Goal: Task Accomplishment & Management: Use online tool/utility

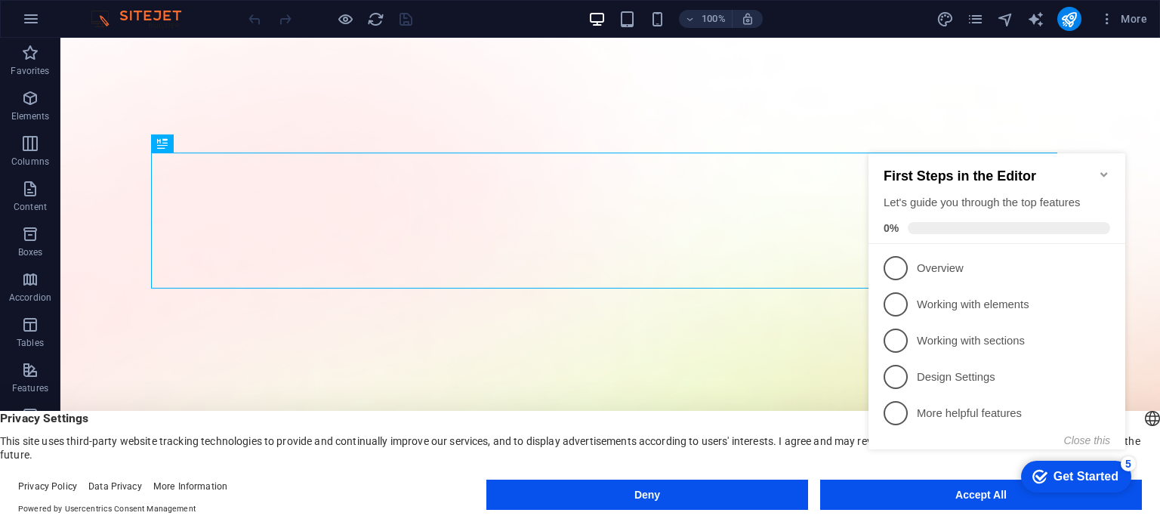
click at [1108, 168] on icon "Minimize checklist" at bounding box center [1104, 174] width 12 height 12
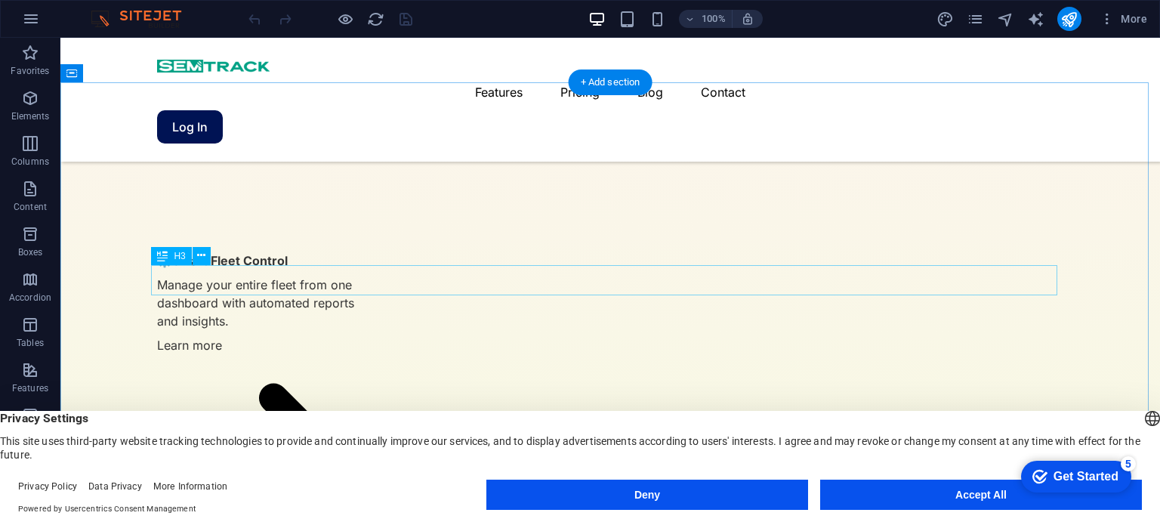
scroll to position [3512, 0]
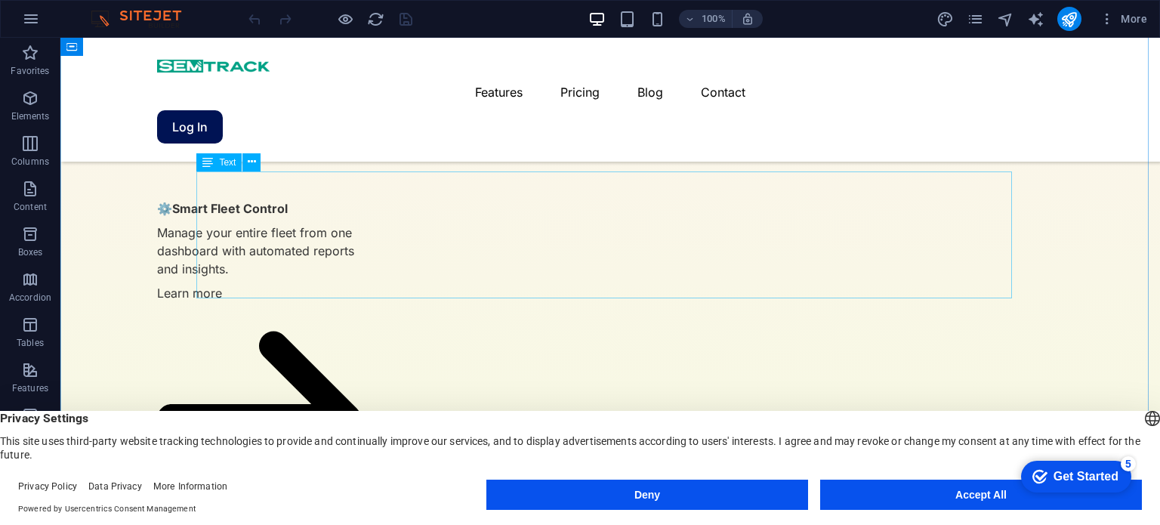
drag, startPoint x: 240, startPoint y: 239, endPoint x: 301, endPoint y: 276, distance: 71.9
drag, startPoint x: 301, startPoint y: 276, endPoint x: 241, endPoint y: 239, distance: 71.2
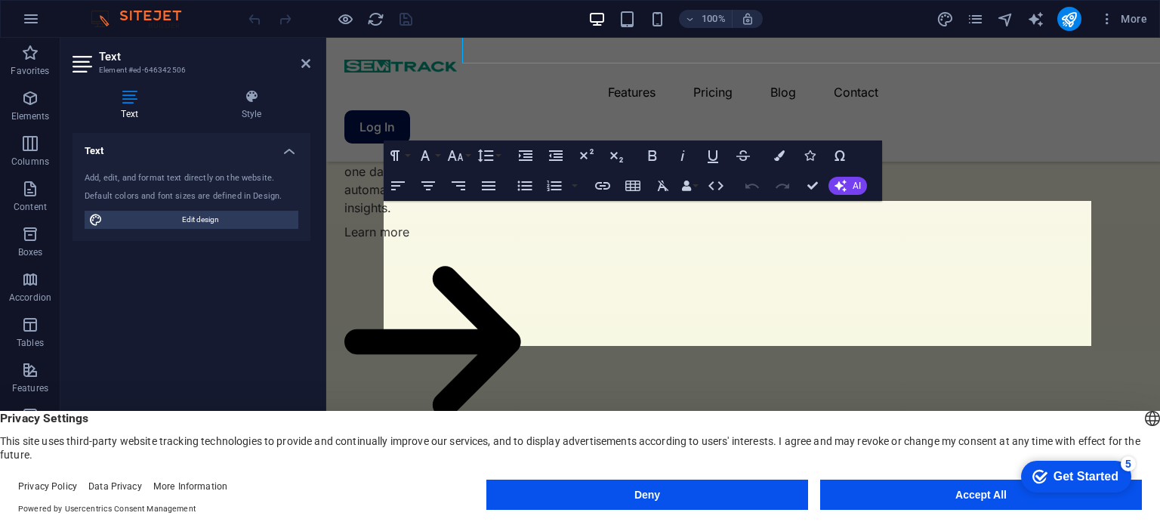
scroll to position [3746, 0]
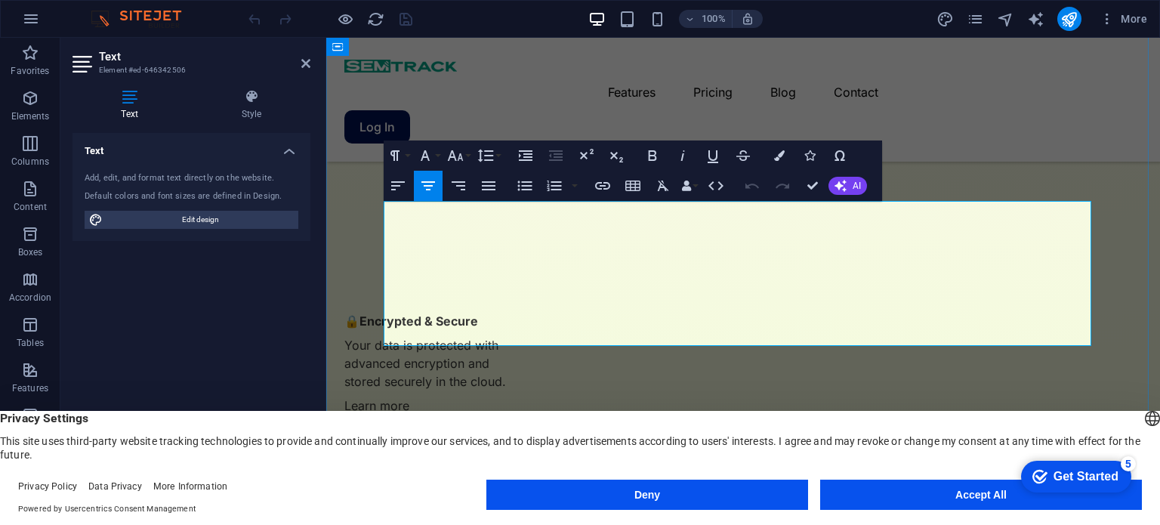
drag, startPoint x: 430, startPoint y: 265, endPoint x: 403, endPoint y: 270, distance: 26.8
drag, startPoint x: 411, startPoint y: 208, endPoint x: 492, endPoint y: 217, distance: 82.0
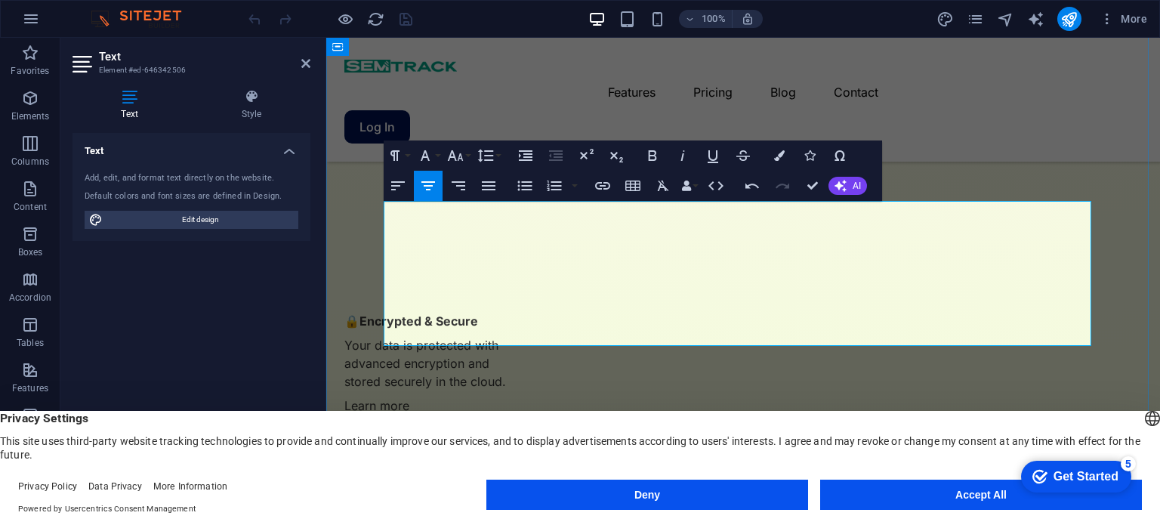
drag, startPoint x: 818, startPoint y: 284, endPoint x: 399, endPoint y: 267, distance: 419.4
copy p "At [GEOGRAPHIC_DATA], we also offer vehicle lease services for businesses—enabl…"
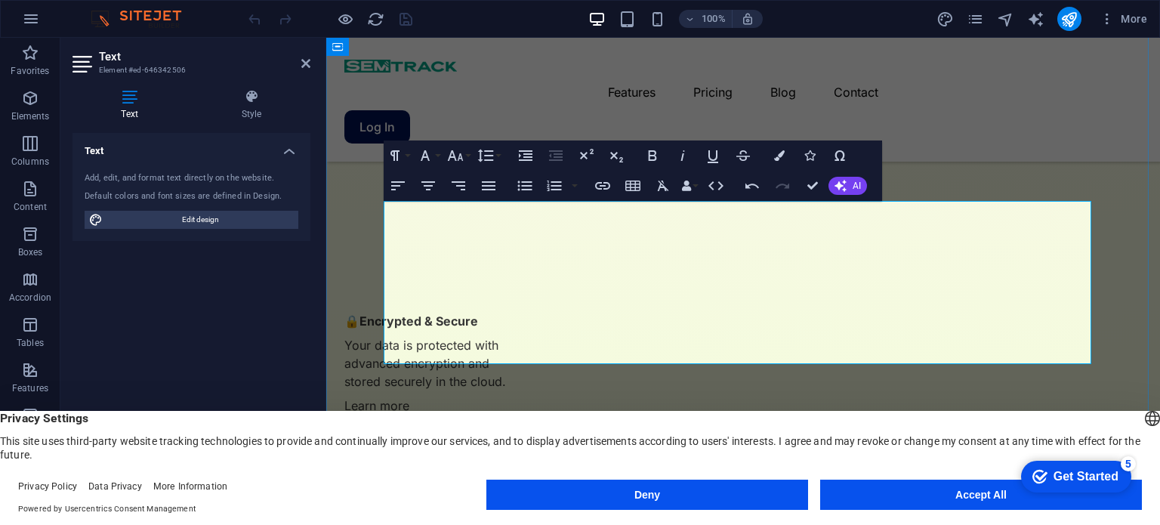
drag, startPoint x: 414, startPoint y: 332, endPoint x: 860, endPoint y: 359, distance: 447.0
copy p "Our mission is to modernise transportation through innovative GPS tracking, gov…"
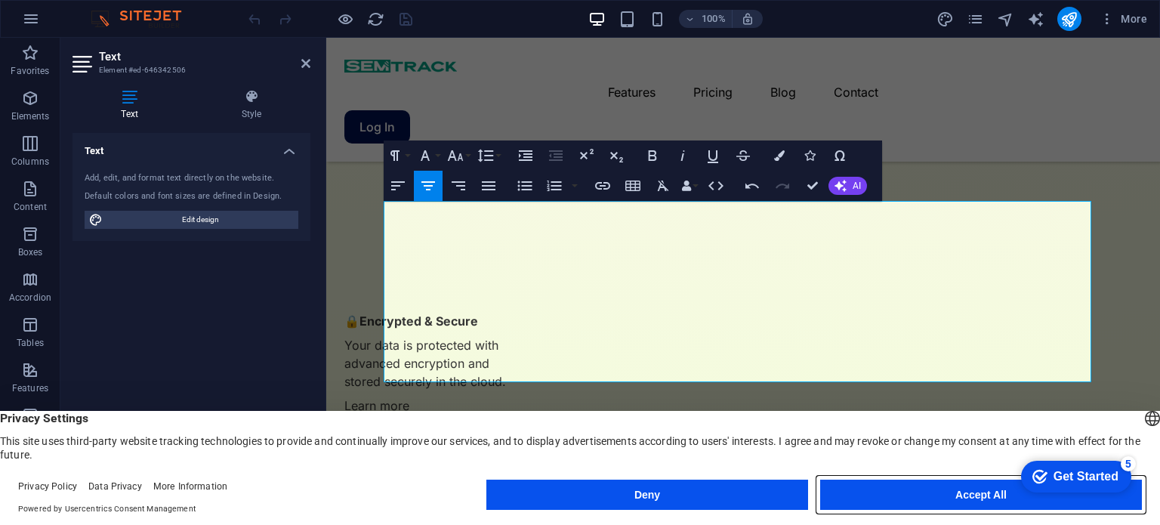
click at [888, 490] on button "Accept All" at bounding box center [981, 494] width 322 height 30
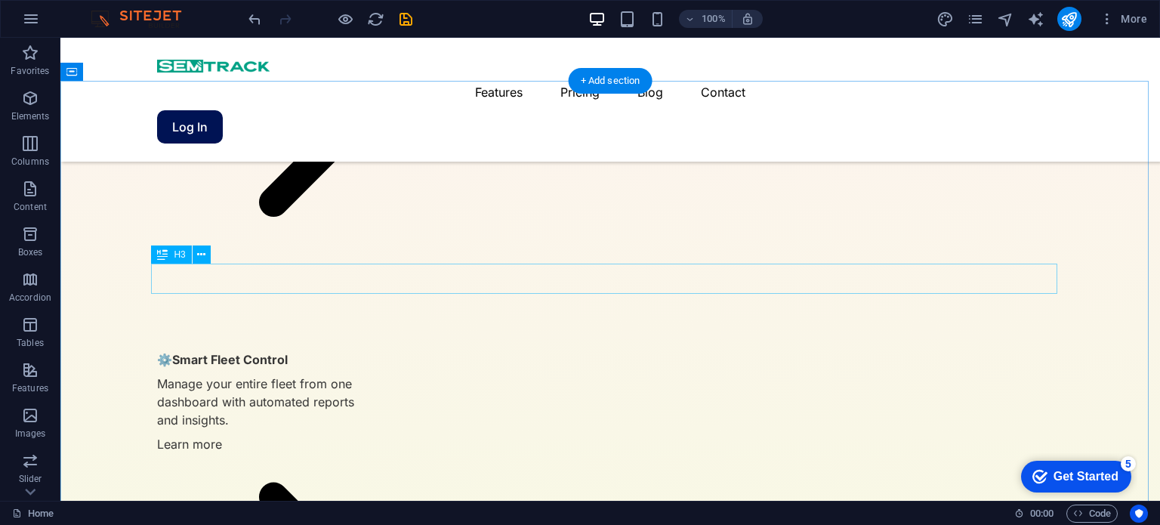
scroll to position [3436, 0]
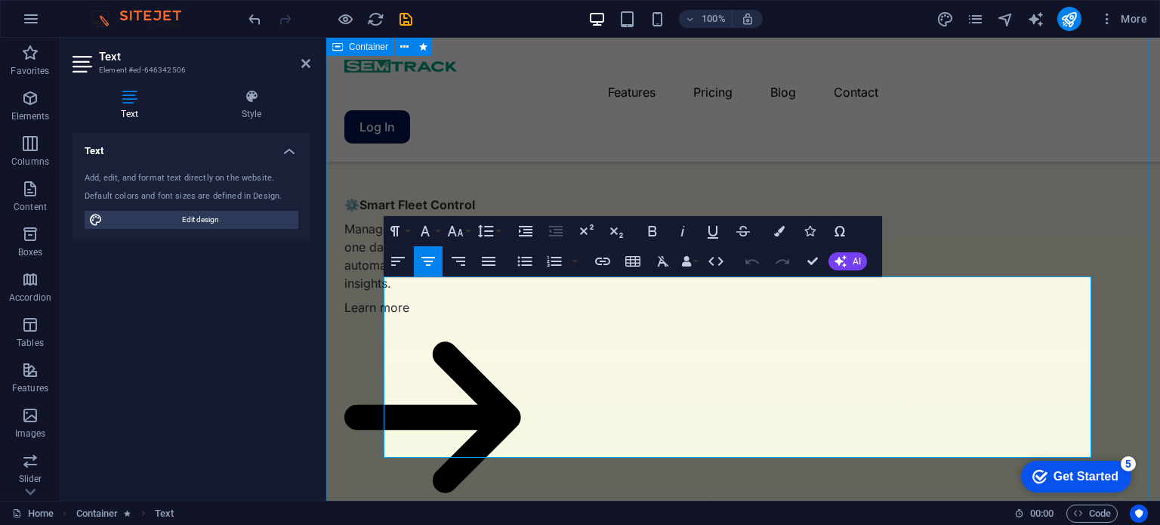
scroll to position [3671, 0]
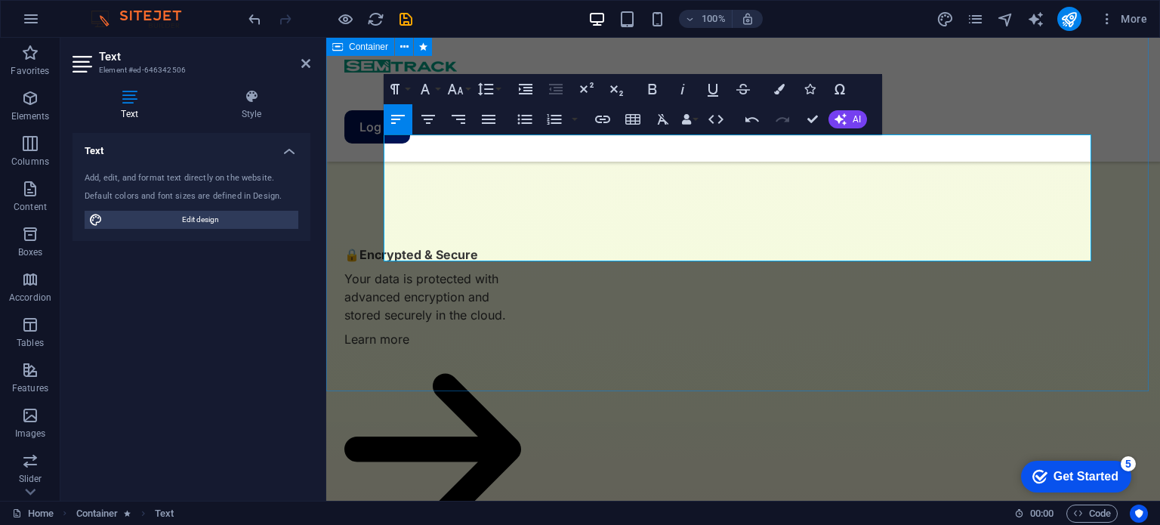
scroll to position [3822, 0]
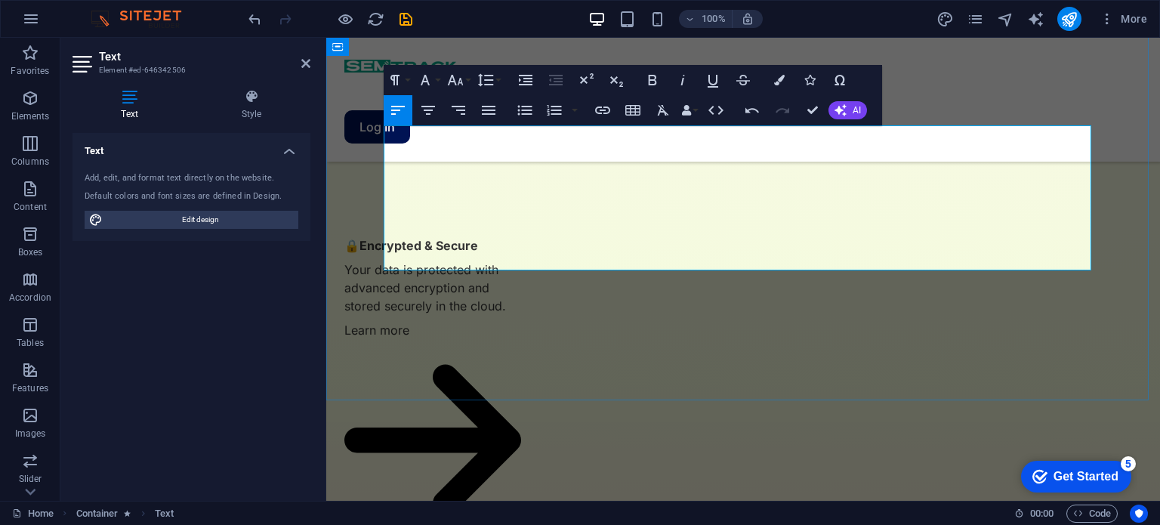
click at [433, 112] on icon "button" at bounding box center [428, 110] width 18 height 18
click at [242, 359] on div "Text Add, edit, and format text directly on the website. Default colors and fon…" at bounding box center [191, 311] width 238 height 356
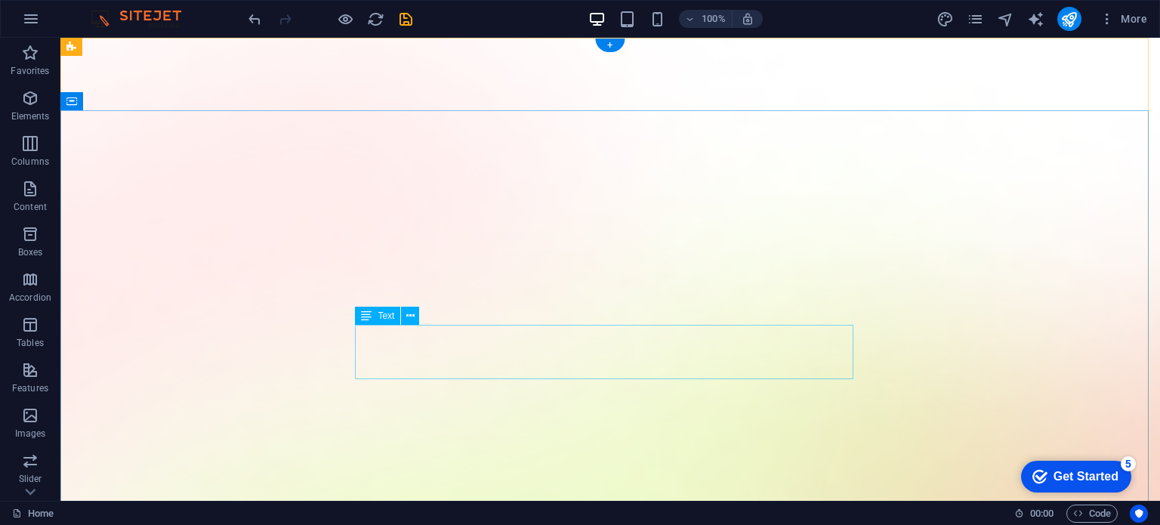
scroll to position [151, 0]
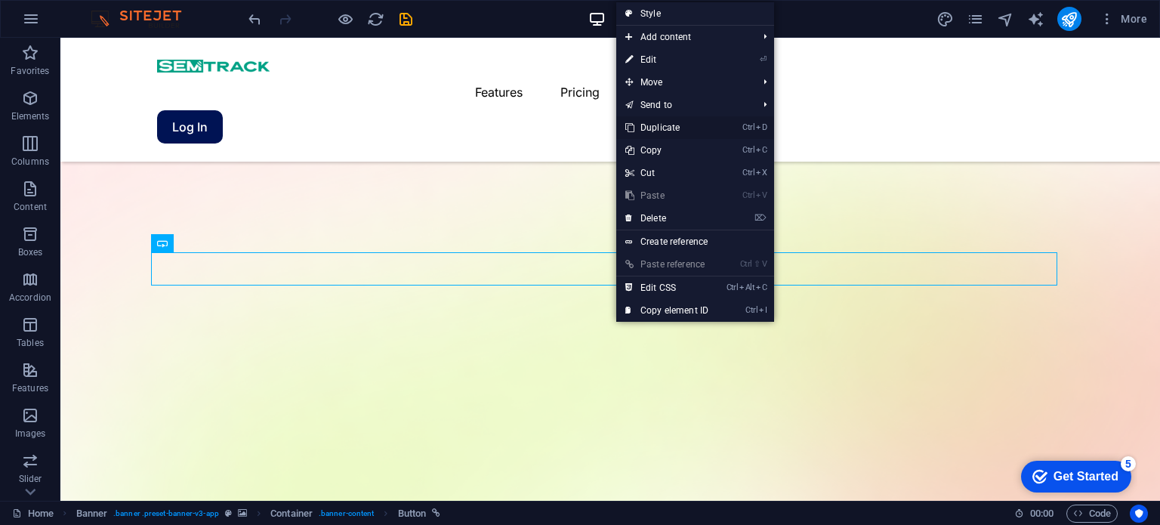
click at [666, 135] on link "Ctrl D Duplicate" at bounding box center [666, 127] width 101 height 23
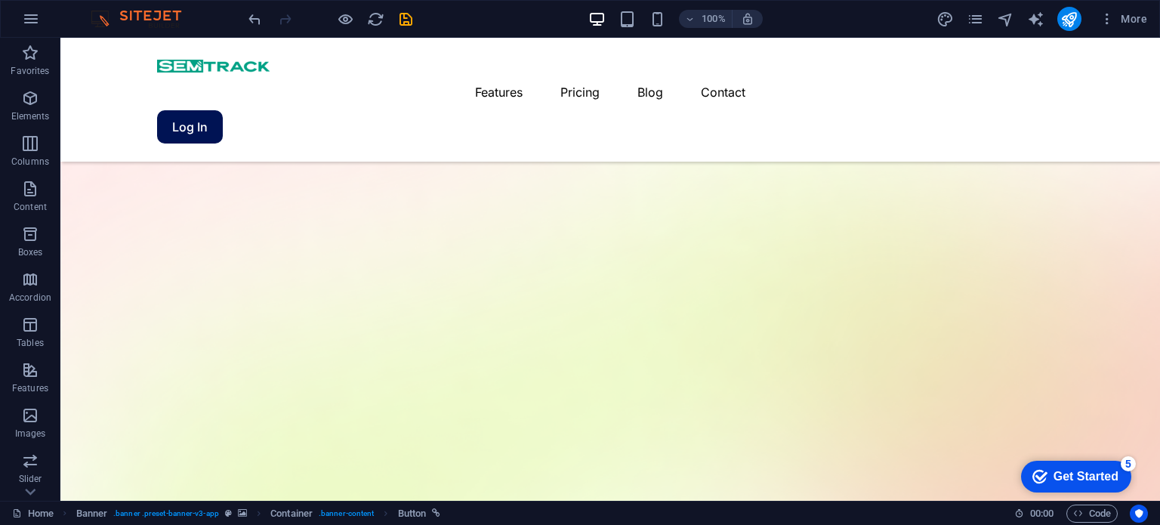
drag, startPoint x: 621, startPoint y: 304, endPoint x: 691, endPoint y: 262, distance: 81.3
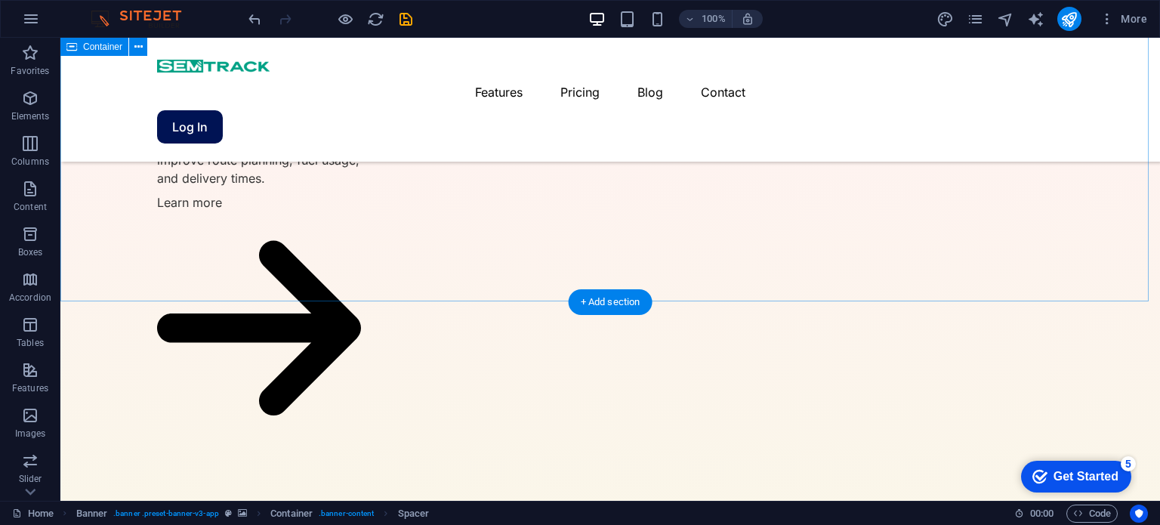
scroll to position [3647, 0]
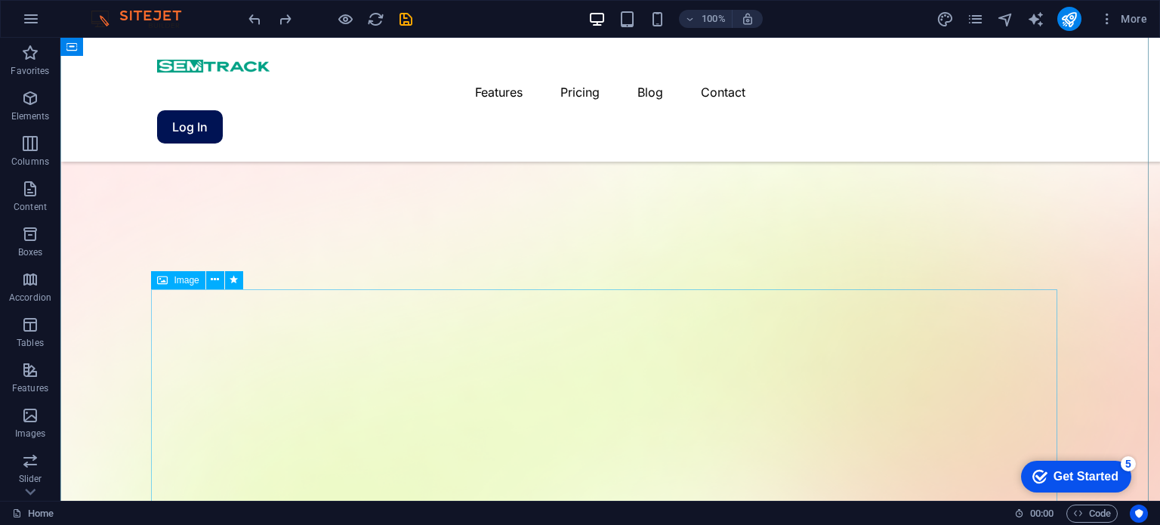
scroll to position [227, 0]
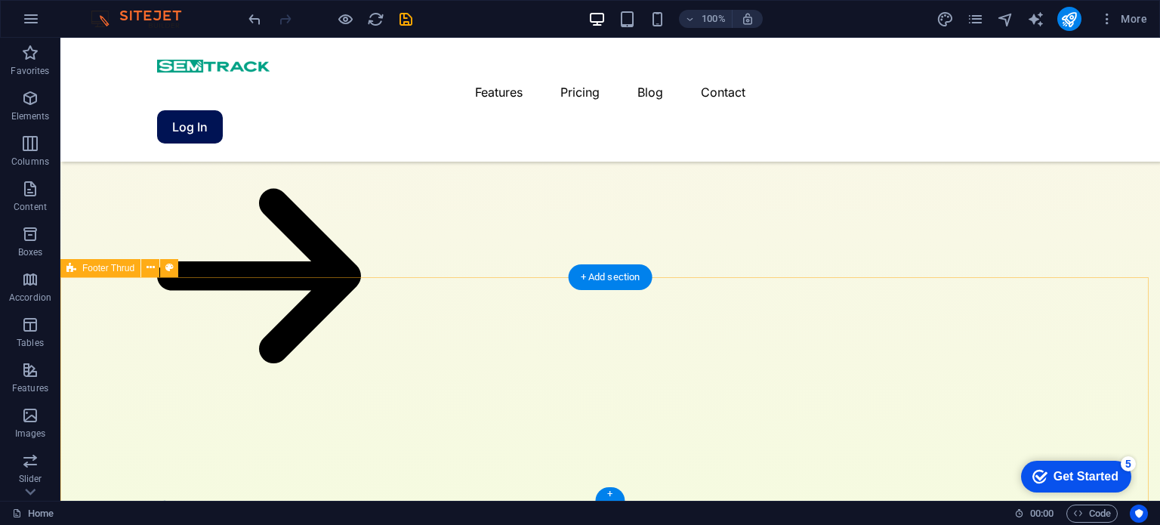
scroll to position [3647, 0]
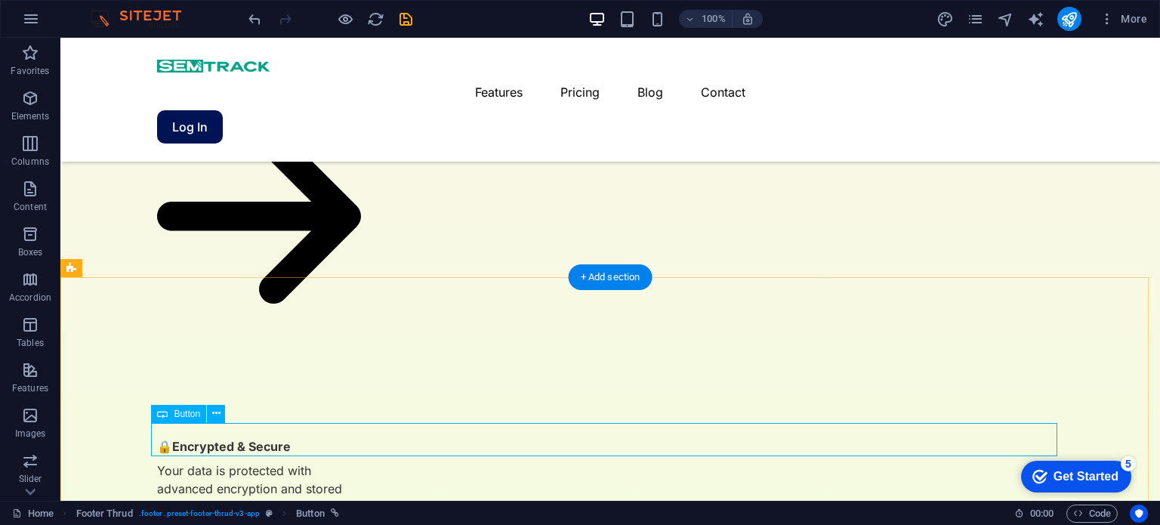
click at [29, 153] on span "Columns" at bounding box center [30, 152] width 60 height 36
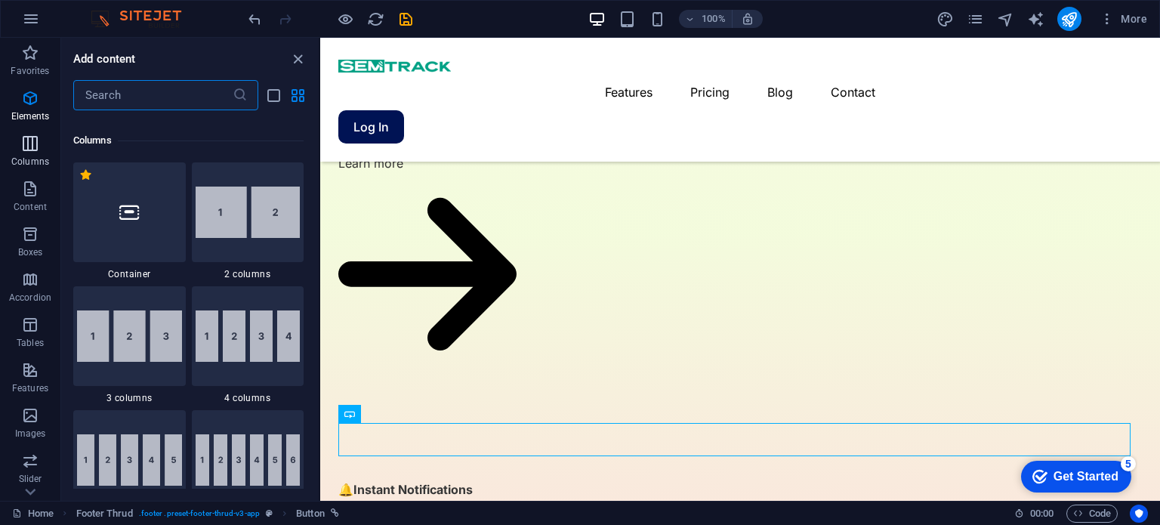
scroll to position [747, 0]
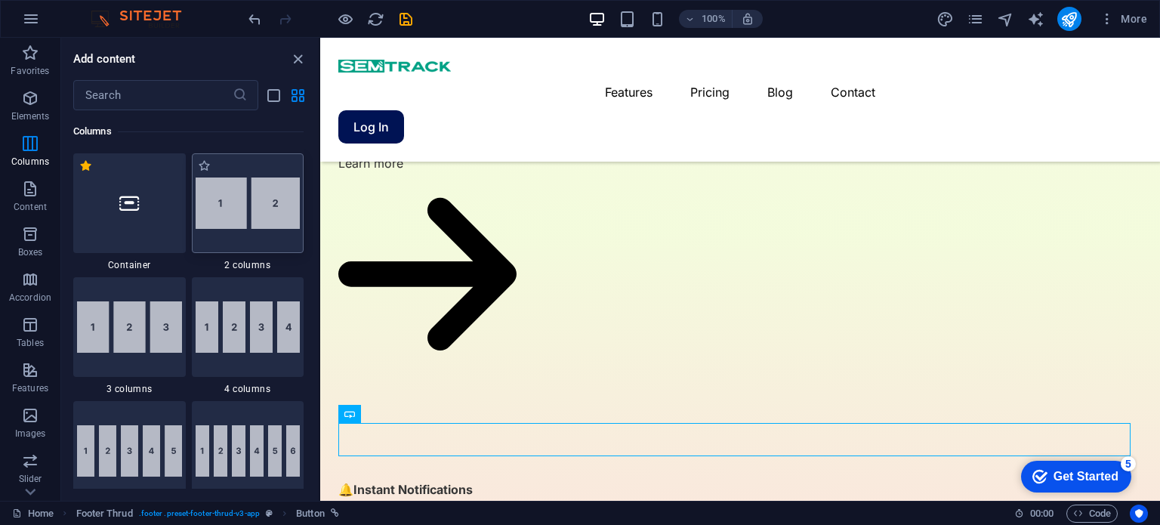
drag, startPoint x: 244, startPoint y: 211, endPoint x: 209, endPoint y: 366, distance: 158.6
click at [244, 211] on img at bounding box center [248, 202] width 105 height 51
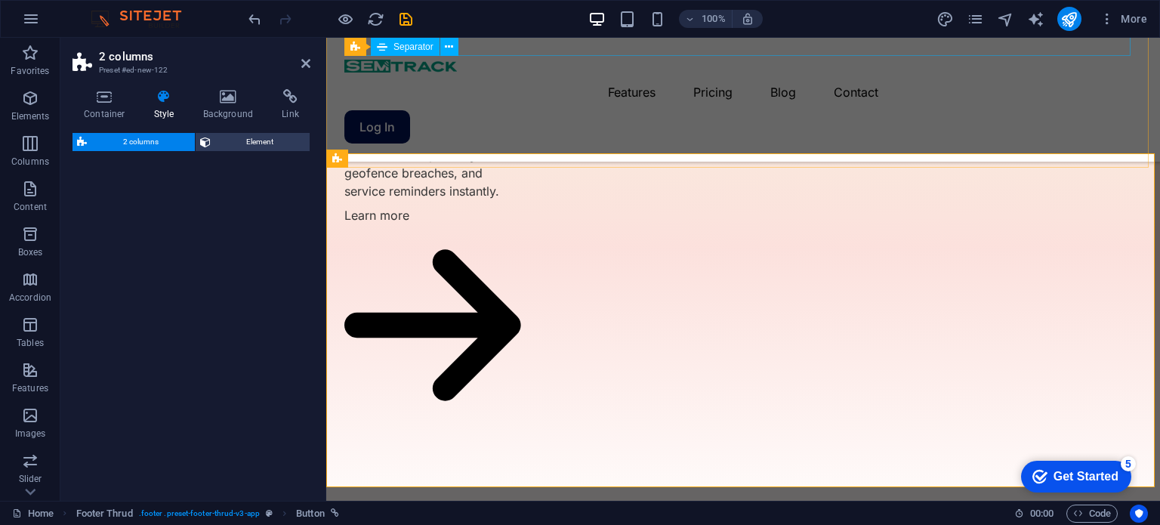
select select "rem"
select select "preset-columns-two-v2-default"
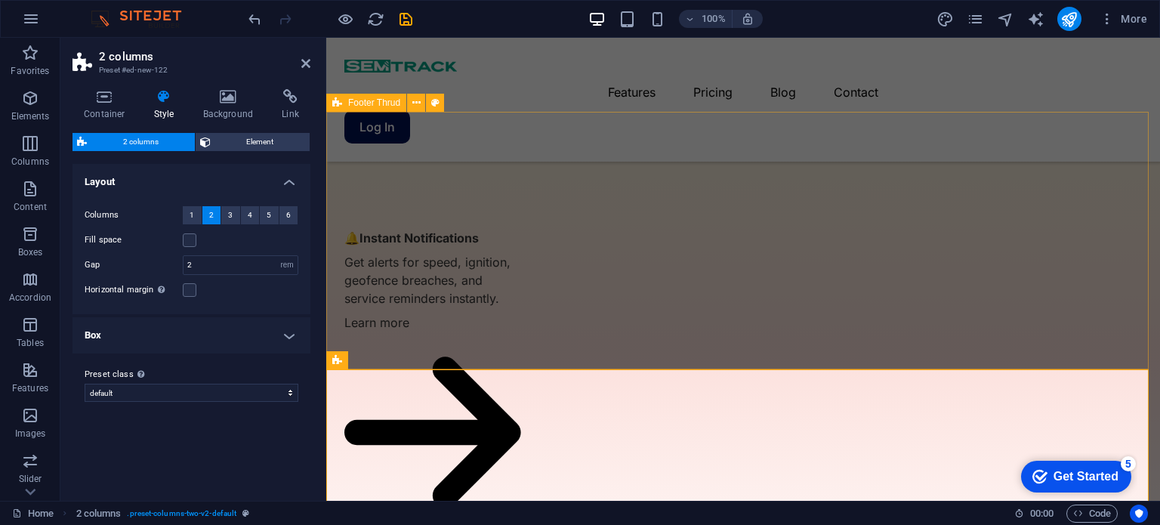
scroll to position [4173, 0]
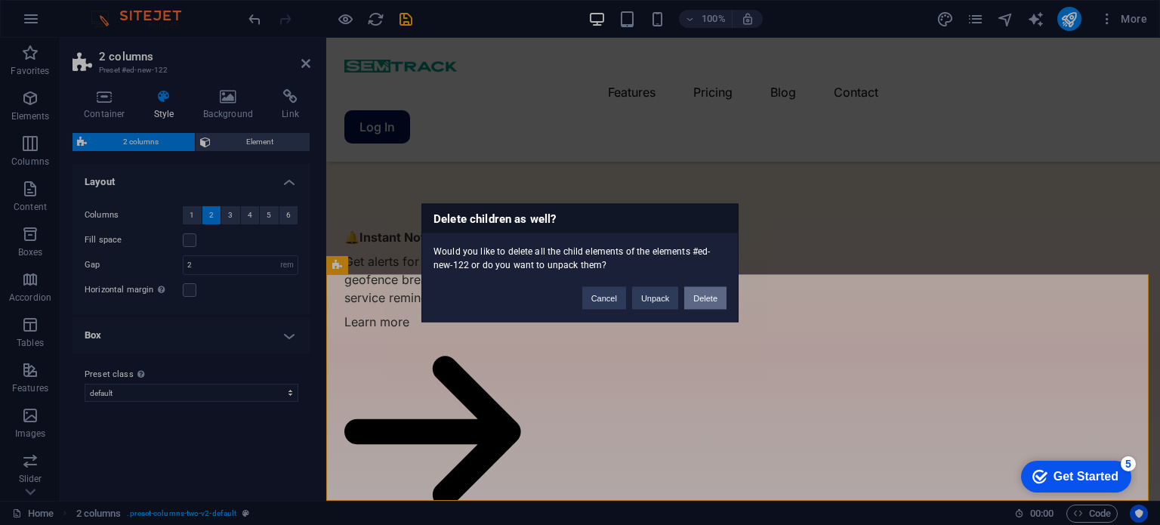
click at [700, 303] on button "Delete" at bounding box center [705, 297] width 42 height 23
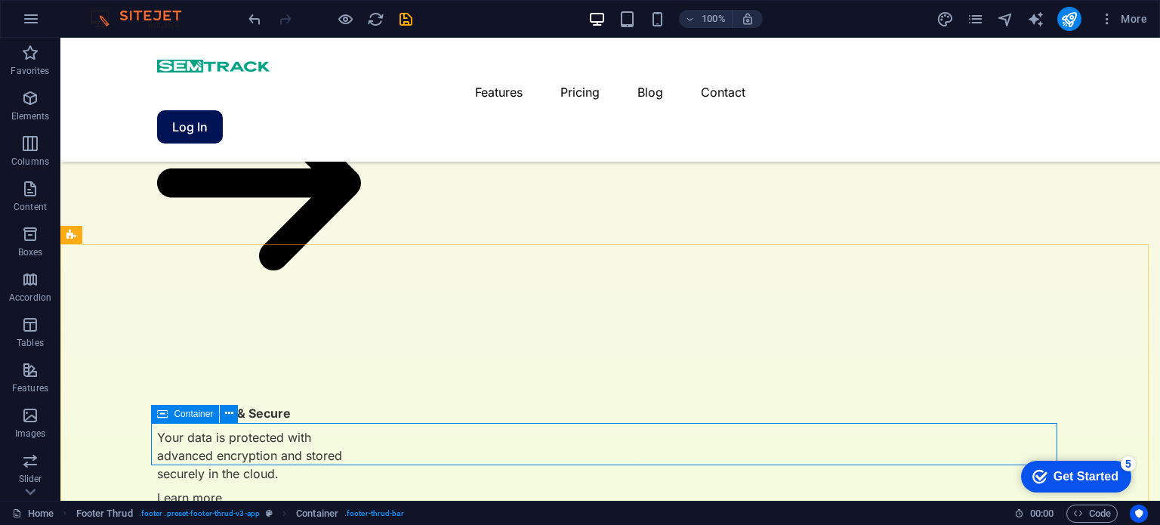
click at [163, 412] on icon at bounding box center [162, 414] width 11 height 18
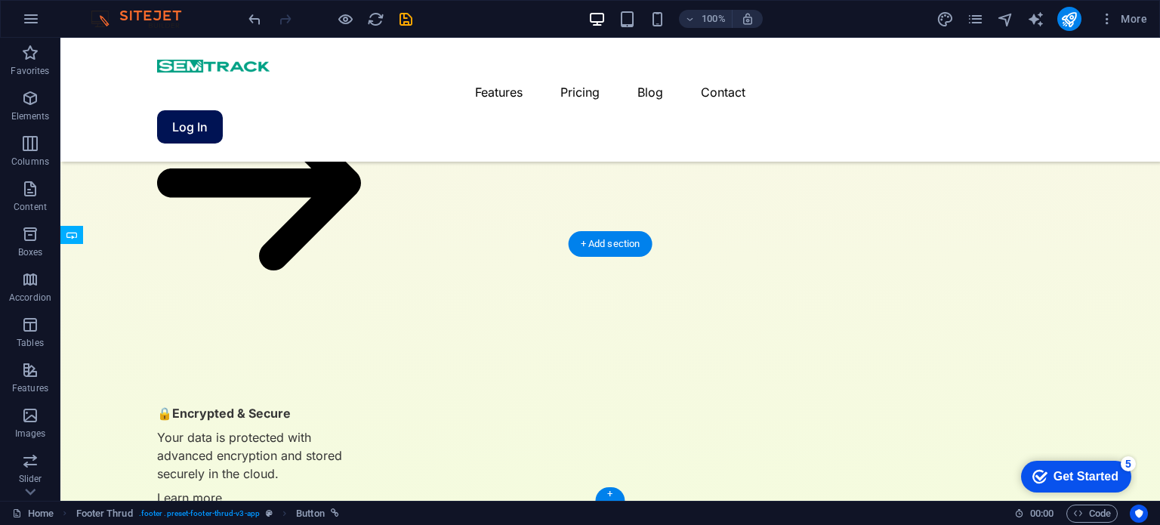
drag, startPoint x: 583, startPoint y: 418, endPoint x: 514, endPoint y: 425, distance: 69.1
drag, startPoint x: 613, startPoint y: 447, endPoint x: 609, endPoint y: 403, distance: 44.0
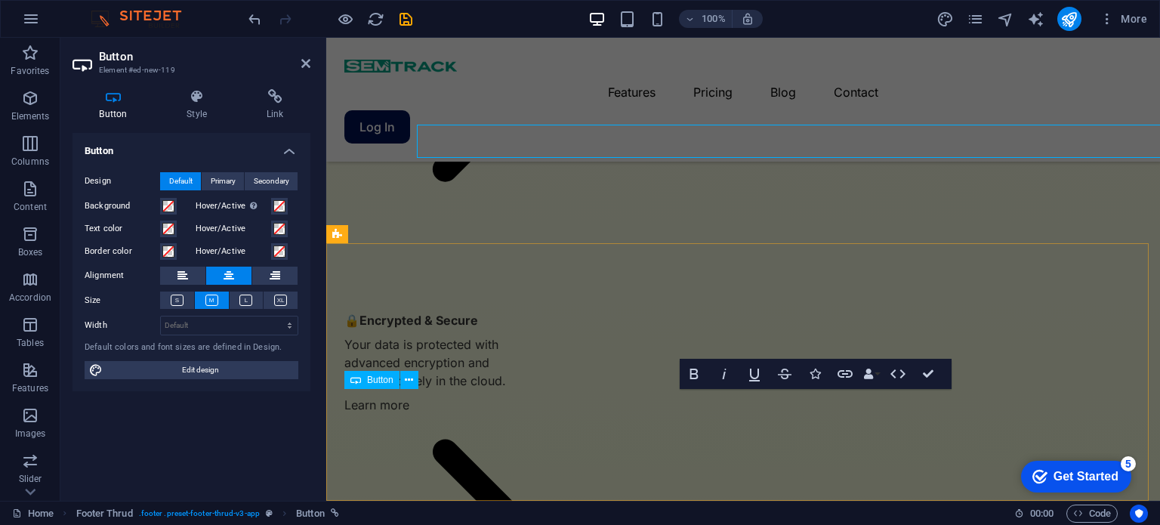
scroll to position [3946, 0]
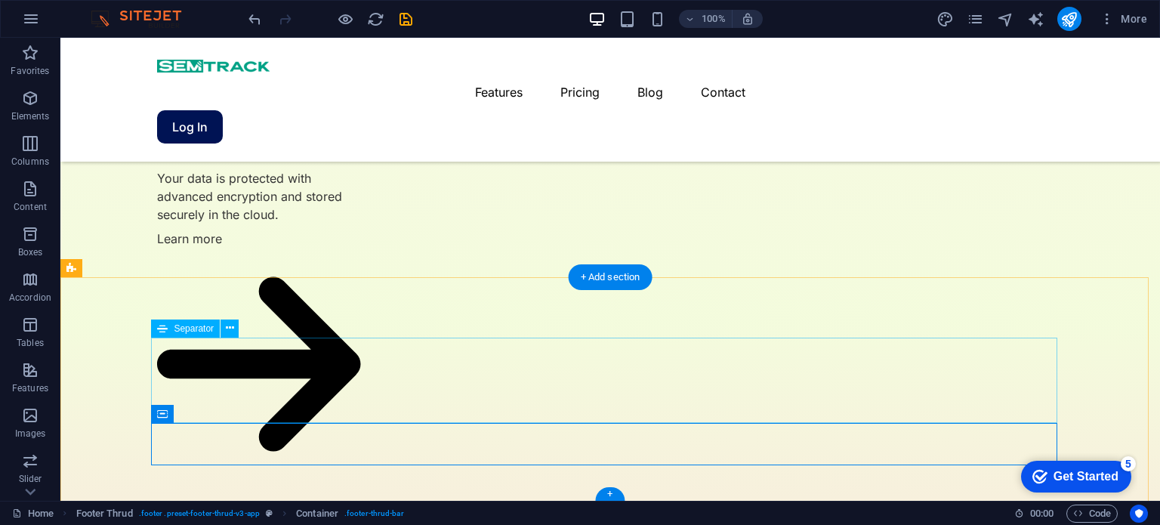
scroll to position [3647, 0]
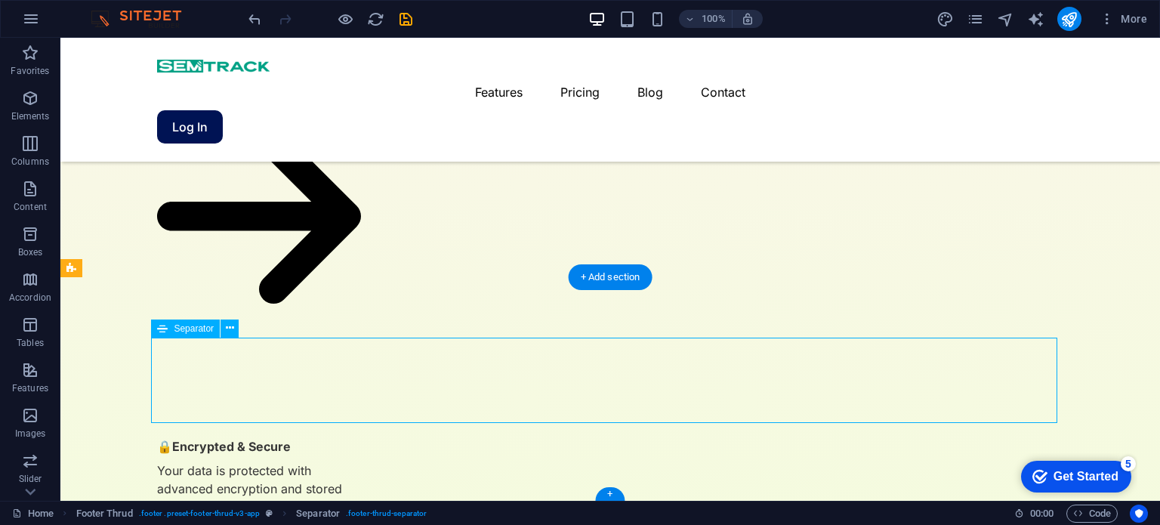
click at [599, 271] on div "+ Add section" at bounding box center [611, 277] width 84 height 26
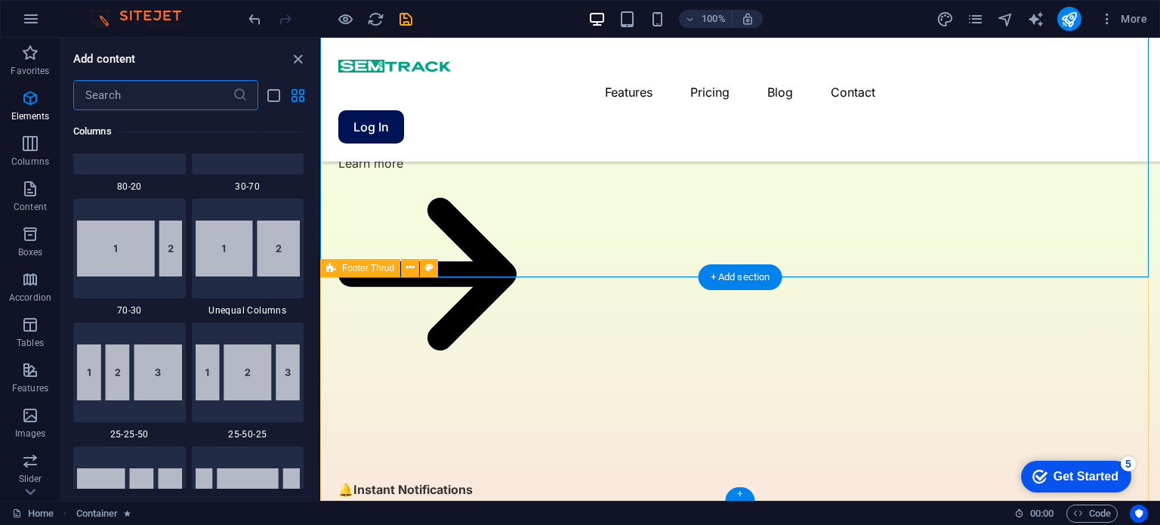
scroll to position [2642, 0]
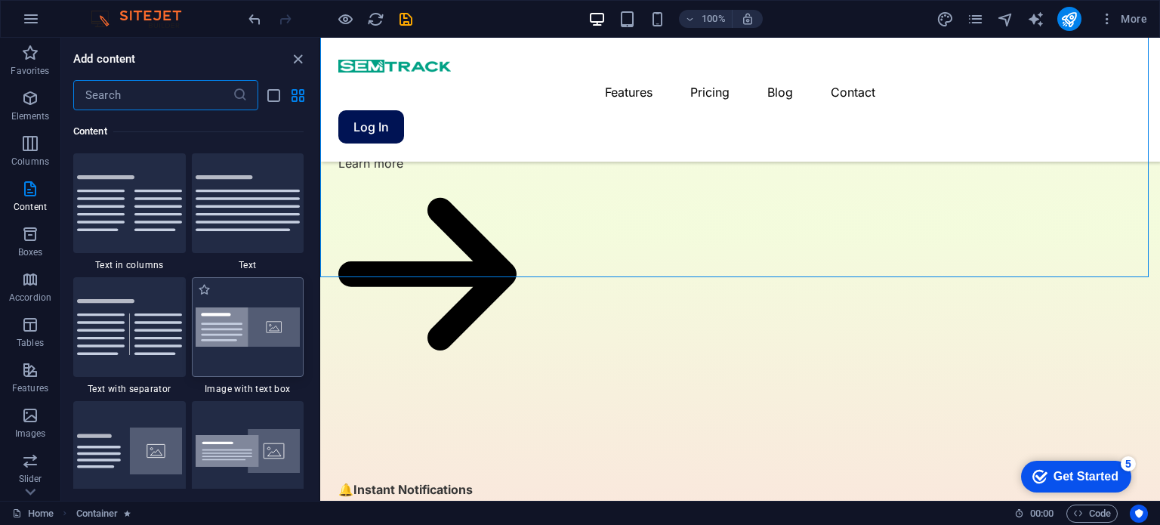
click at [226, 322] on img at bounding box center [248, 327] width 105 height 40
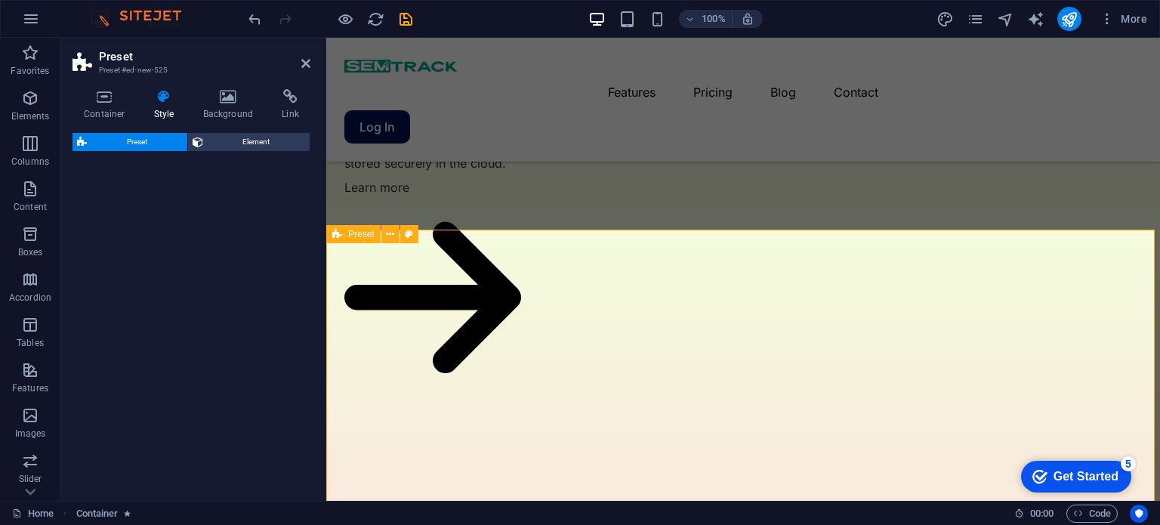
select select "rem"
select select "px"
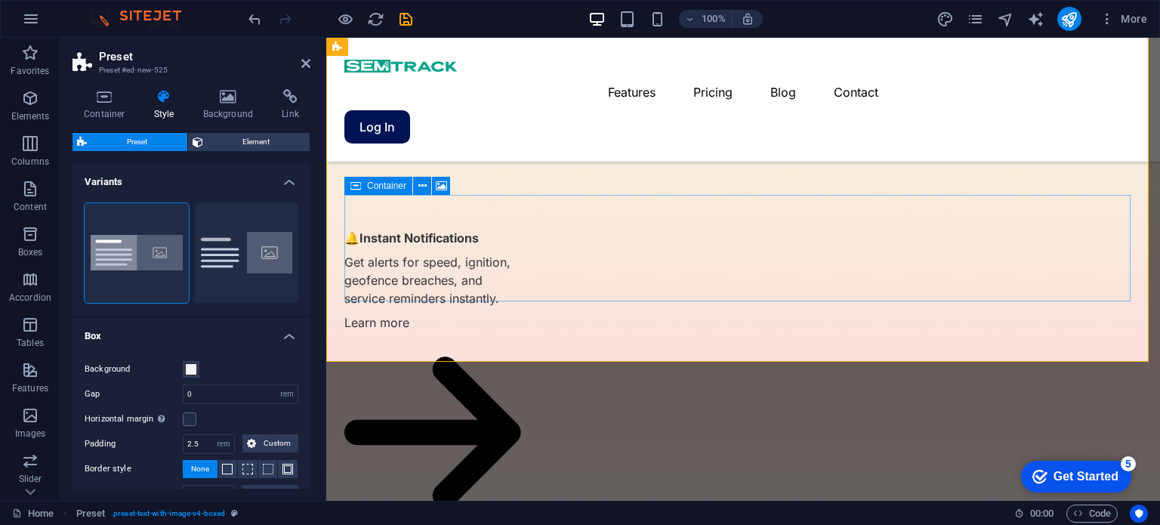
scroll to position [3580, 0]
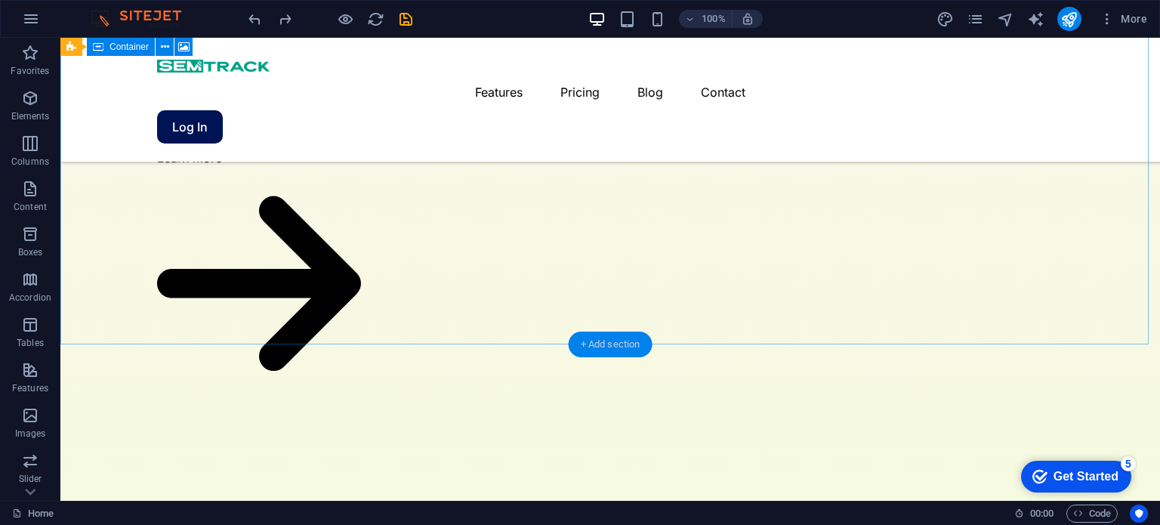
click at [626, 341] on div "+ Add section" at bounding box center [611, 344] width 84 height 26
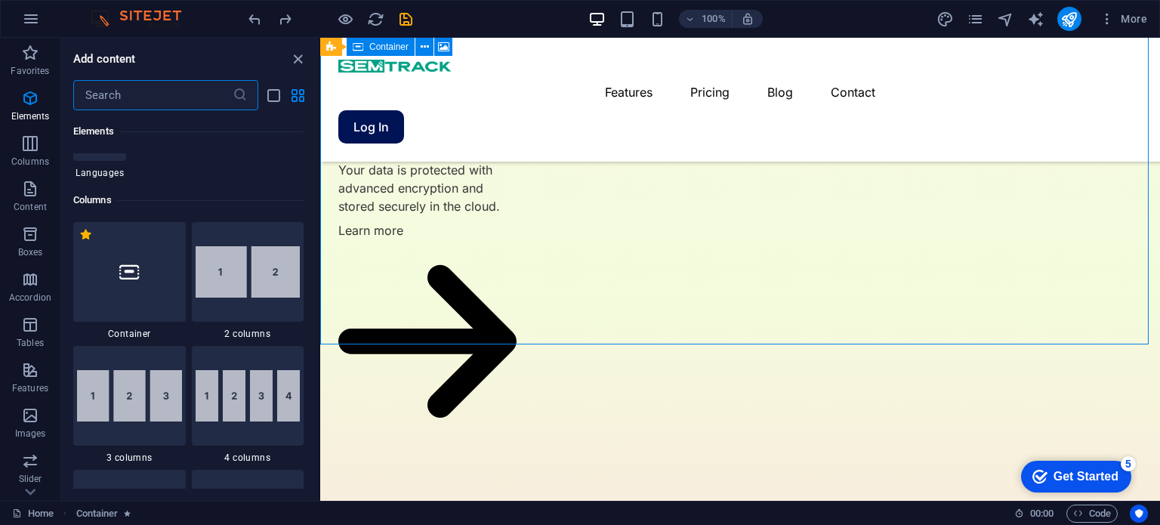
scroll to position [528, 0]
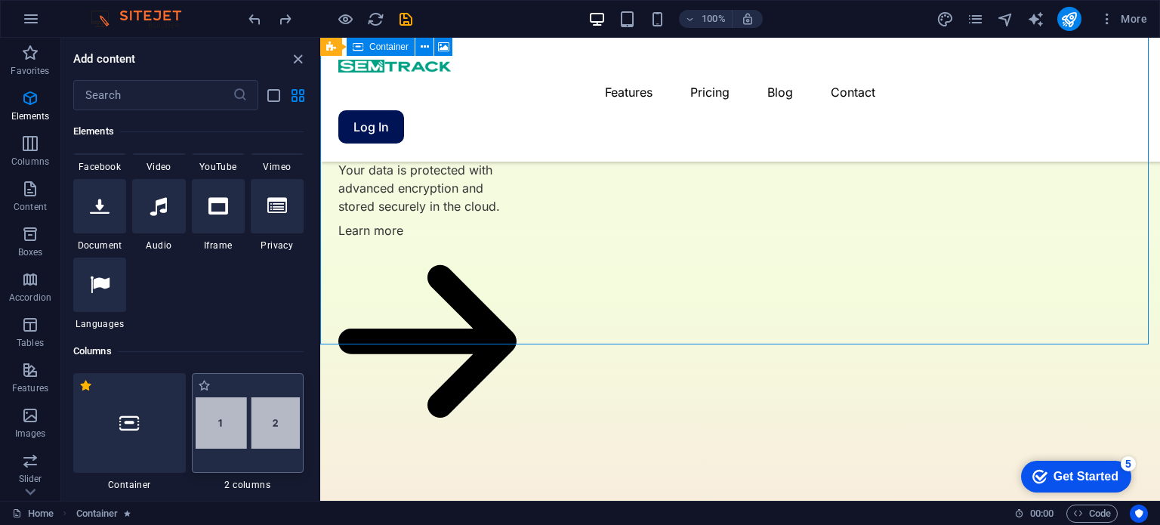
click at [240, 431] on img at bounding box center [248, 422] width 105 height 51
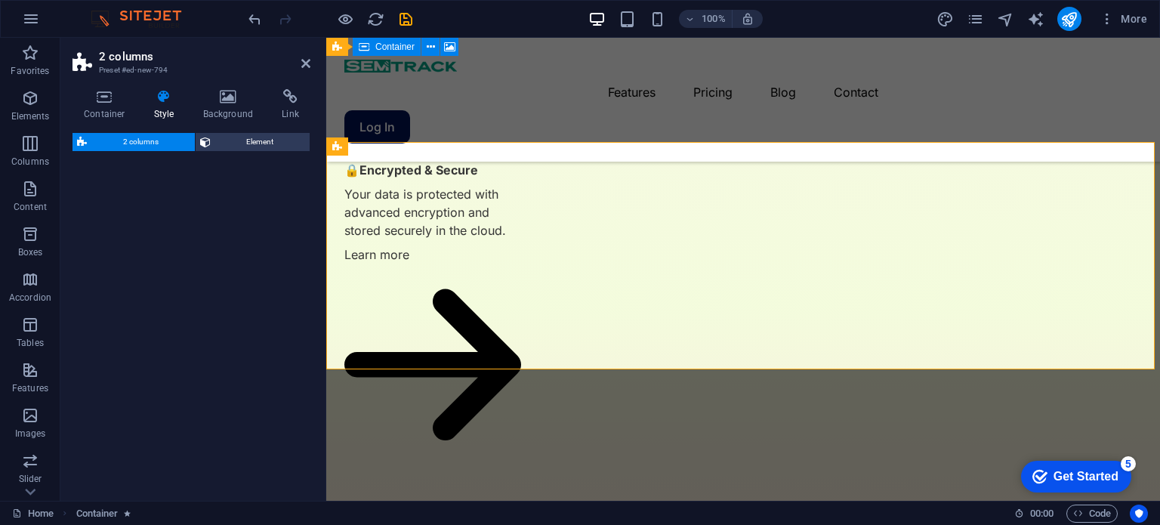
scroll to position [4033, 0]
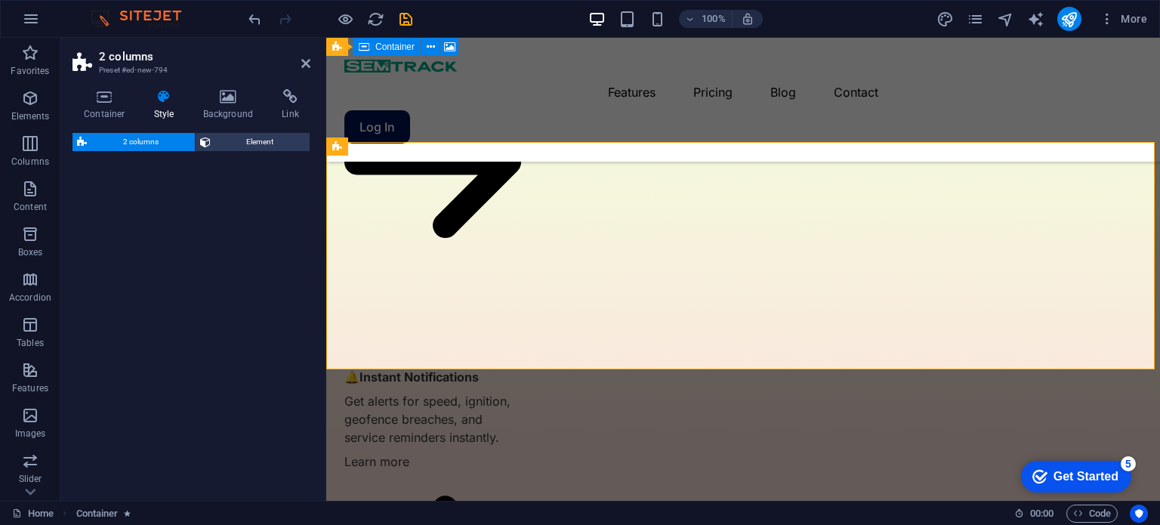
select select "rem"
select select "preset-columns-two-v2-default"
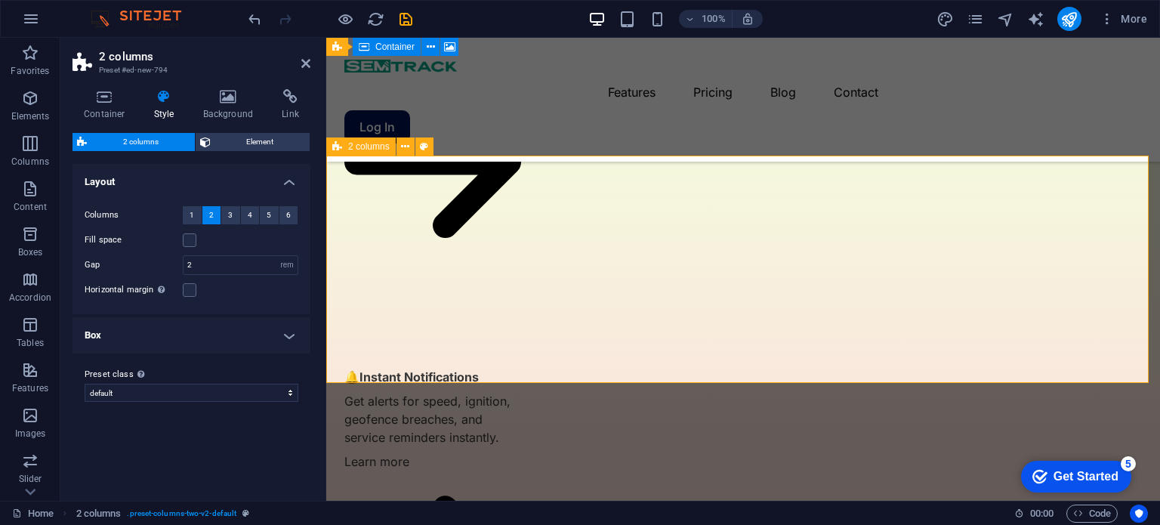
click at [236, 110] on h4 "Background" at bounding box center [231, 105] width 79 height 32
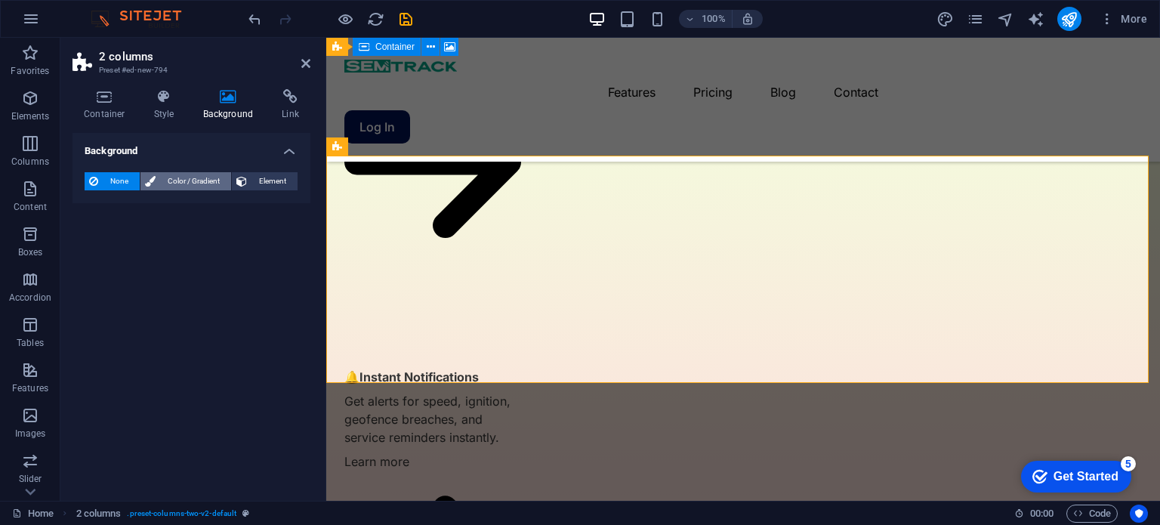
click at [181, 181] on span "Color / Gradient" at bounding box center [193, 181] width 66 height 18
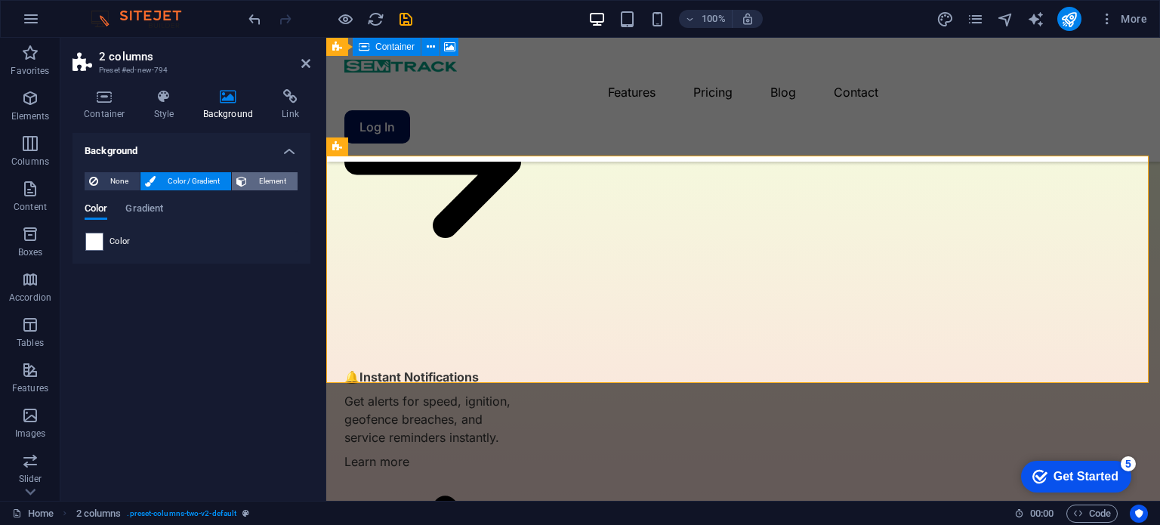
click at [272, 179] on span "Element" at bounding box center [272, 181] width 42 height 18
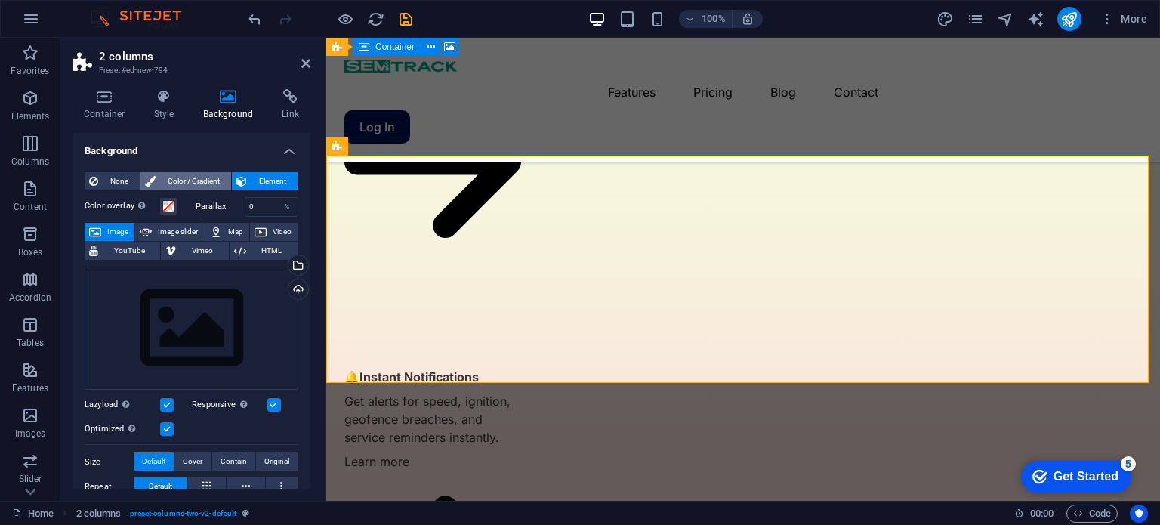
click at [202, 180] on span "Color / Gradient" at bounding box center [193, 181] width 66 height 18
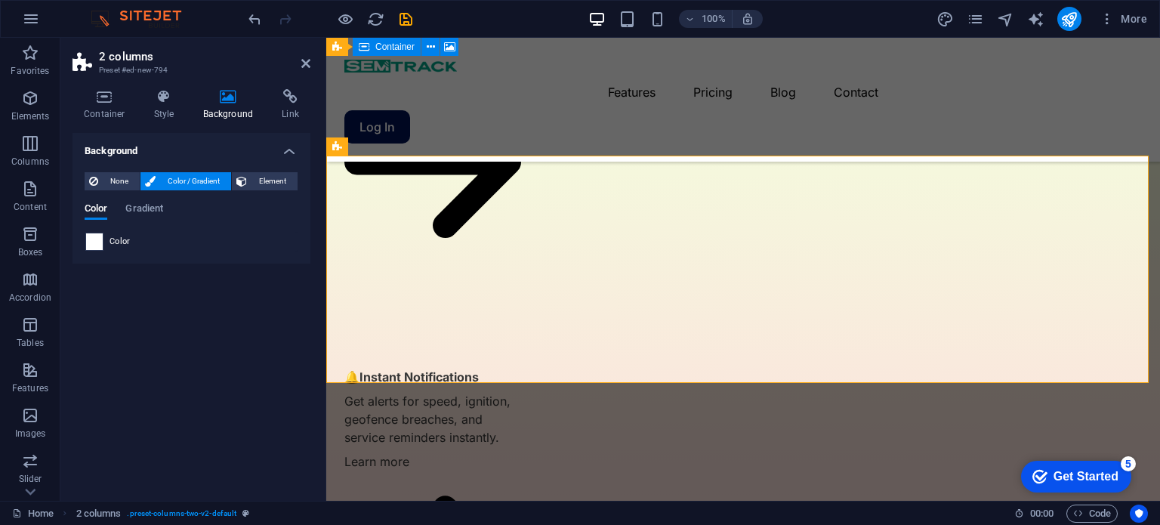
click at [91, 240] on span at bounding box center [94, 241] width 17 height 17
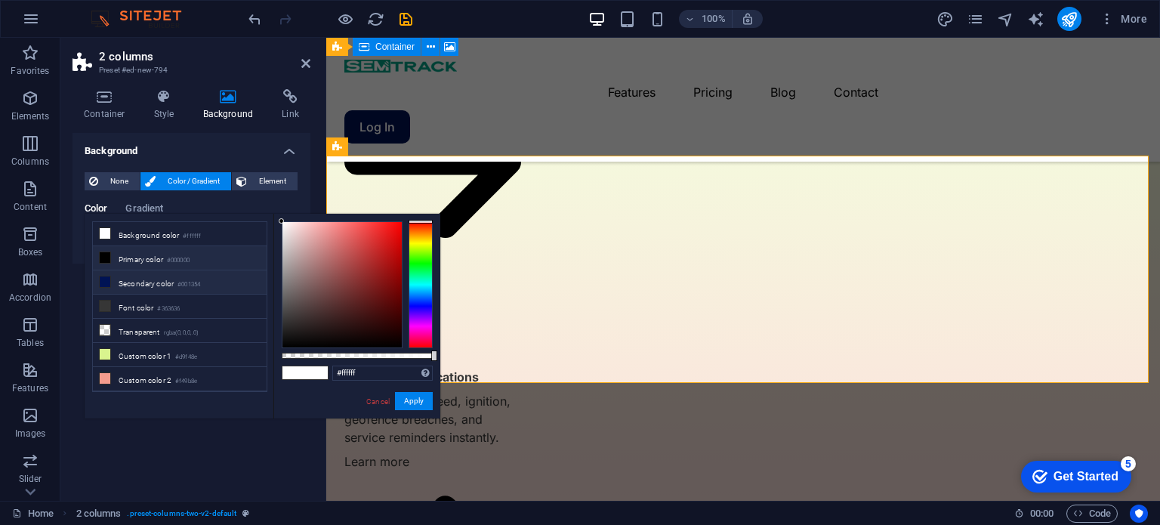
click at [103, 280] on icon at bounding box center [105, 281] width 11 height 11
type input "#001354"
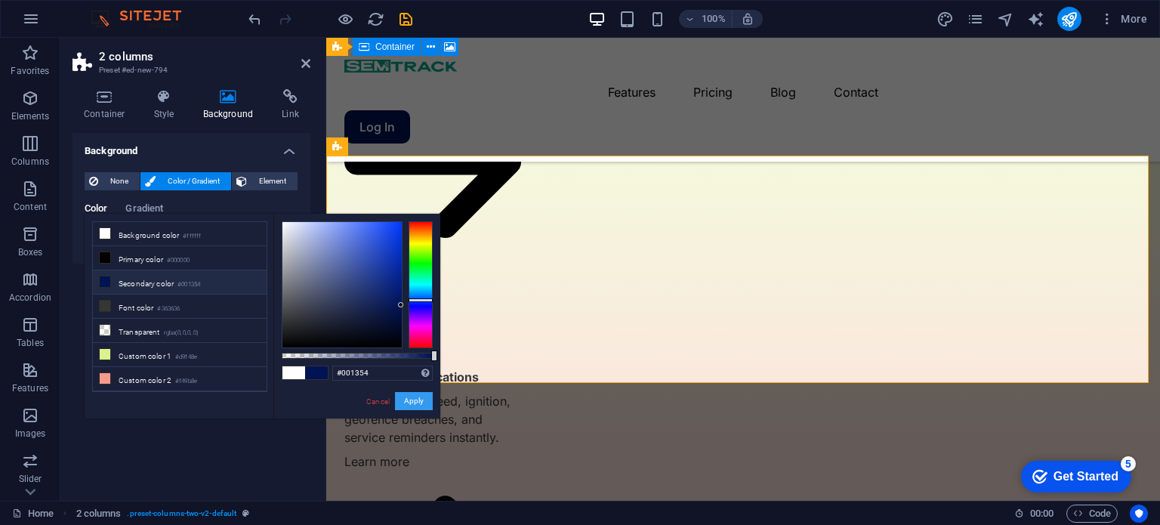
click at [416, 402] on button "Apply" at bounding box center [414, 401] width 38 height 18
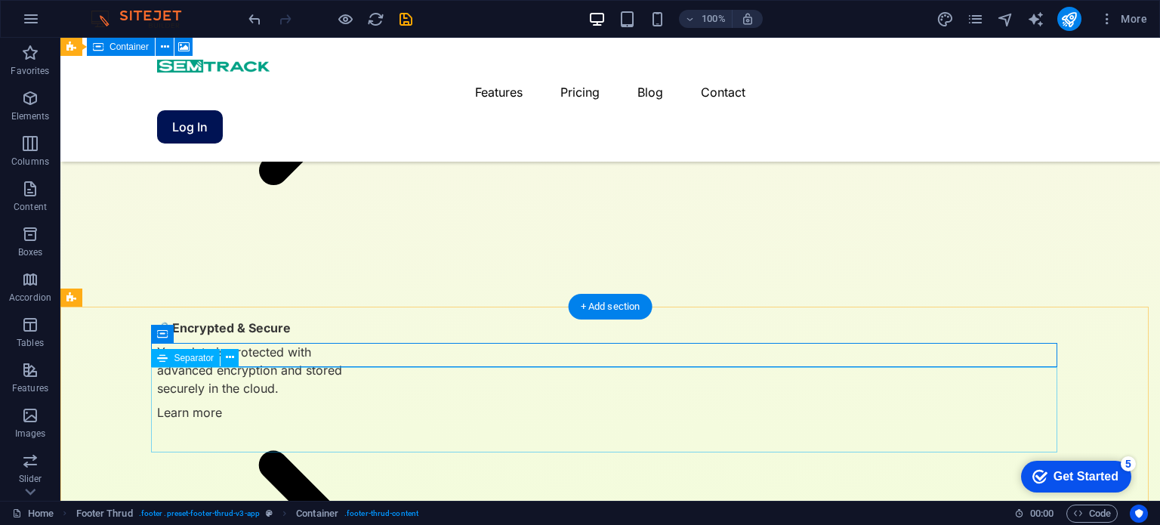
scroll to position [3648, 0]
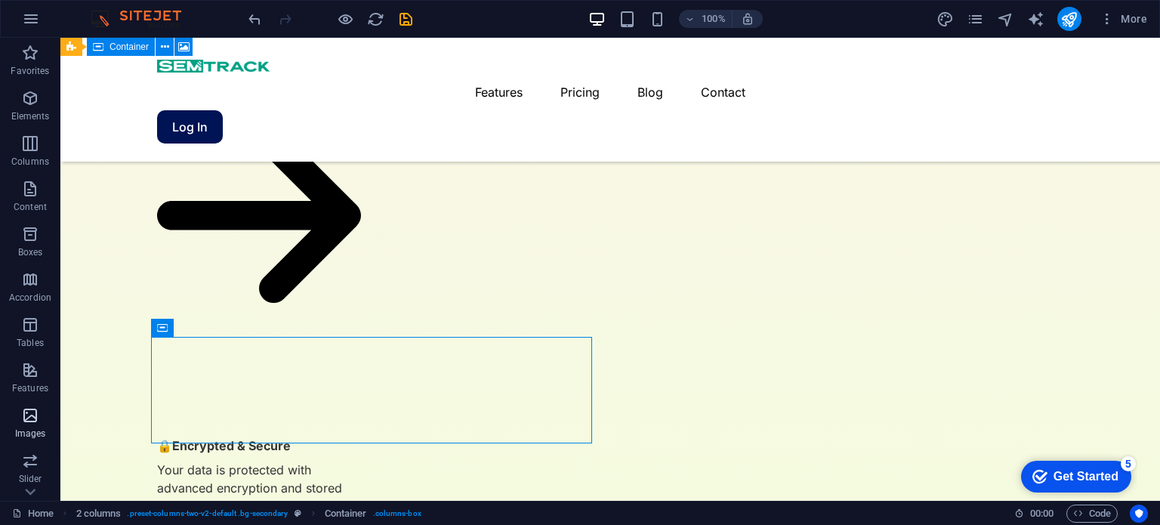
click at [32, 422] on icon "button" at bounding box center [30, 415] width 18 height 18
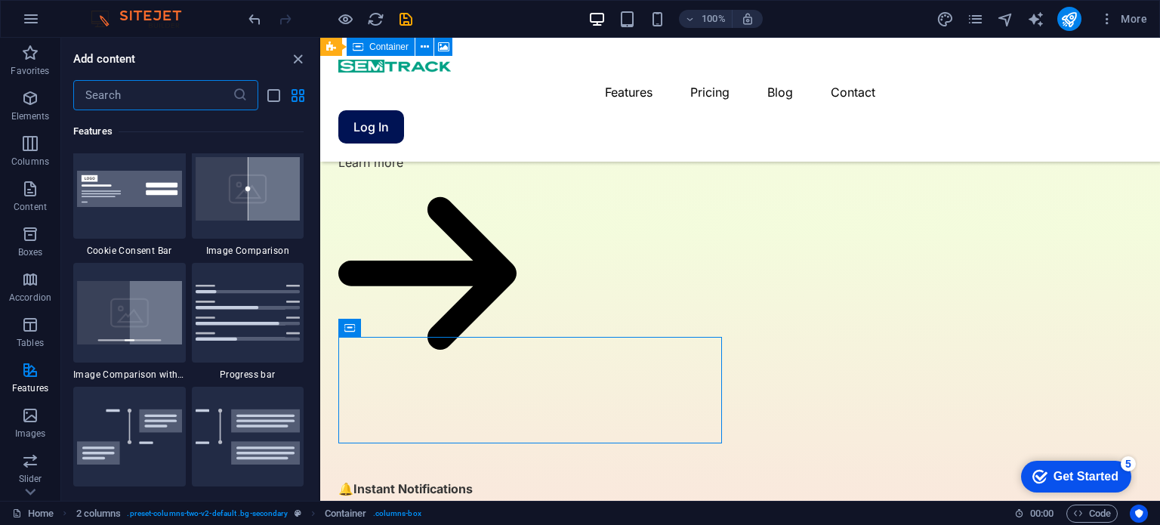
scroll to position [6146, 0]
click at [122, 97] on input "text" at bounding box center [152, 95] width 159 height 30
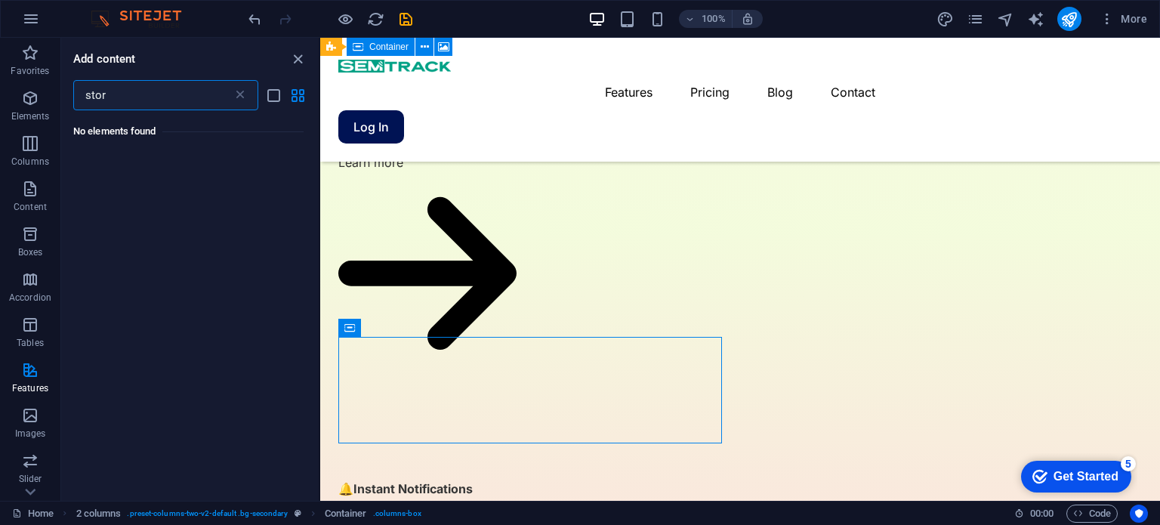
scroll to position [0, 0]
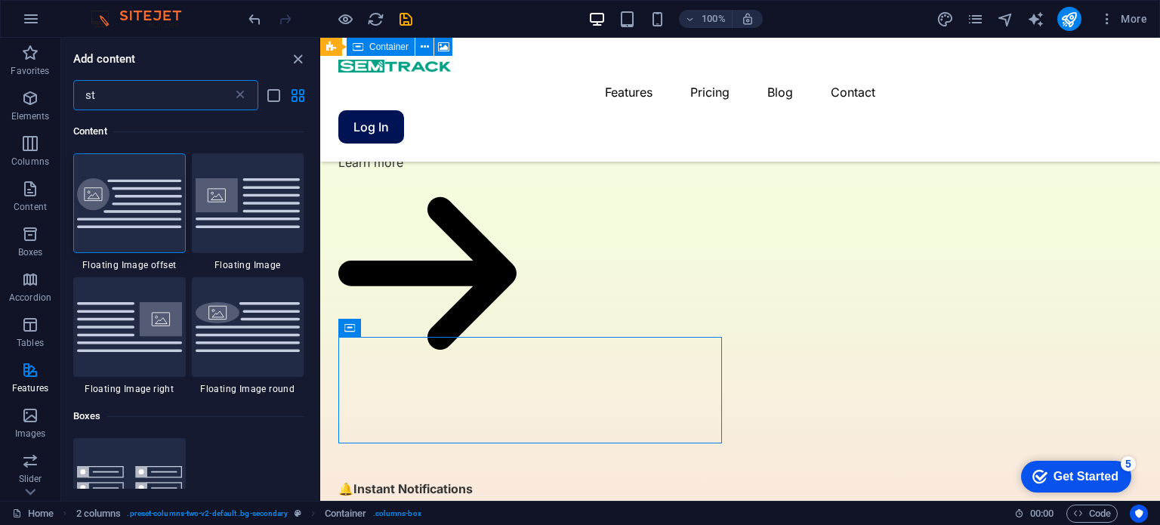
type input "s"
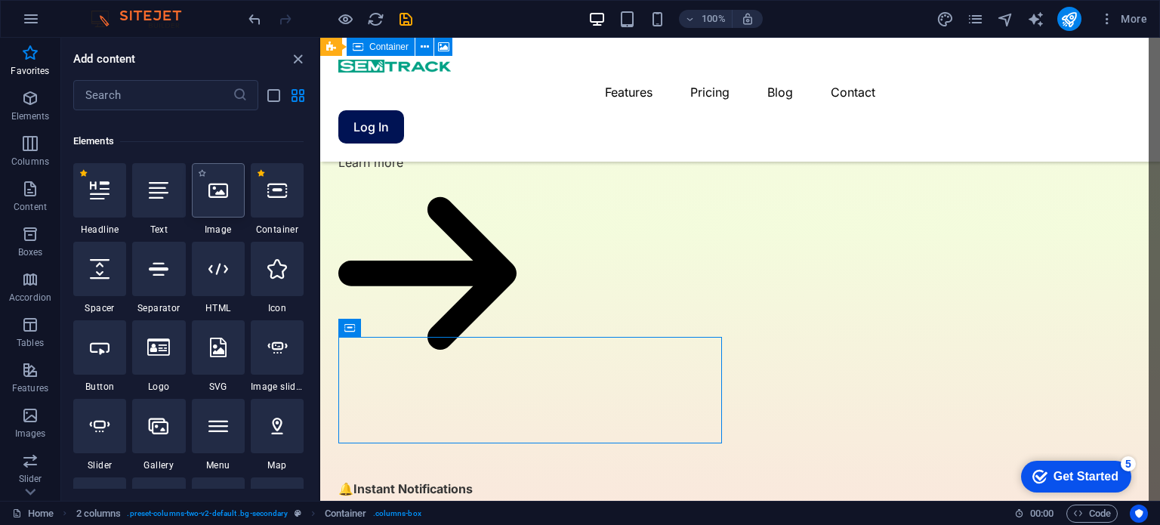
scroll to position [3913, 0]
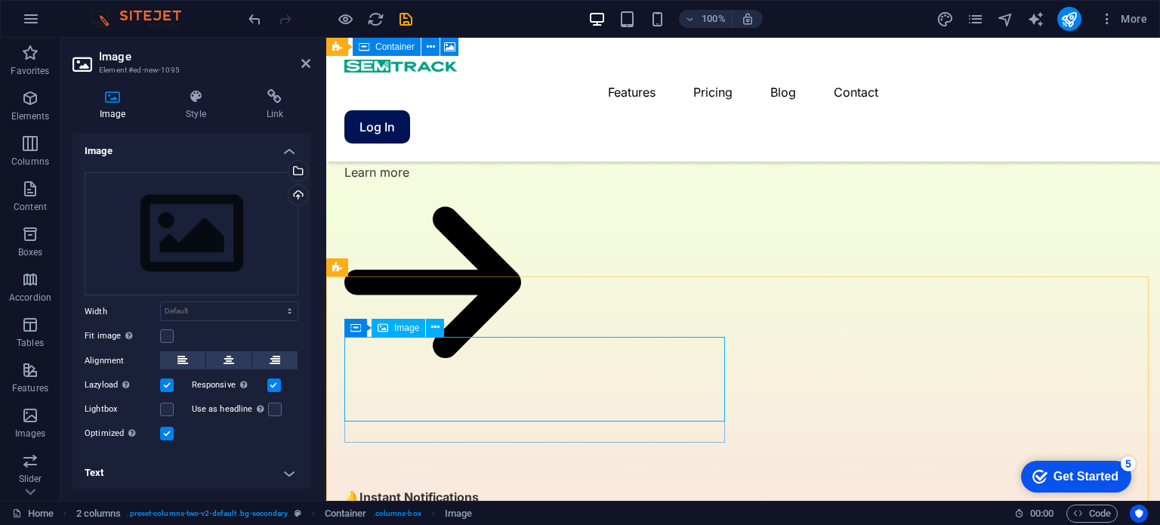
click at [174, 216] on div "Drag files here, click to choose files or select files from Files or our free s…" at bounding box center [192, 234] width 214 height 124
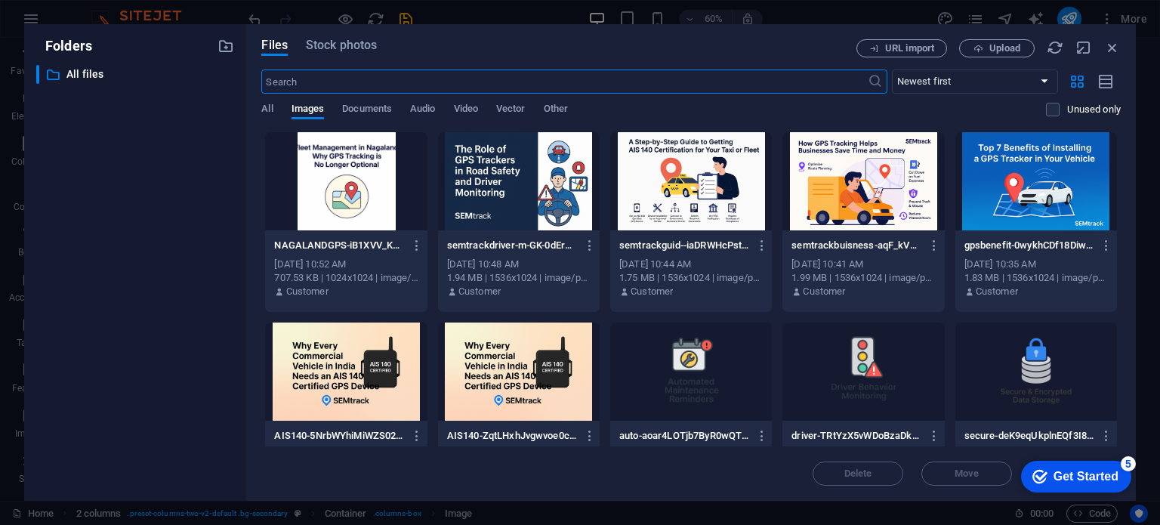
scroll to position [3863, 0]
click at [1012, 51] on span "Upload" at bounding box center [1004, 48] width 31 height 9
click at [1111, 45] on icon "button" at bounding box center [1112, 47] width 17 height 17
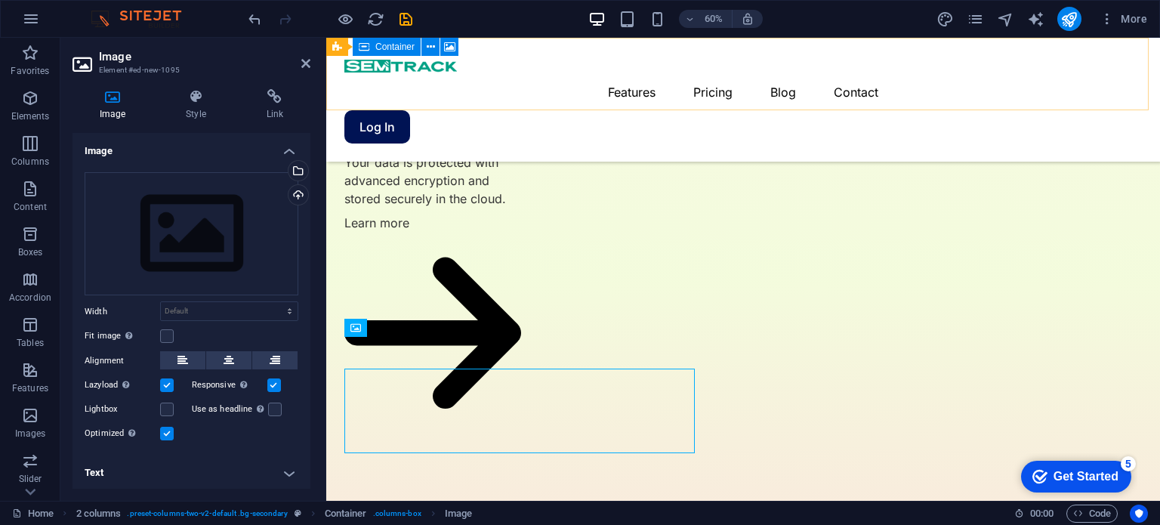
scroll to position [3913, 0]
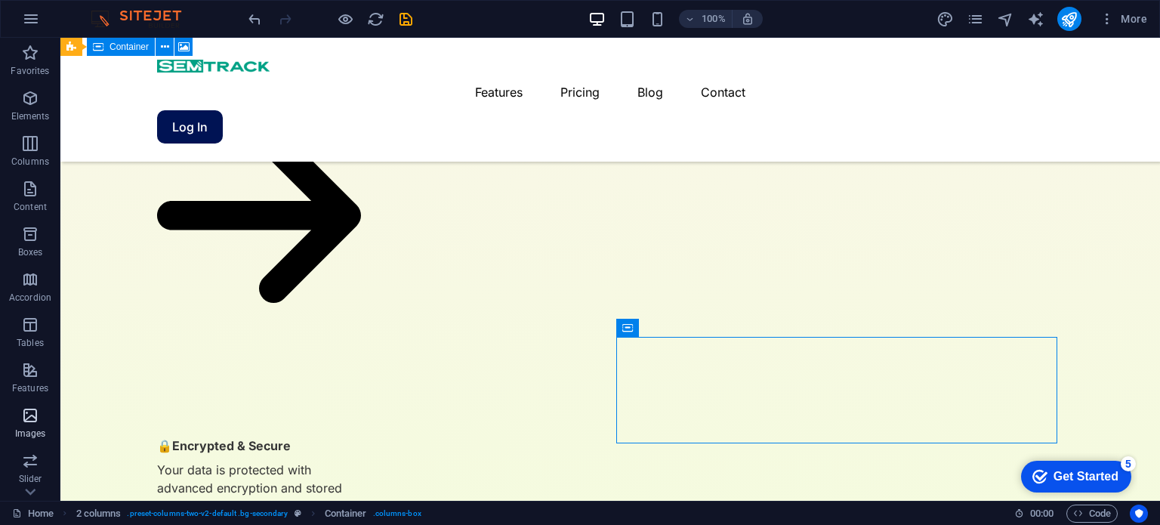
click at [32, 427] on p "Images" at bounding box center [30, 433] width 31 height 12
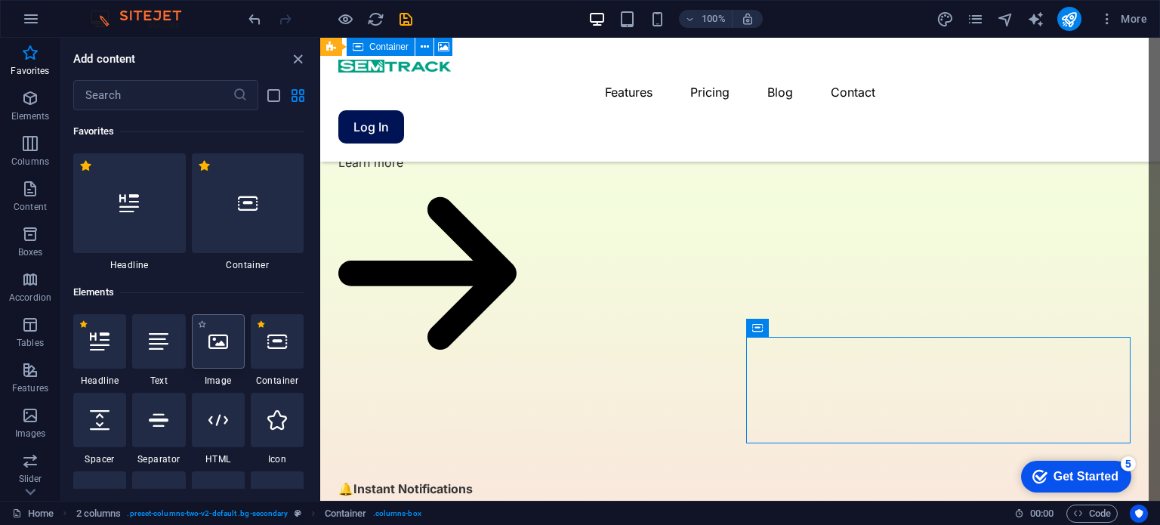
scroll to position [3913, 0]
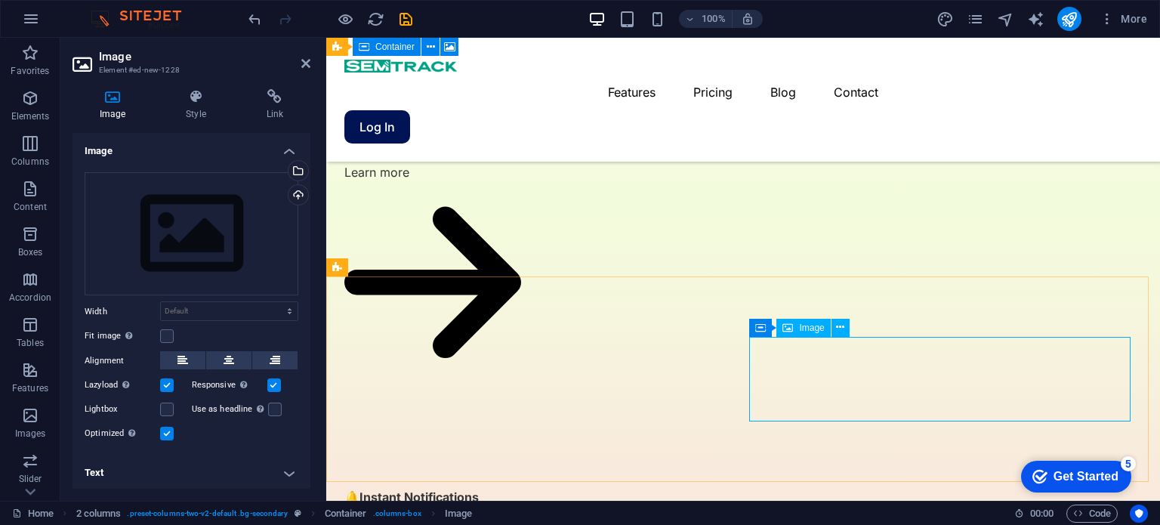
click at [230, 359] on icon at bounding box center [228, 360] width 11 height 18
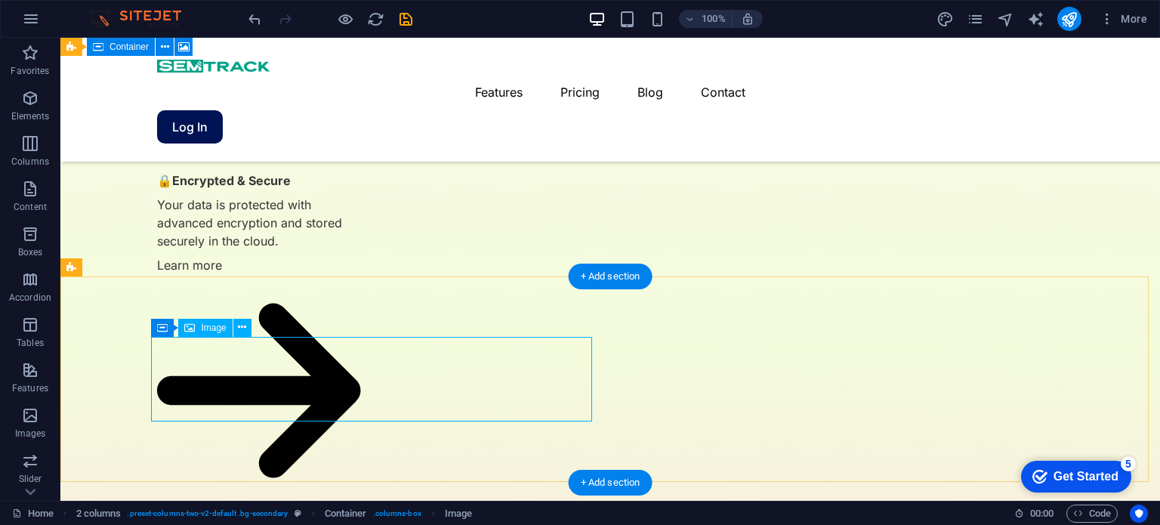
scroll to position [3648, 0]
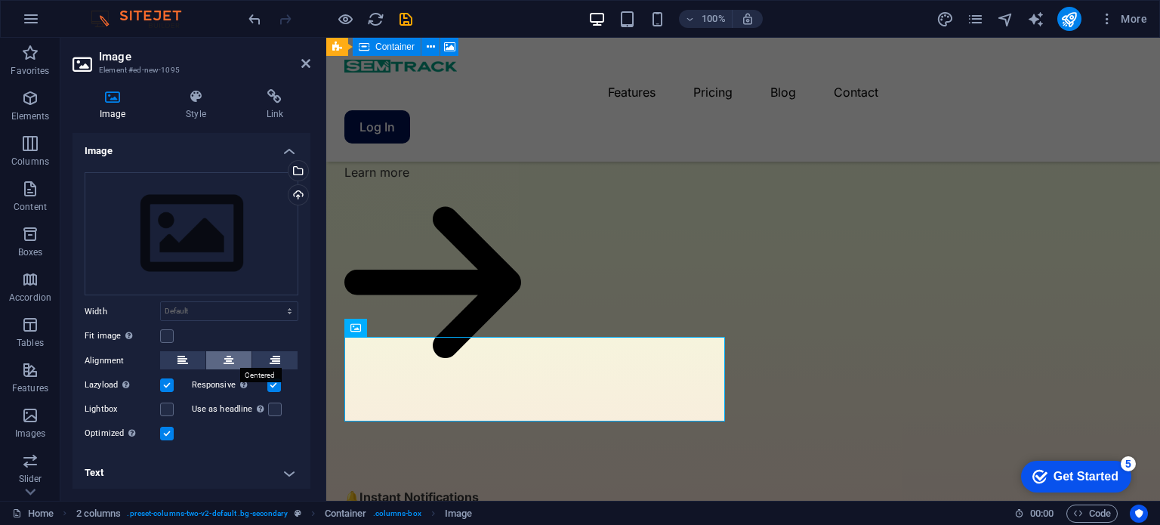
click at [218, 353] on button at bounding box center [228, 360] width 45 height 18
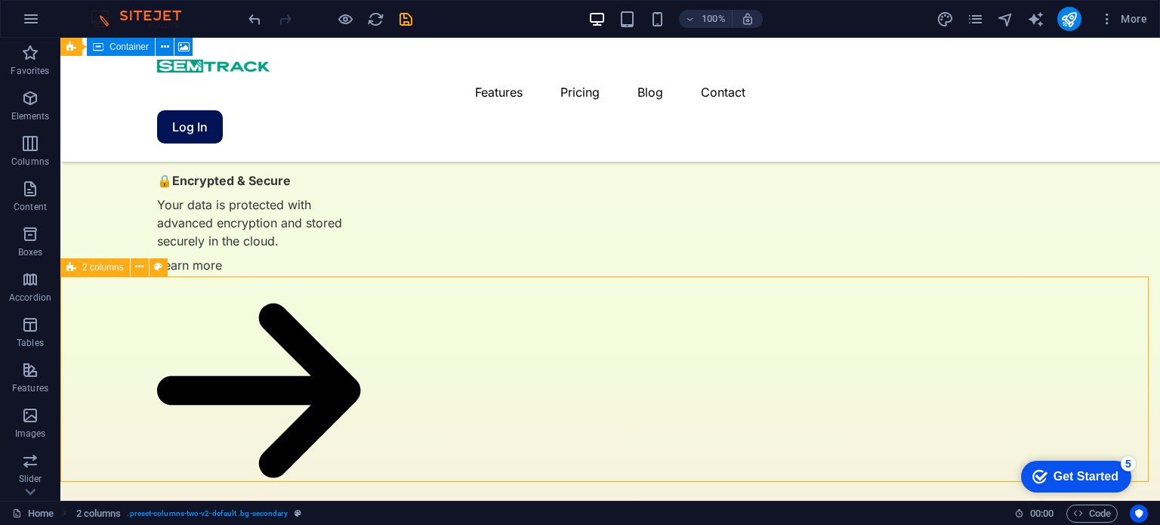
scroll to position [3648, 0]
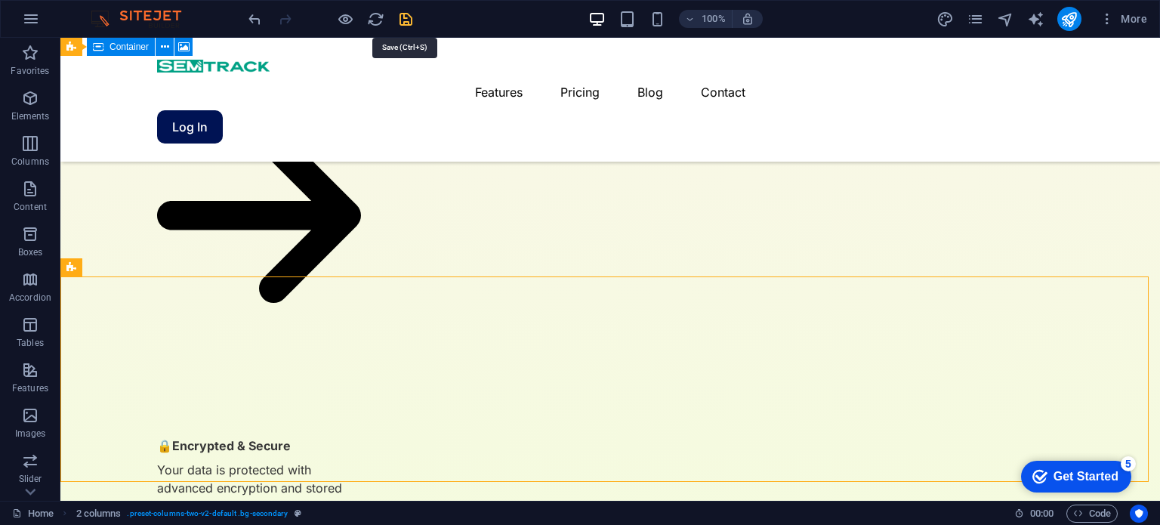
click at [405, 20] on icon "save" at bounding box center [405, 19] width 17 height 17
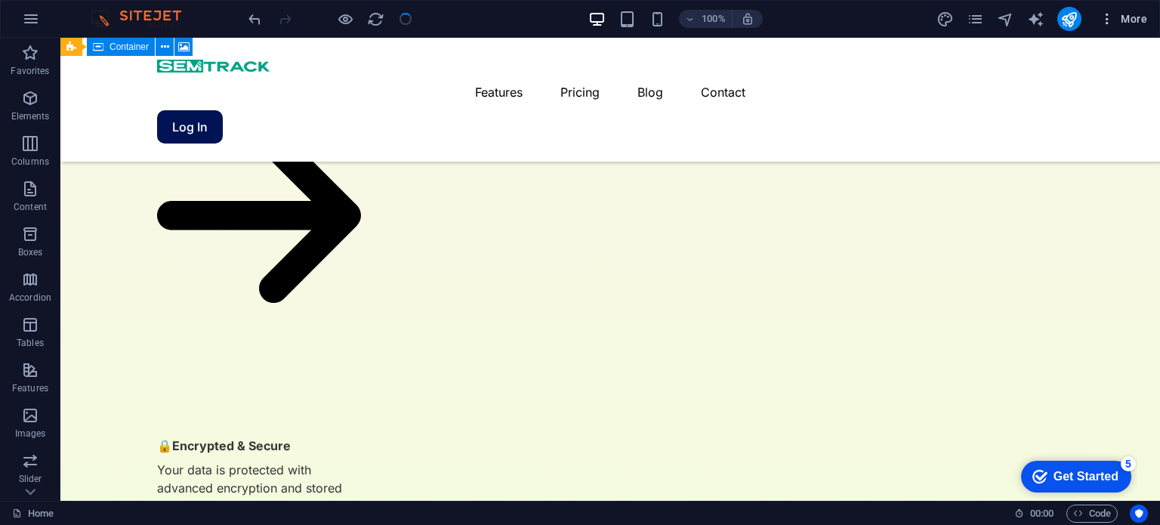
click at [1109, 19] on icon "button" at bounding box center [1106, 18] width 15 height 15
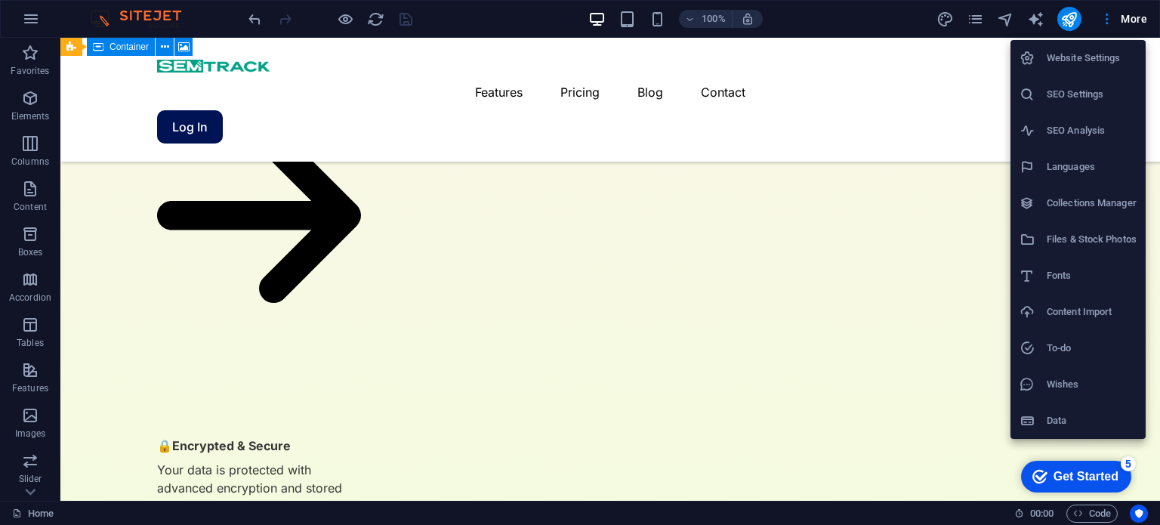
click at [1108, 19] on div at bounding box center [580, 262] width 1160 height 525
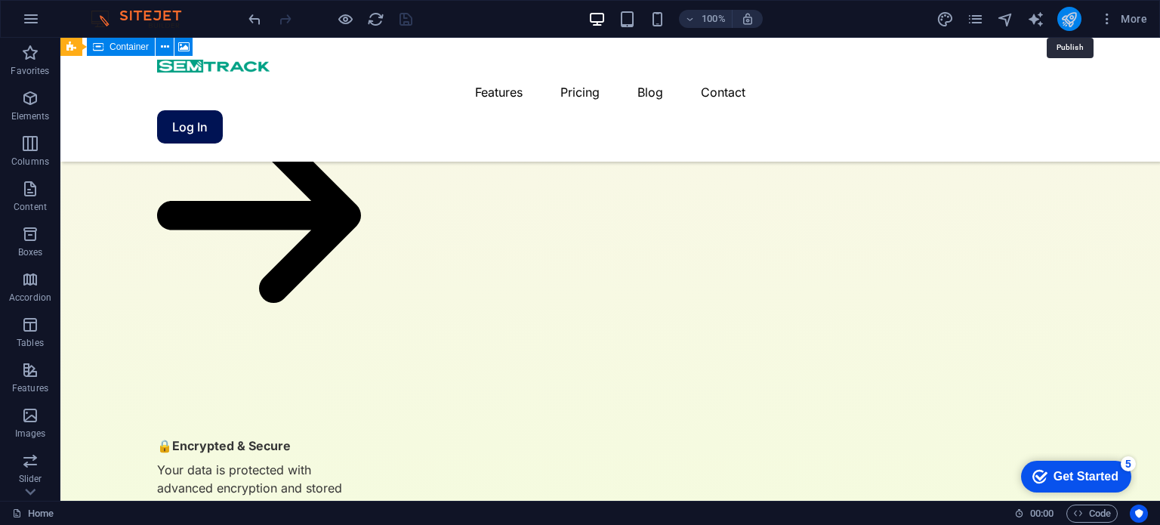
click at [1074, 23] on icon "publish" at bounding box center [1068, 19] width 17 height 17
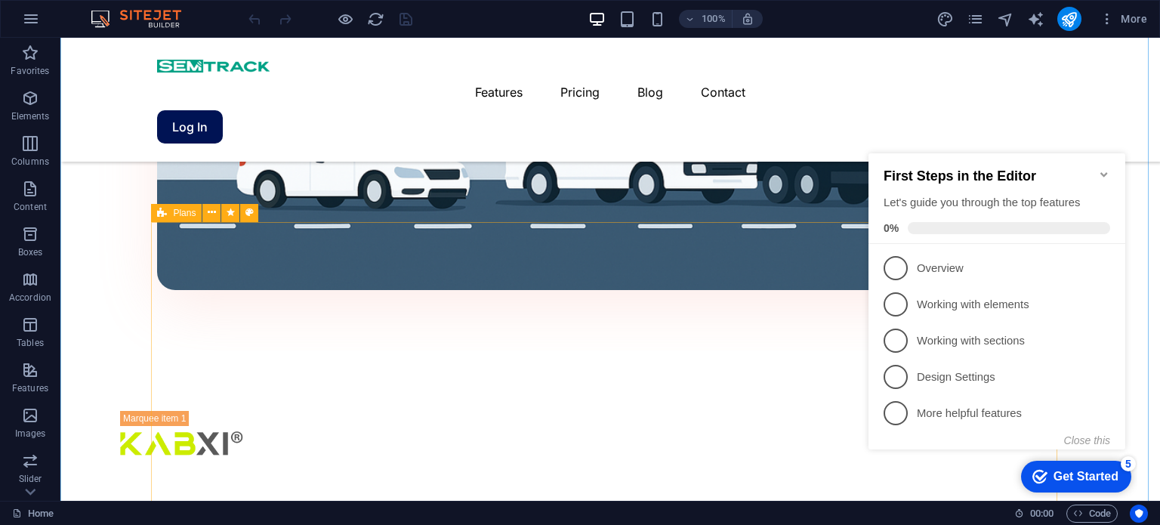
scroll to position [2416, 0]
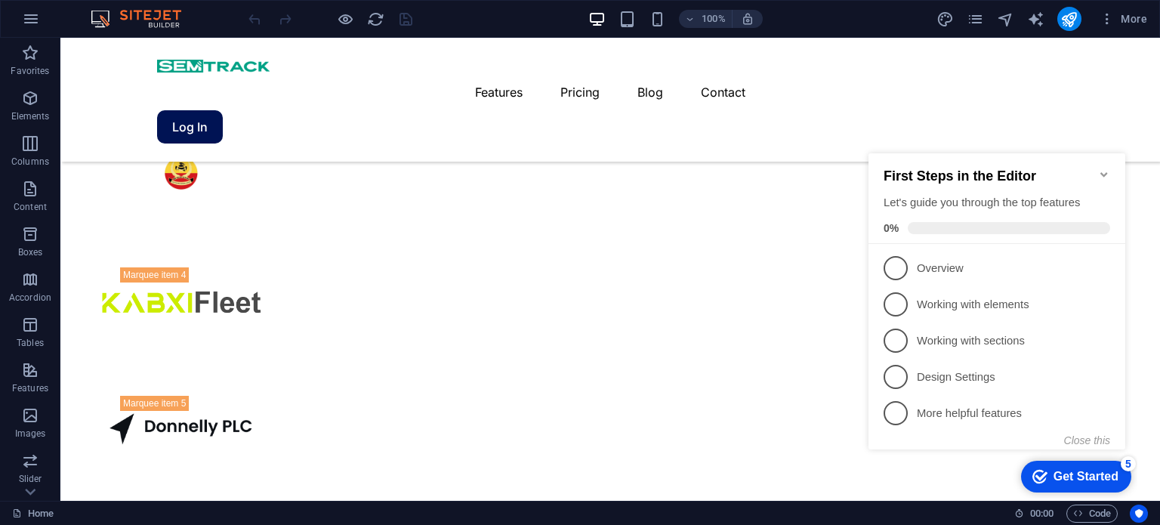
click at [1102, 168] on icon "Minimize checklist" at bounding box center [1104, 174] width 12 height 12
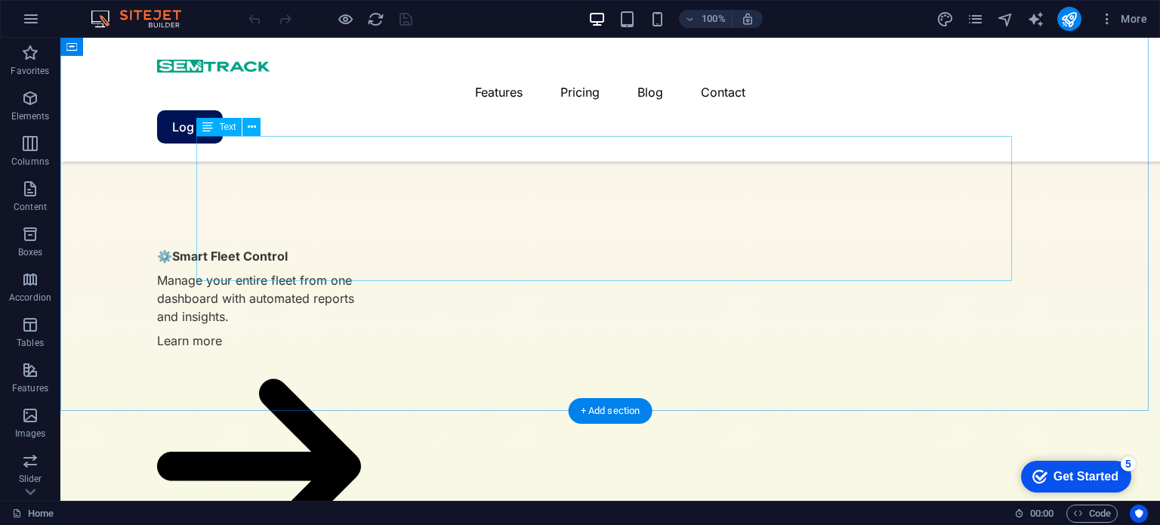
scroll to position [3854, 0]
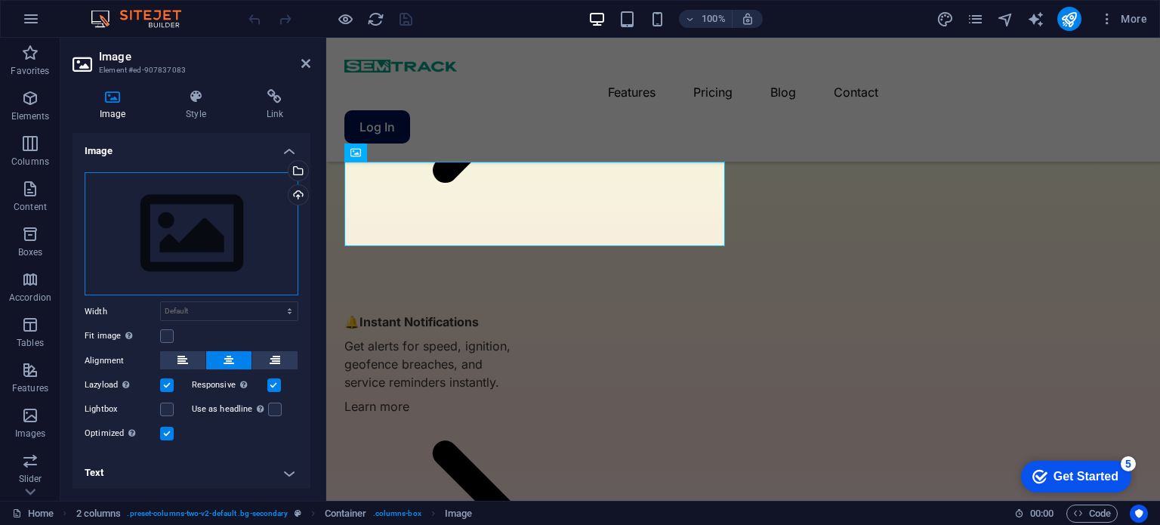
click at [213, 214] on div "Drag files here, click to choose files or select files from Files or our free s…" at bounding box center [192, 234] width 214 height 124
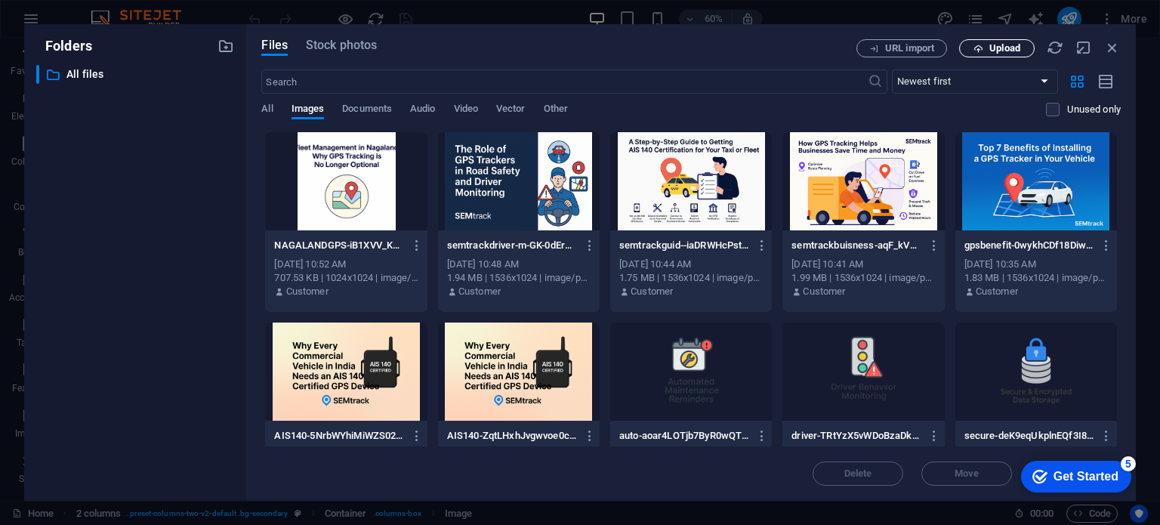
click at [991, 42] on button "Upload" at bounding box center [997, 48] width 76 height 18
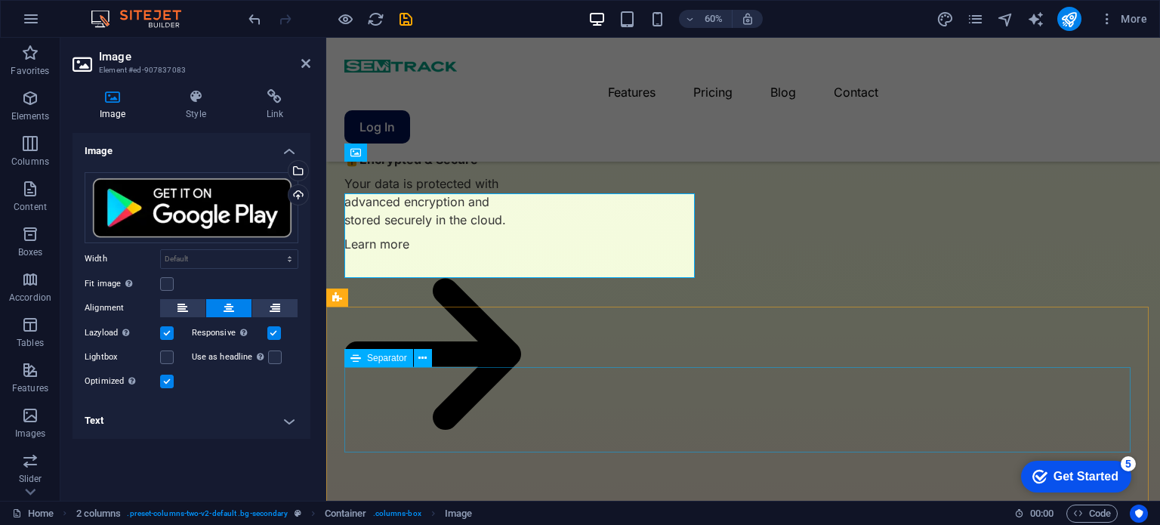
scroll to position [4088, 0]
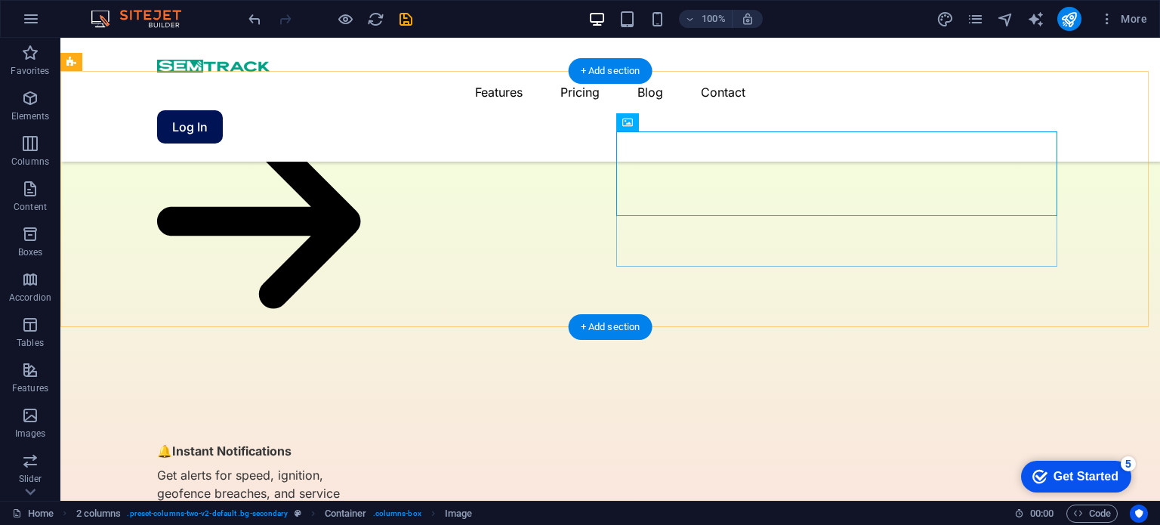
scroll to position [3854, 0]
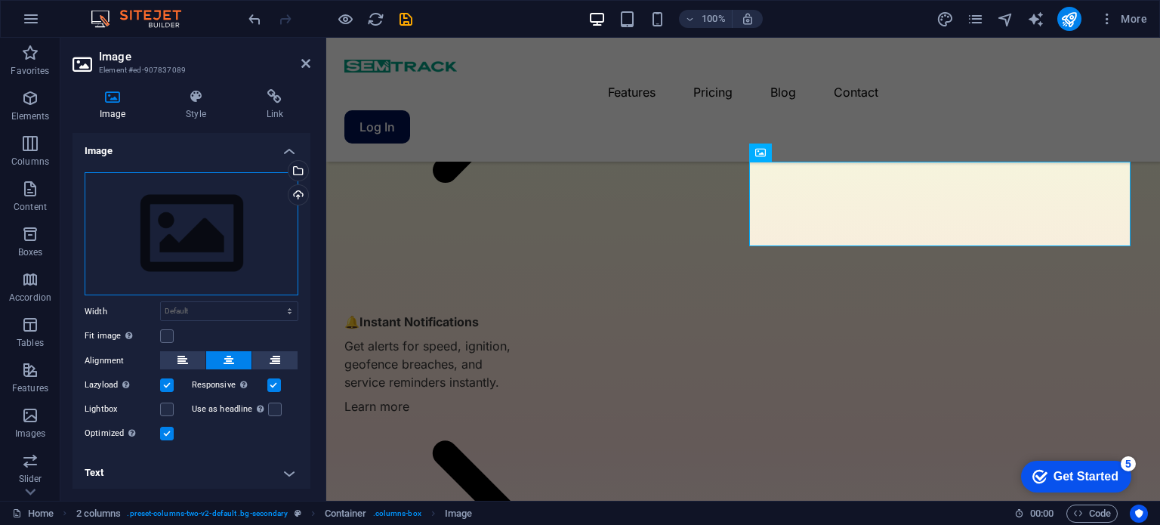
click at [160, 227] on div "Drag files here, click to choose files or select files from Files or our free s…" at bounding box center [192, 234] width 214 height 124
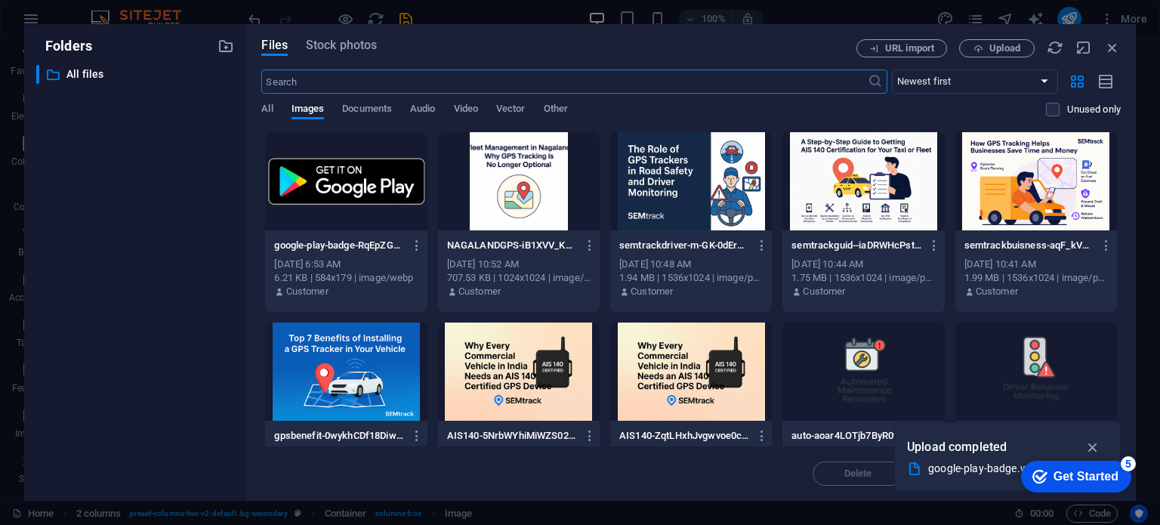
scroll to position [3863, 0]
click at [1000, 45] on span "Upload" at bounding box center [1004, 48] width 31 height 9
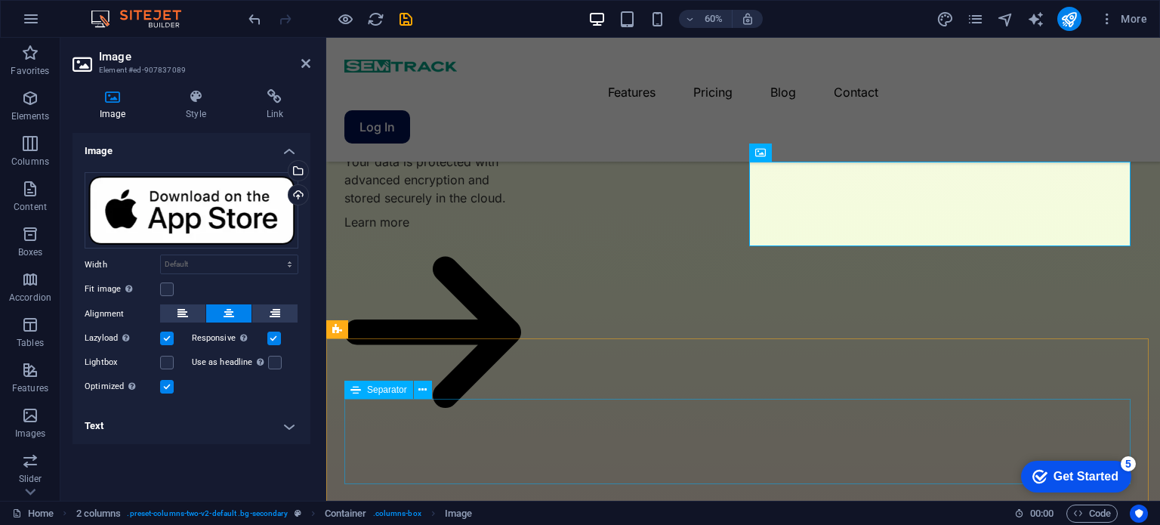
scroll to position [4088, 0]
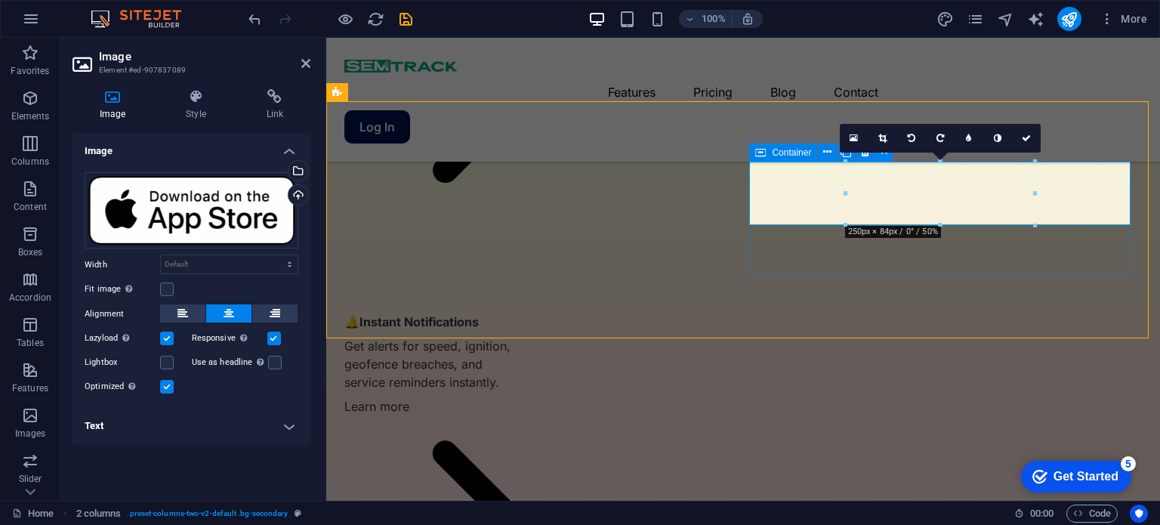
scroll to position [3854, 0]
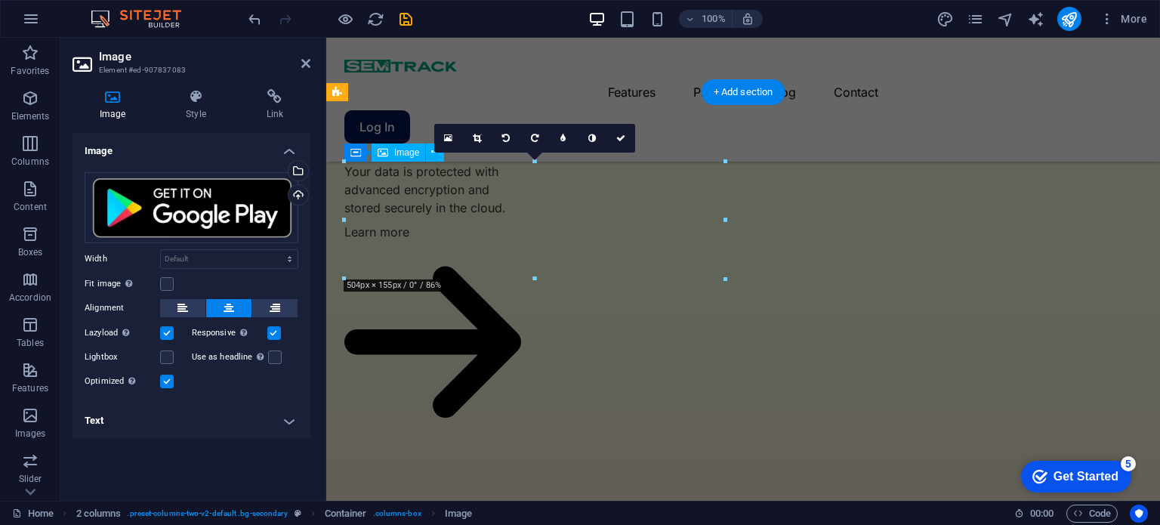
scroll to position [4088, 0]
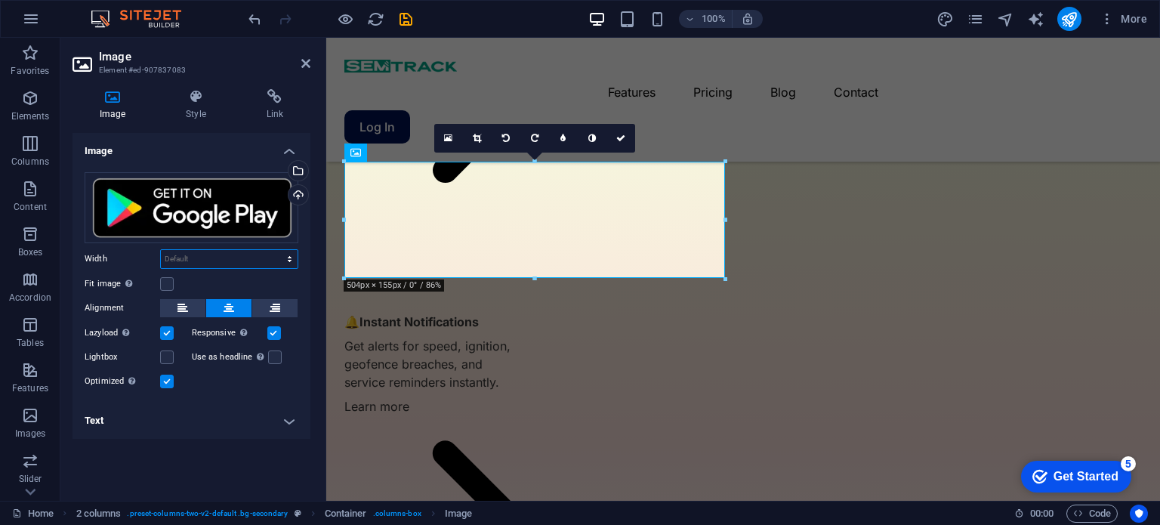
click at [205, 254] on select "Default auto px rem % em vh vw" at bounding box center [229, 259] width 137 height 18
select select "px"
click at [276, 250] on select "Default auto px rem % em vh vw" at bounding box center [229, 259] width 137 height 18
click at [212, 267] on input "504" at bounding box center [229, 259] width 137 height 18
click at [187, 262] on input "504" at bounding box center [229, 259] width 137 height 18
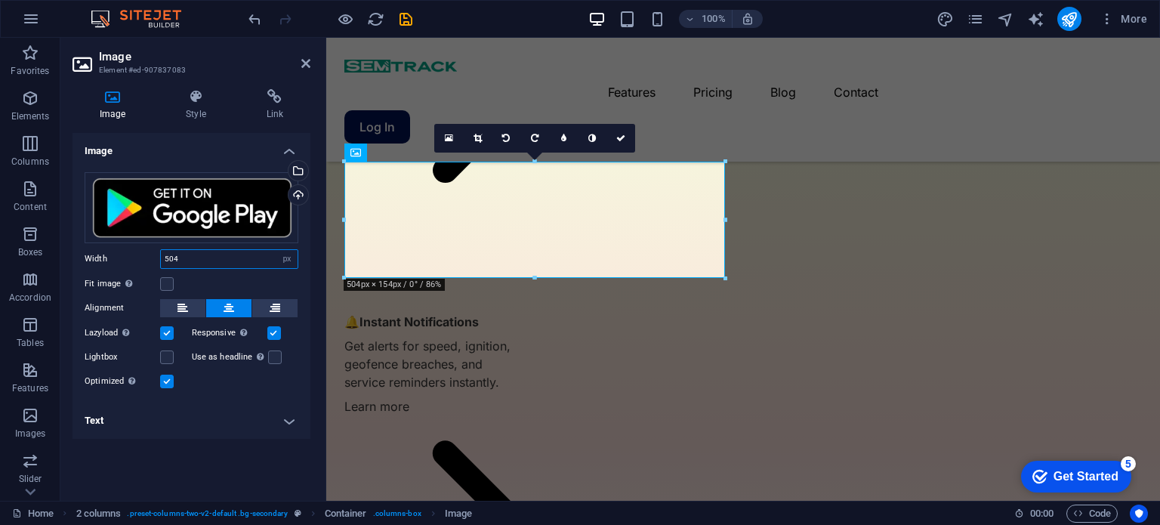
drag, startPoint x: 190, startPoint y: 259, endPoint x: 109, endPoint y: 257, distance: 81.6
click at [109, 257] on div "Width 504 Default auto px rem % em vh vw" at bounding box center [192, 259] width 214 height 20
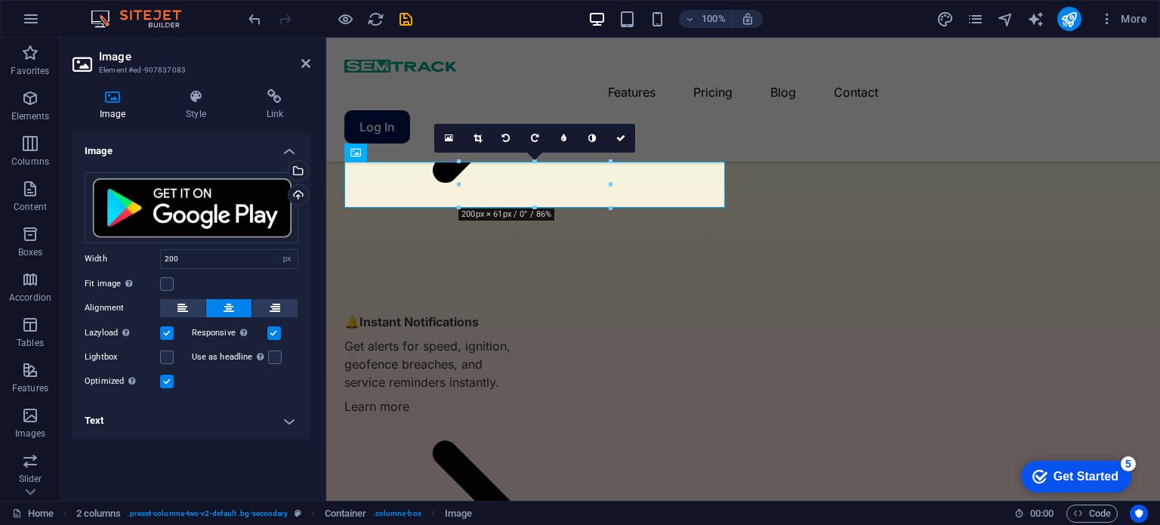
click at [186, 458] on div "Image Drag files here, click to choose files or select files from Files or our …" at bounding box center [191, 311] width 238 height 356
drag, startPoint x: 199, startPoint y: 256, endPoint x: 140, endPoint y: 257, distance: 58.1
click at [141, 257] on div "Width 200 Default auto px rem % em vh vw" at bounding box center [192, 259] width 214 height 20
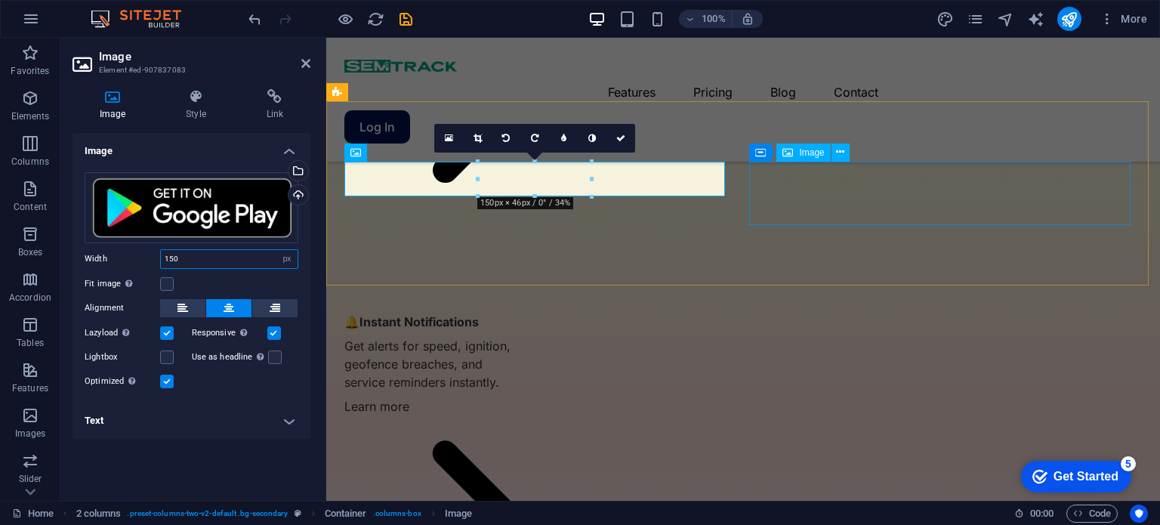
type input "150"
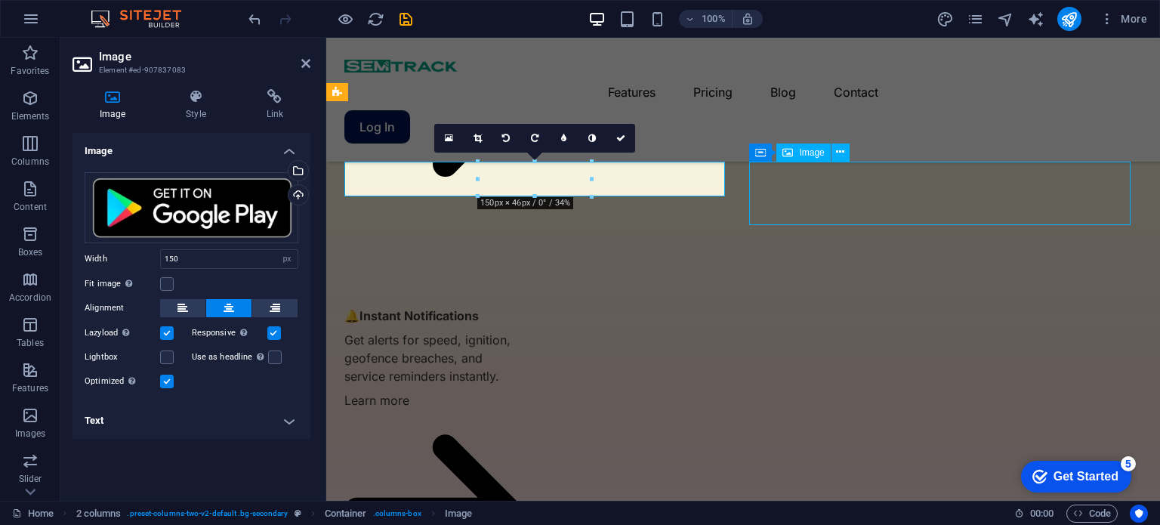
scroll to position [3832, 0]
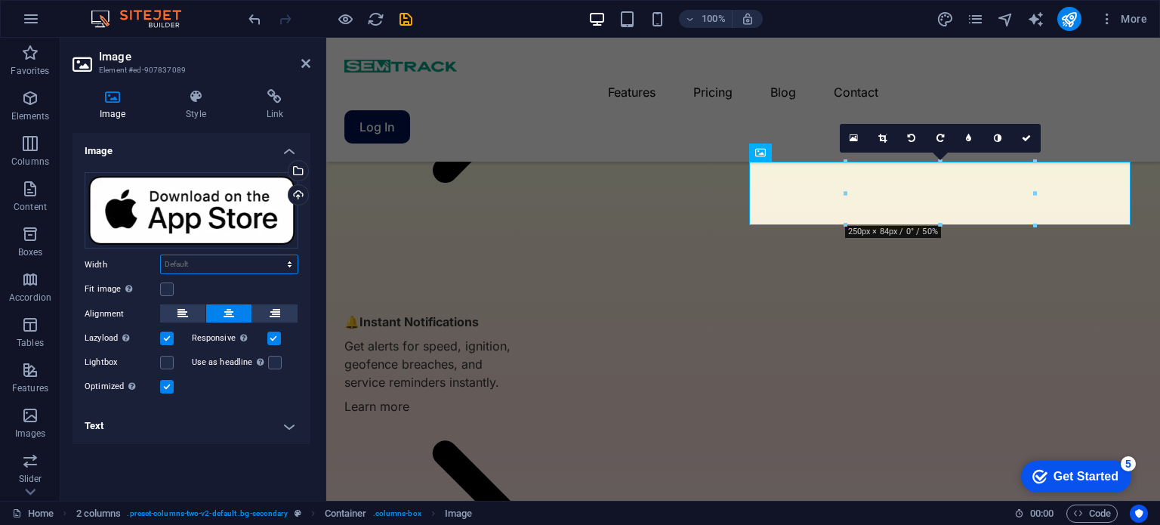
drag, startPoint x: 258, startPoint y: 266, endPoint x: 248, endPoint y: 271, distance: 11.8
click at [258, 266] on select "Default auto px rem % em vh vw" at bounding box center [229, 264] width 137 height 18
select select "px"
click at [276, 255] on select "Default auto px rem % em vh vw" at bounding box center [229, 264] width 137 height 18
type input "150"
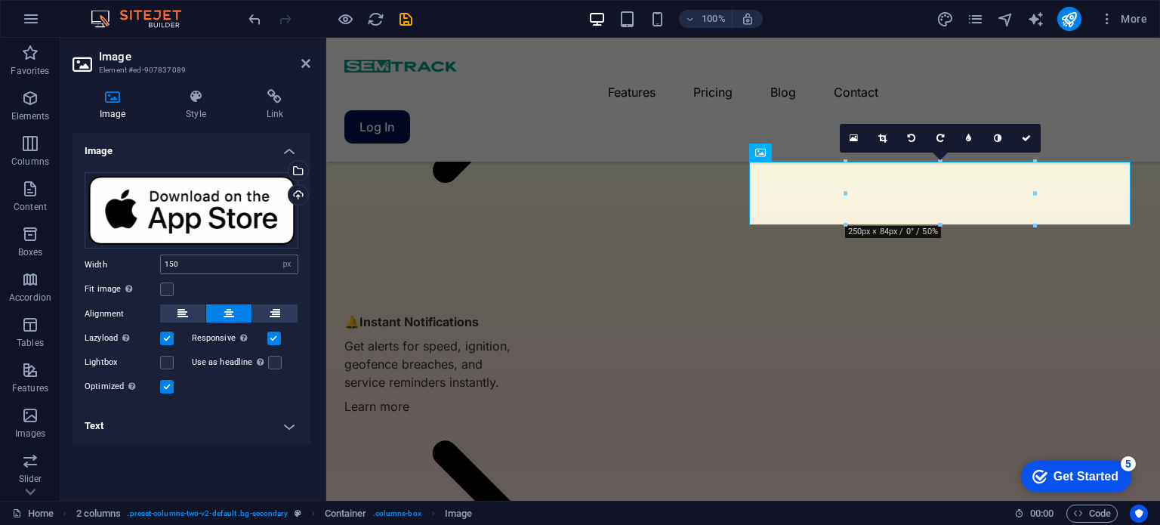
scroll to position [4071, 0]
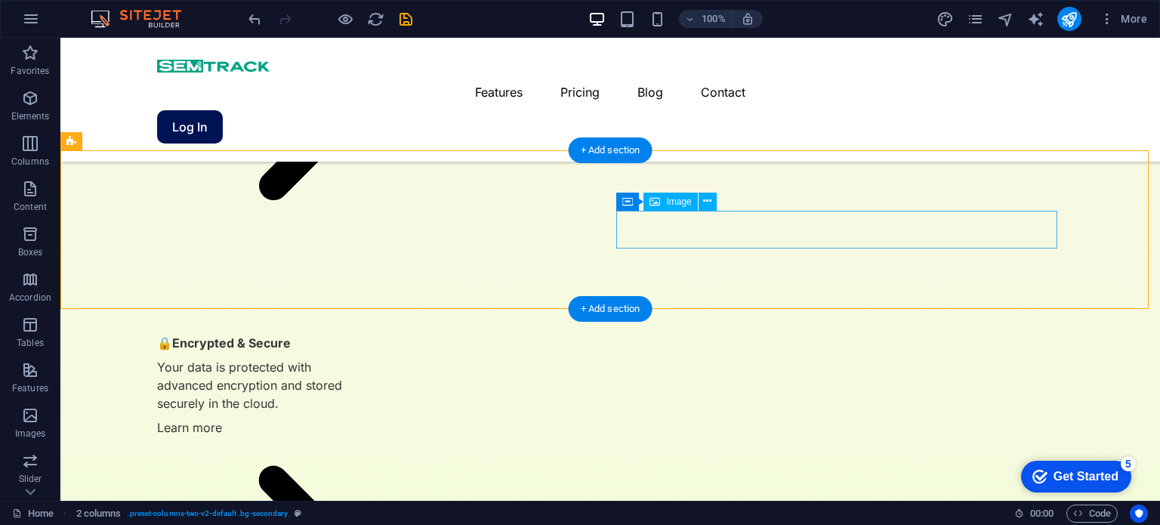
scroll to position [3730, 0]
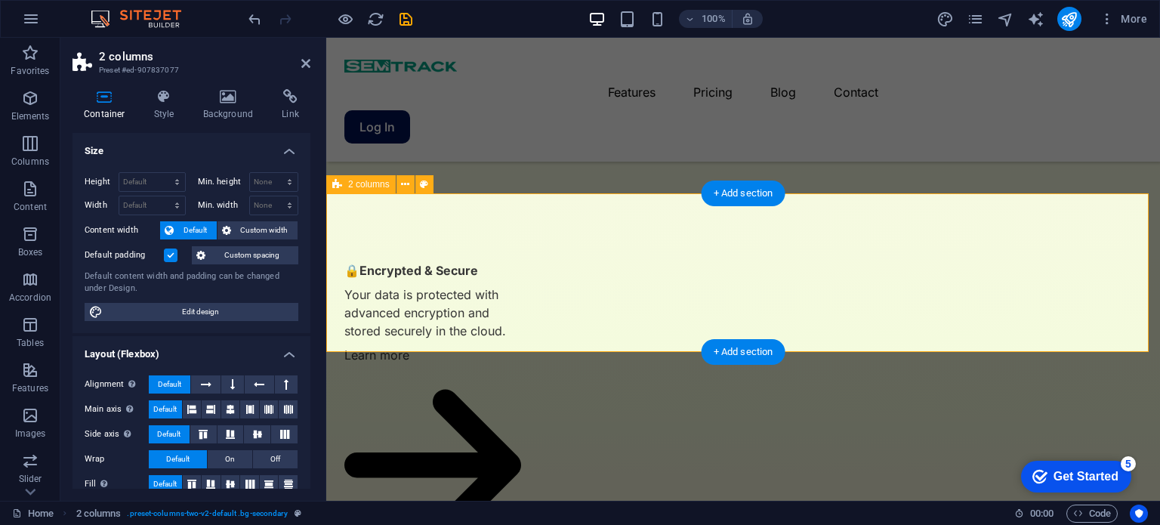
scroll to position [3995, 0]
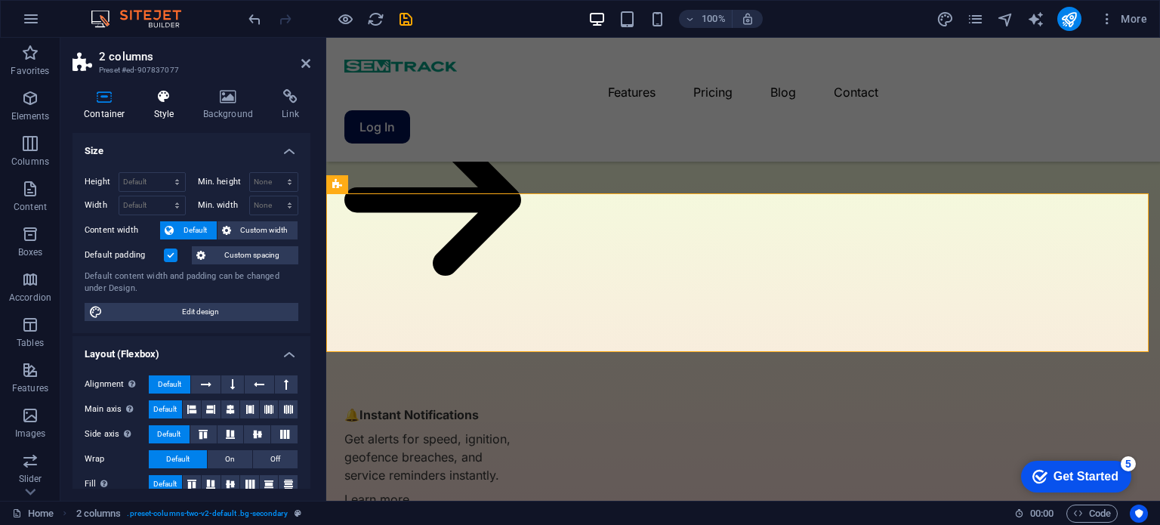
click at [172, 111] on h4 "Style" at bounding box center [167, 105] width 49 height 32
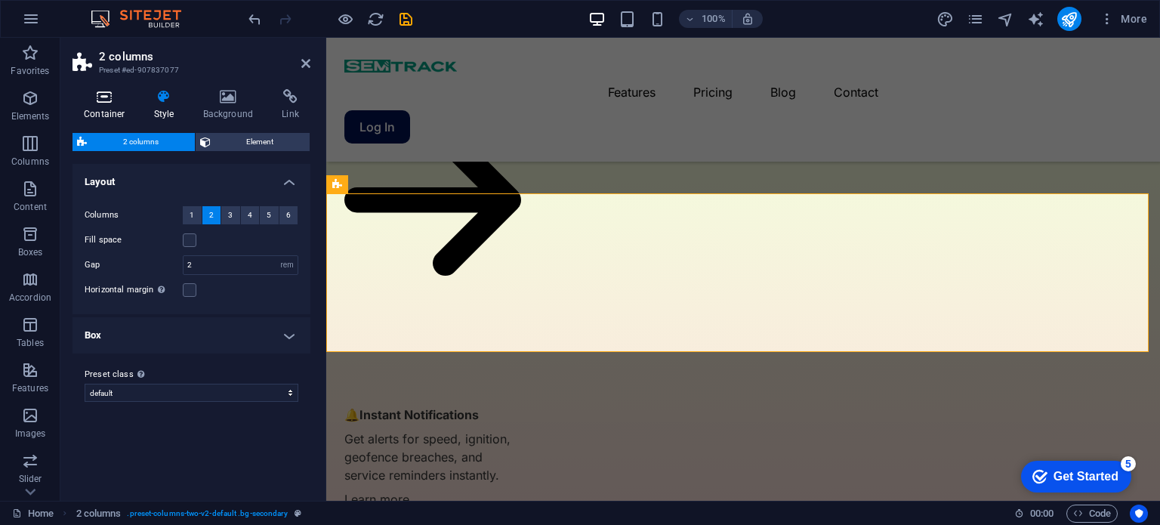
click at [103, 115] on h4 "Container" at bounding box center [107, 105] width 70 height 32
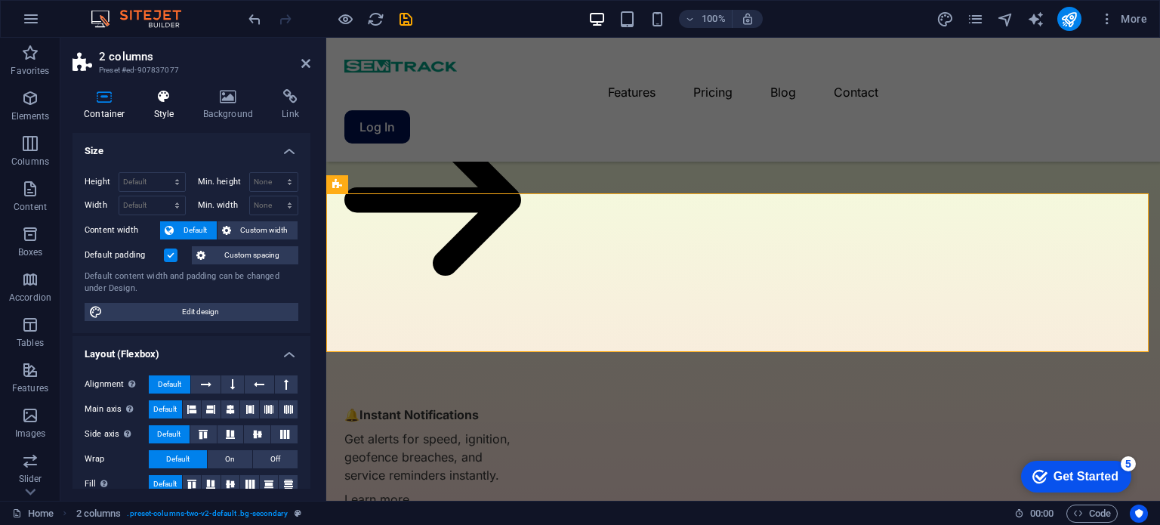
click at [171, 96] on icon at bounding box center [164, 96] width 43 height 15
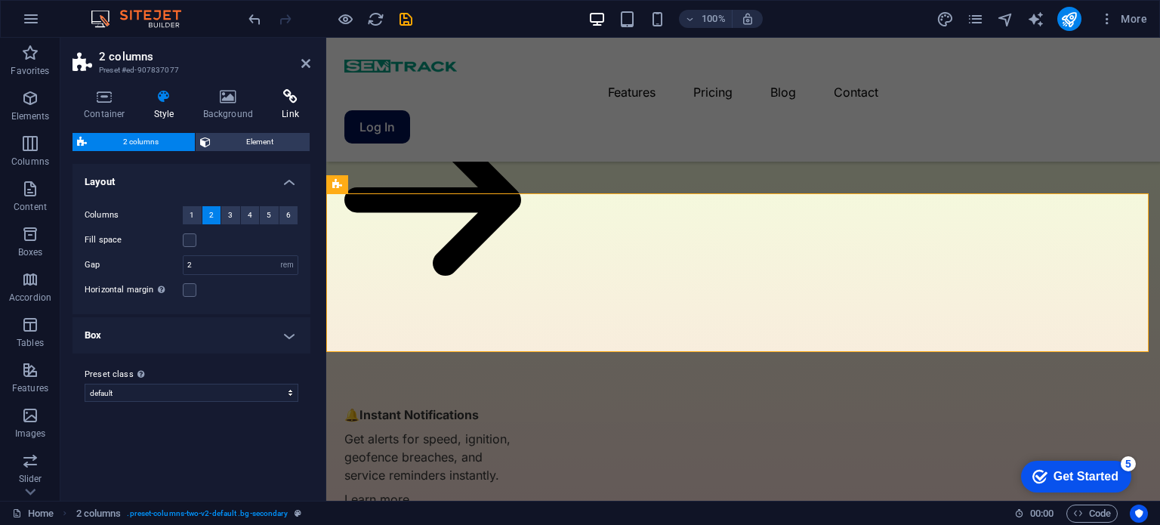
click at [297, 89] on icon at bounding box center [290, 96] width 40 height 15
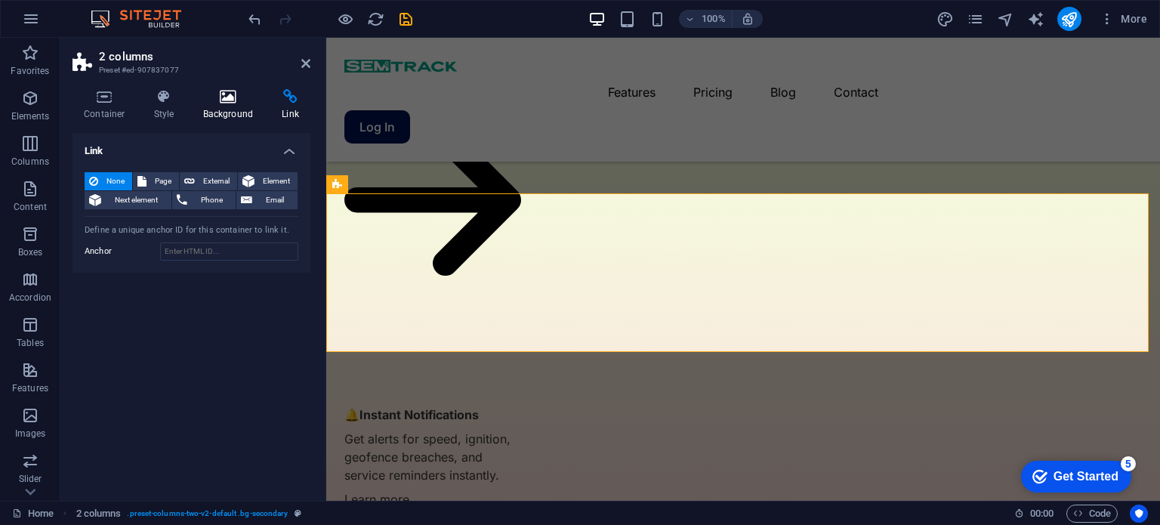
click at [251, 105] on h4 "Background" at bounding box center [231, 105] width 79 height 32
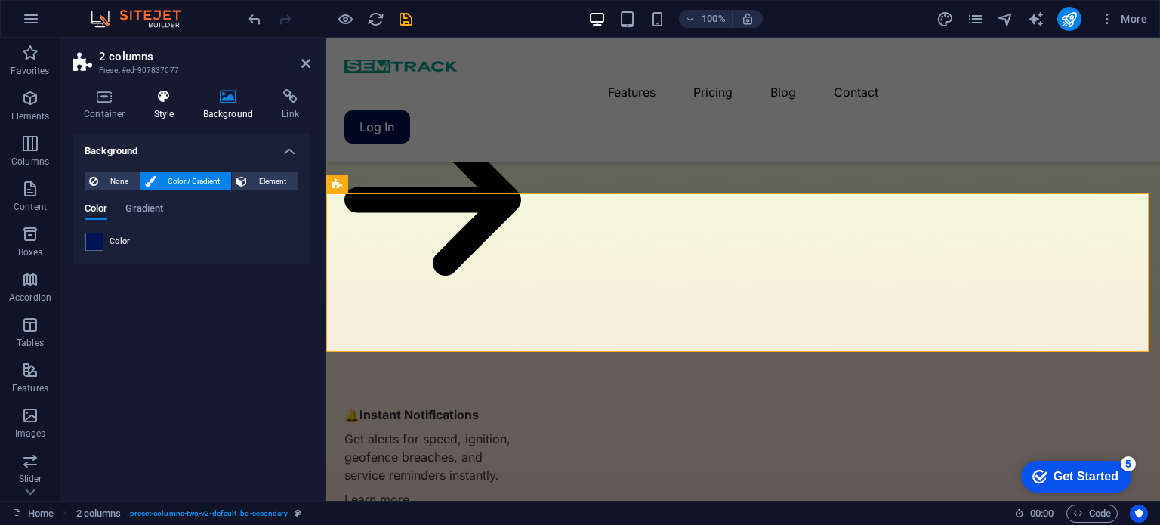
click at [145, 107] on h4 "Style" at bounding box center [167, 105] width 49 height 32
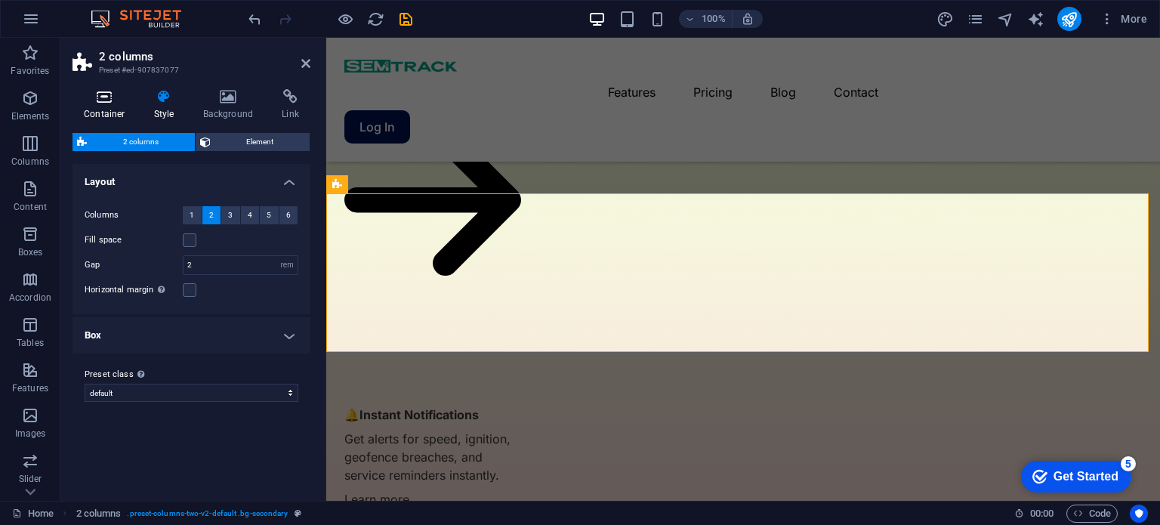
click at [112, 112] on h4 "Container" at bounding box center [107, 105] width 70 height 32
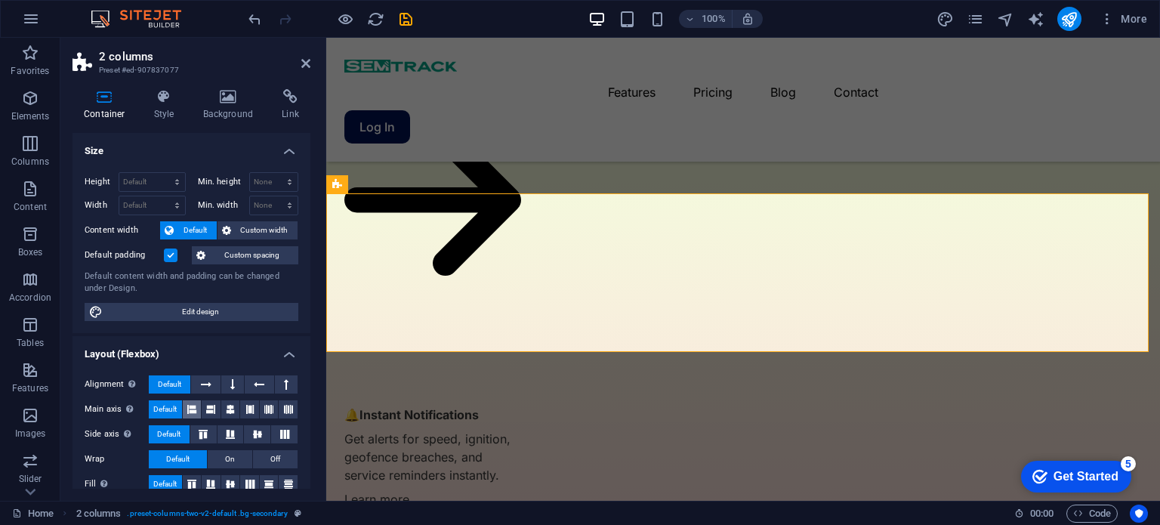
click at [187, 405] on icon at bounding box center [191, 409] width 9 height 18
click at [161, 404] on span "Default" at bounding box center [164, 409] width 23 height 18
click at [168, 117] on h4 "Style" at bounding box center [167, 105] width 49 height 32
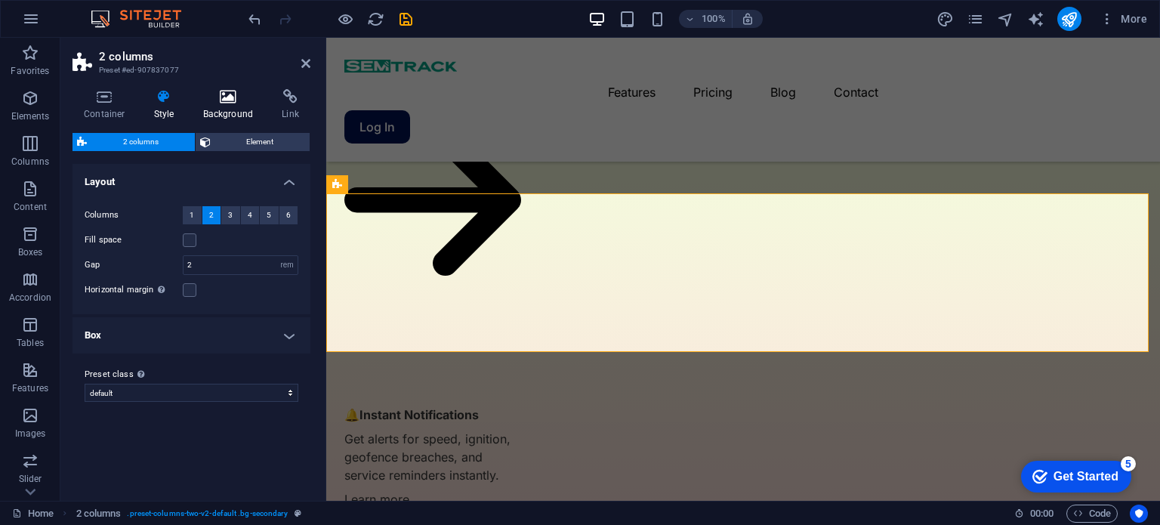
click at [246, 111] on h4 "Background" at bounding box center [231, 105] width 79 height 32
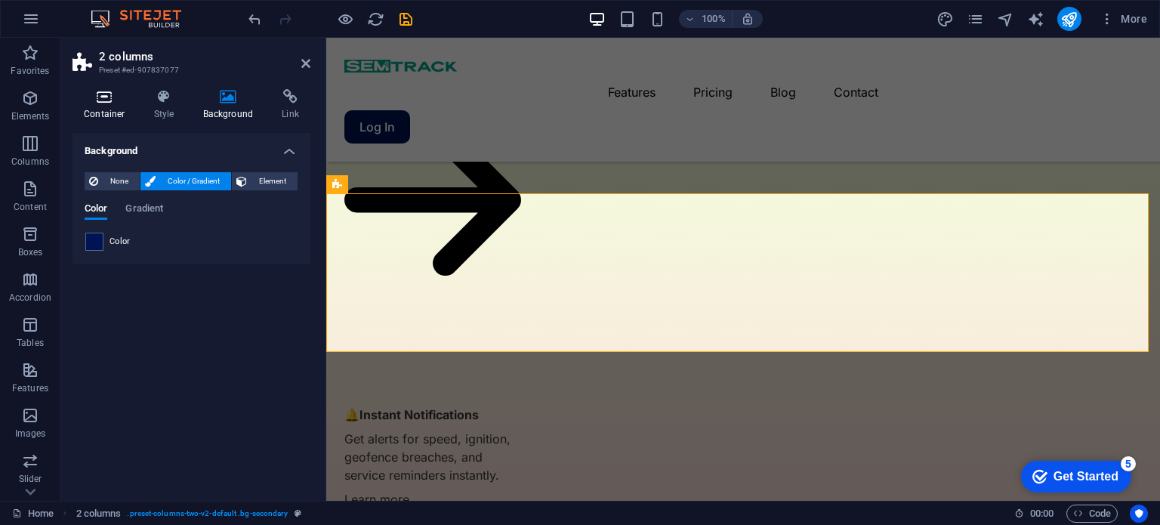
click at [116, 103] on icon at bounding box center [104, 96] width 64 height 15
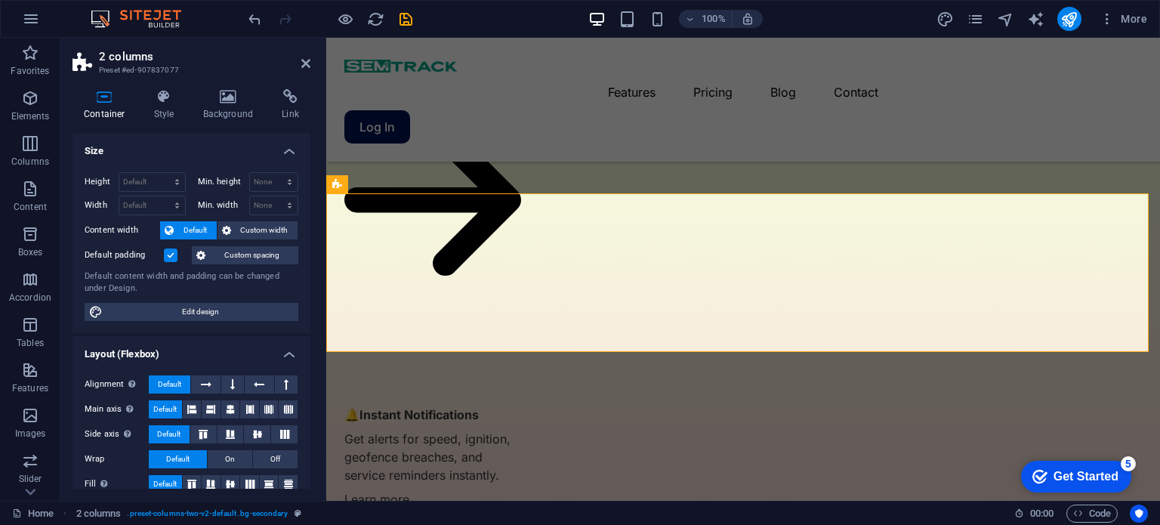
click at [167, 244] on div "Height Default px rem % vh vw Min. height None px rem % vh vw Width Default px …" at bounding box center [191, 246] width 238 height 173
click at [217, 252] on button "Custom spacing" at bounding box center [245, 255] width 106 height 18
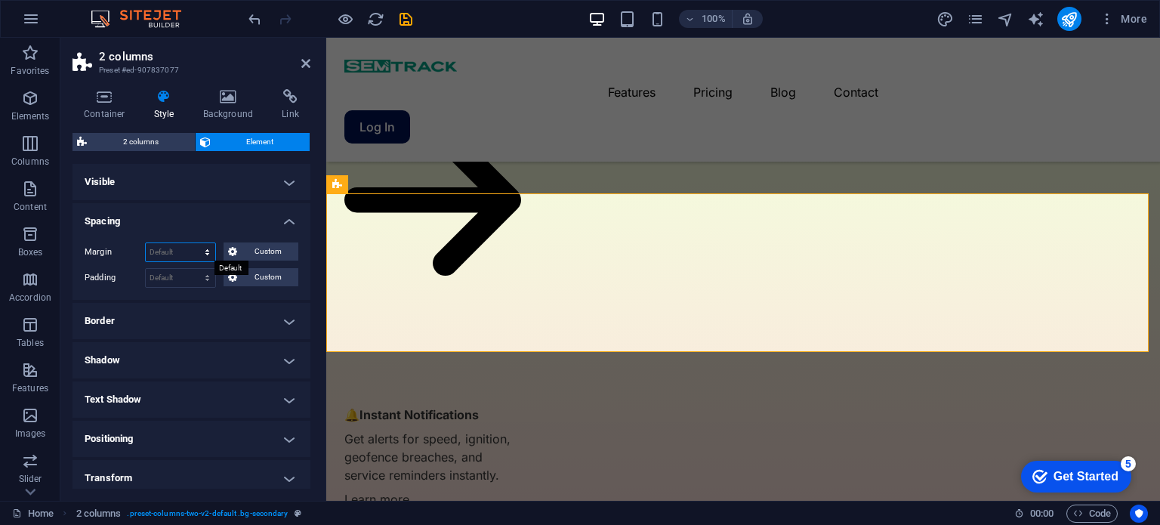
click at [181, 253] on select "Default auto px % rem vw vh Custom" at bounding box center [180, 252] width 69 height 18
select select "px"
click at [193, 243] on select "Default auto px % rem vw vh Custom" at bounding box center [180, 252] width 69 height 18
type input "0"
click at [183, 279] on select "Default px rem % vh vw Custom" at bounding box center [180, 278] width 69 height 18
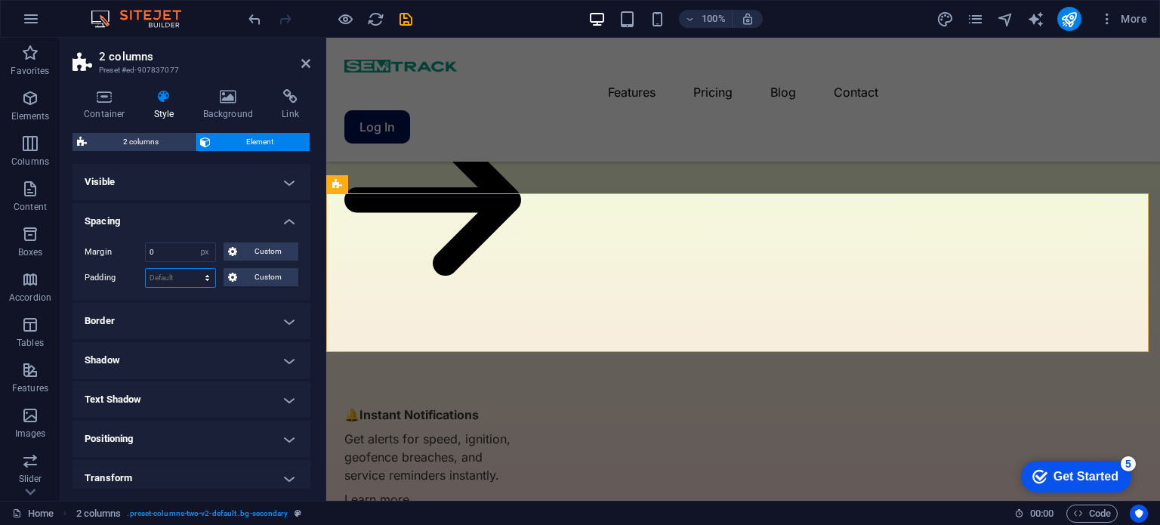
select select "px"
click at [193, 269] on select "Default px rem % vh vw Custom" at bounding box center [180, 278] width 69 height 18
type input "0"
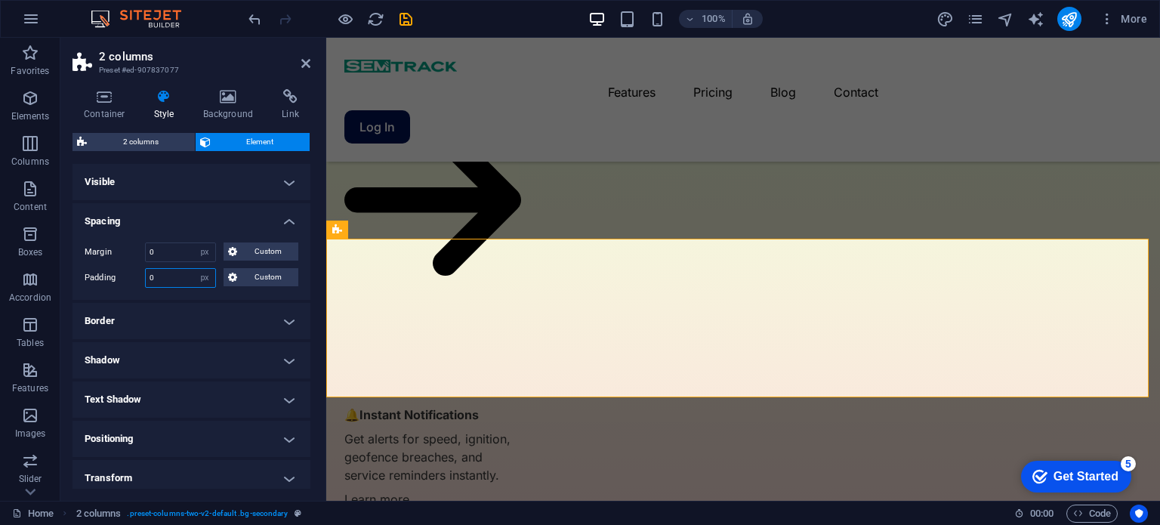
scroll to position [3950, 0]
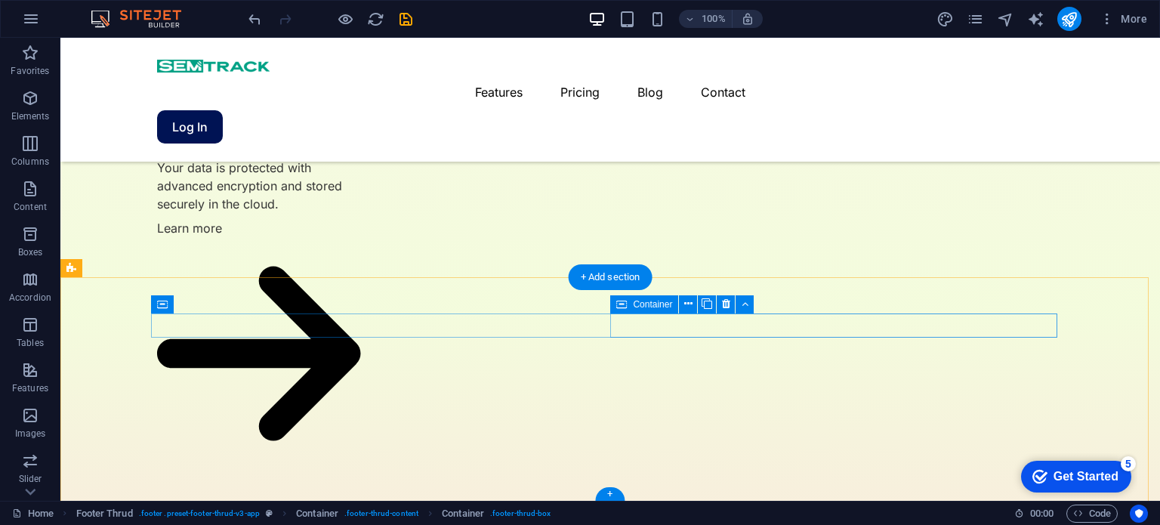
scroll to position [3685, 0]
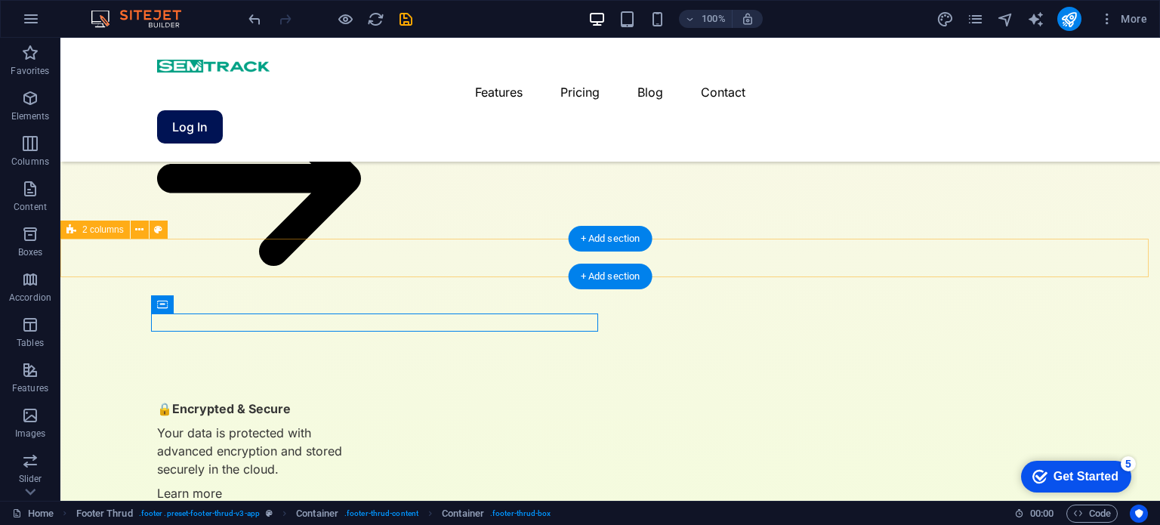
select select "px"
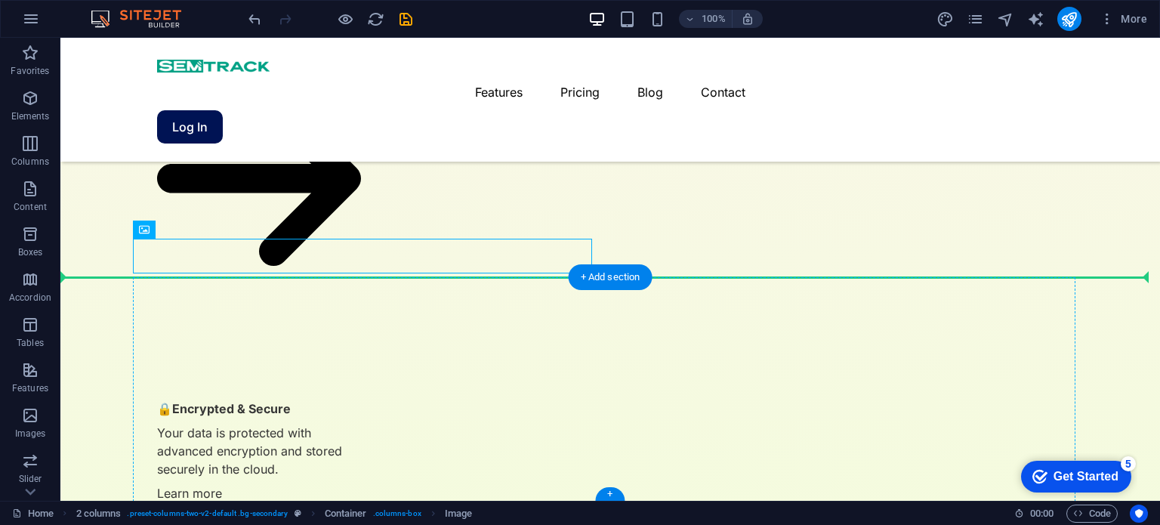
drag, startPoint x: 477, startPoint y: 267, endPoint x: 418, endPoint y: 383, distance: 130.0
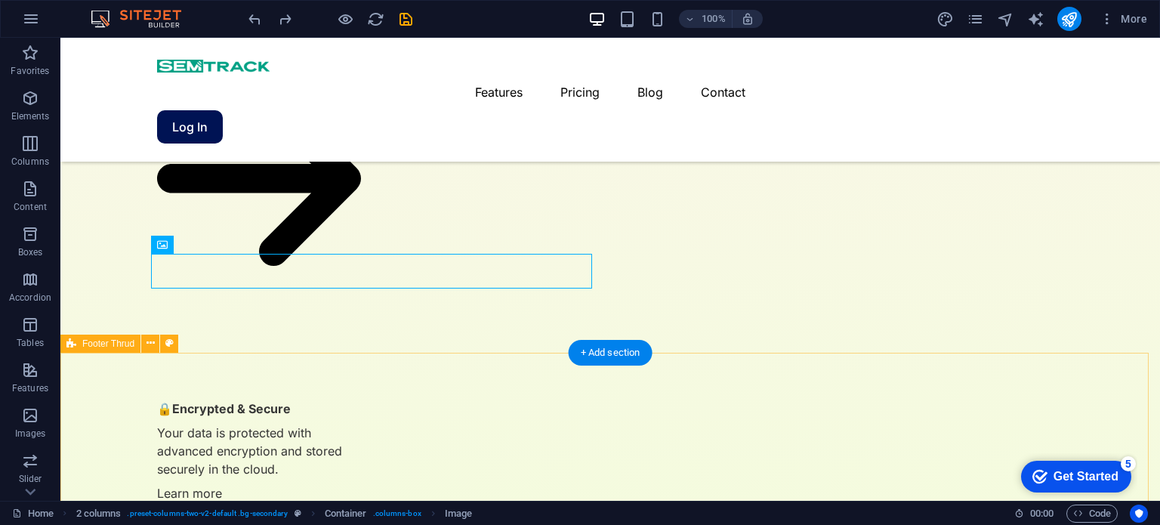
scroll to position [3730, 0]
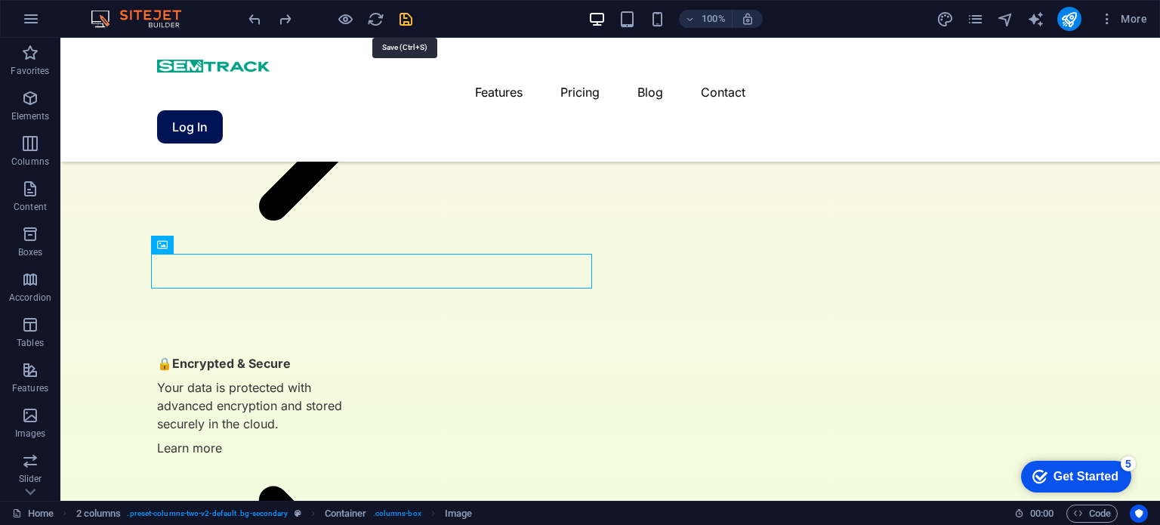
click at [405, 20] on icon "save" at bounding box center [405, 19] width 17 height 17
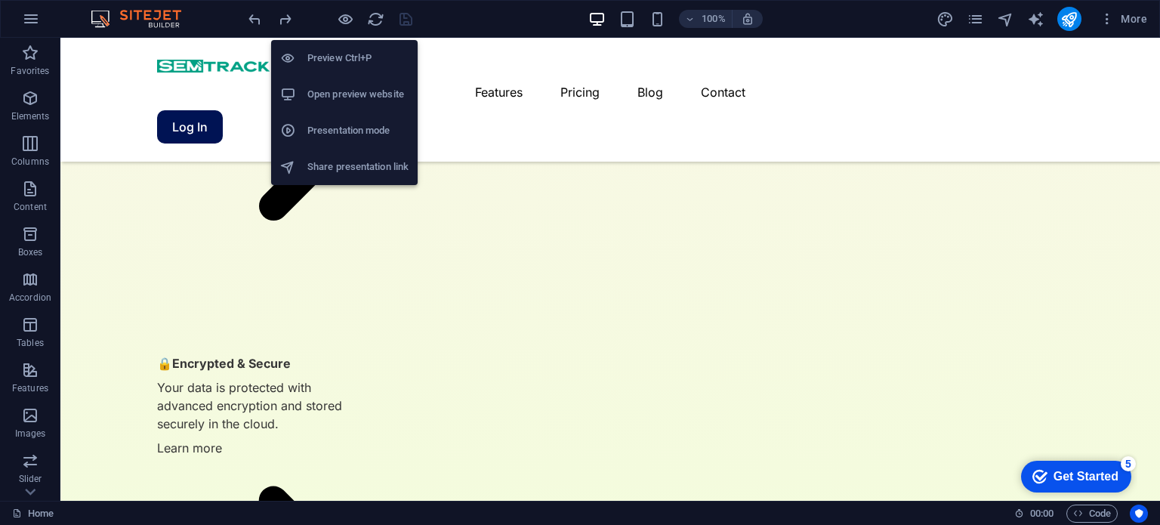
click at [349, 104] on li "Open preview website" at bounding box center [344, 94] width 146 height 36
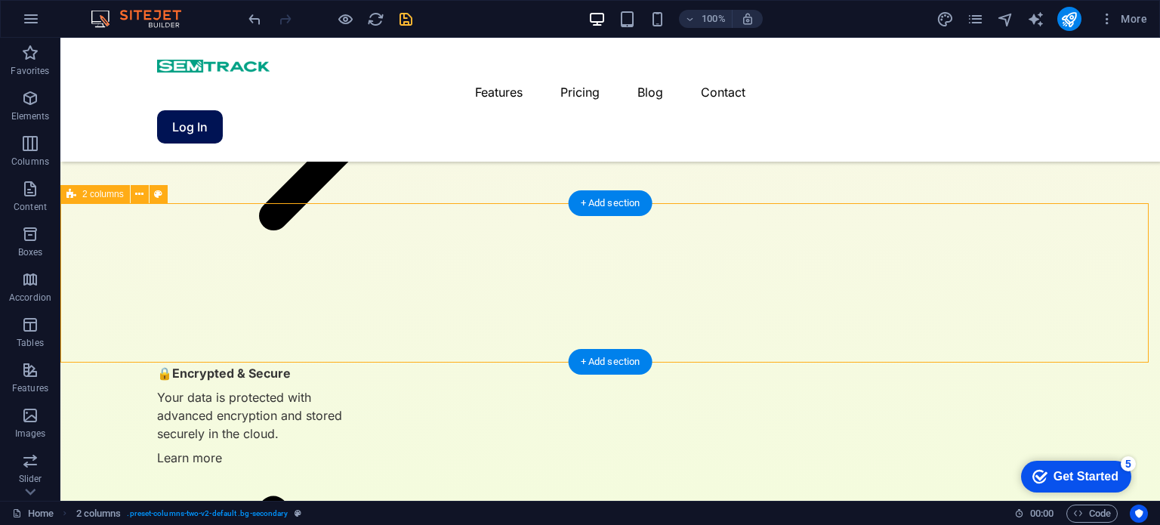
select select "px"
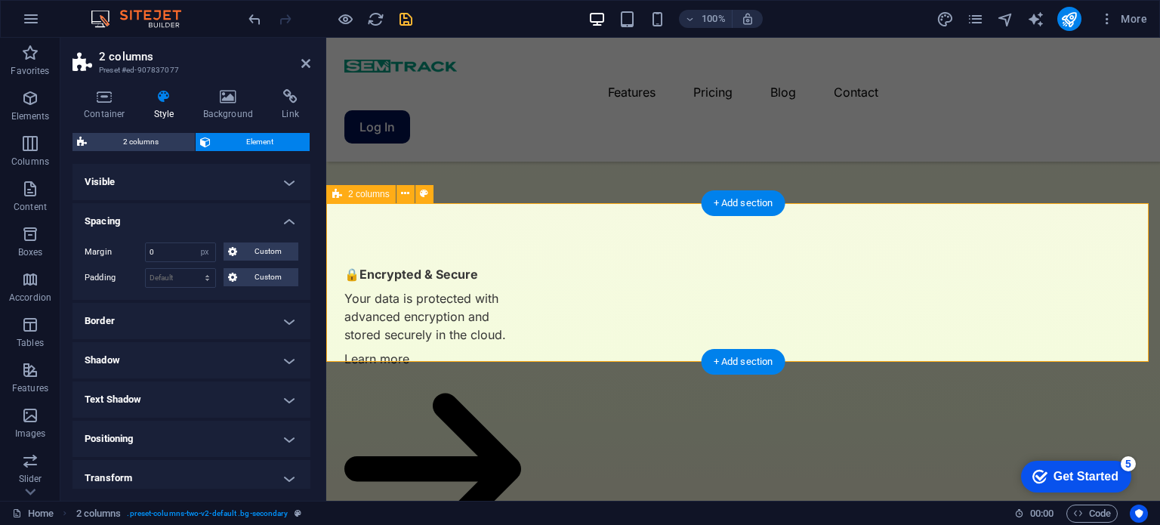
scroll to position [3986, 0]
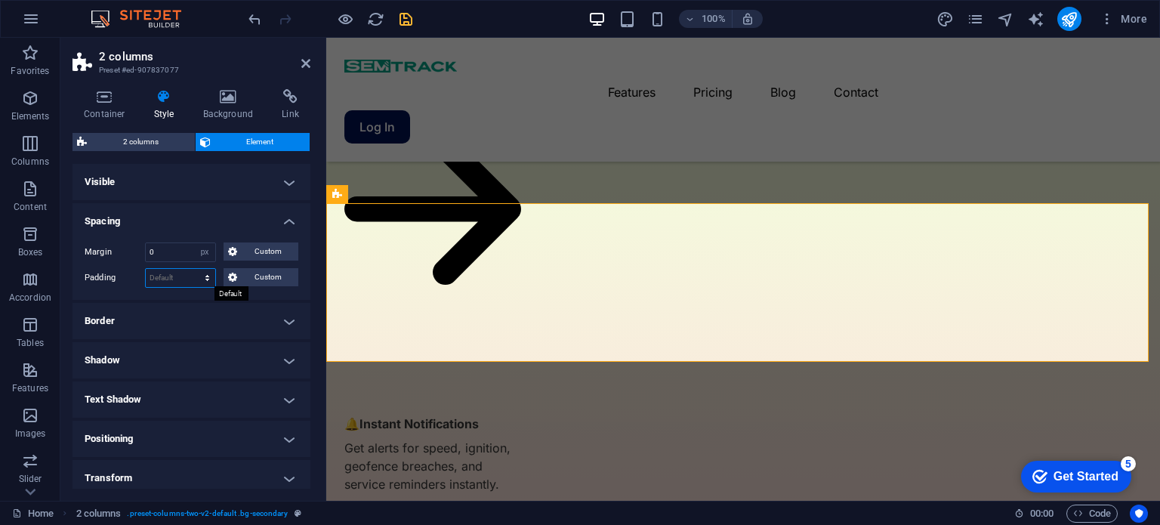
click at [169, 276] on select "Default px rem % vh vw Custom" at bounding box center [180, 278] width 69 height 18
select select "px"
click at [193, 269] on select "Default px rem % vh vw Custom" at bounding box center [180, 278] width 69 height 18
type input "0"
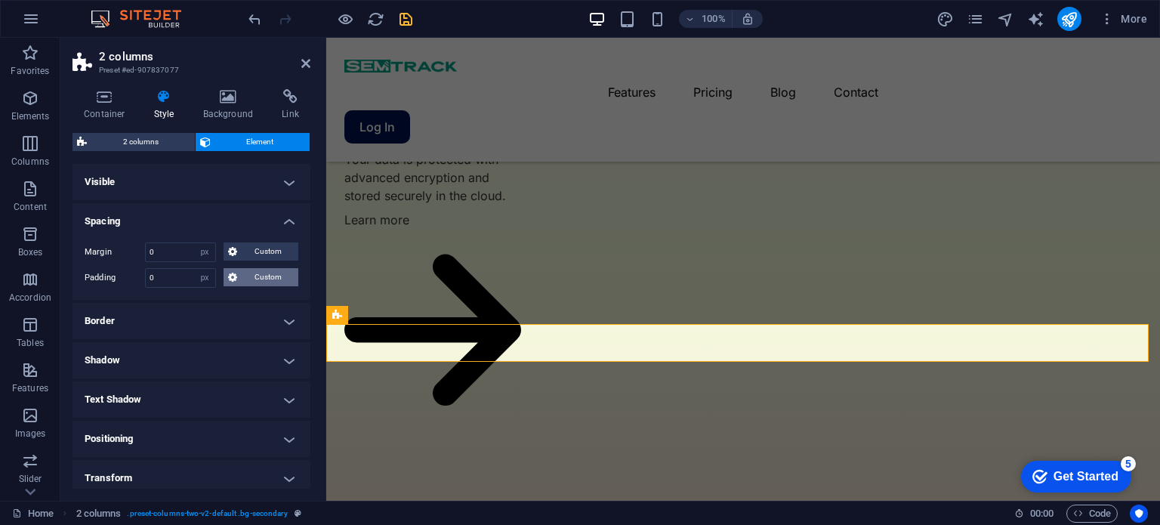
click at [254, 276] on span "Custom" at bounding box center [268, 277] width 52 height 18
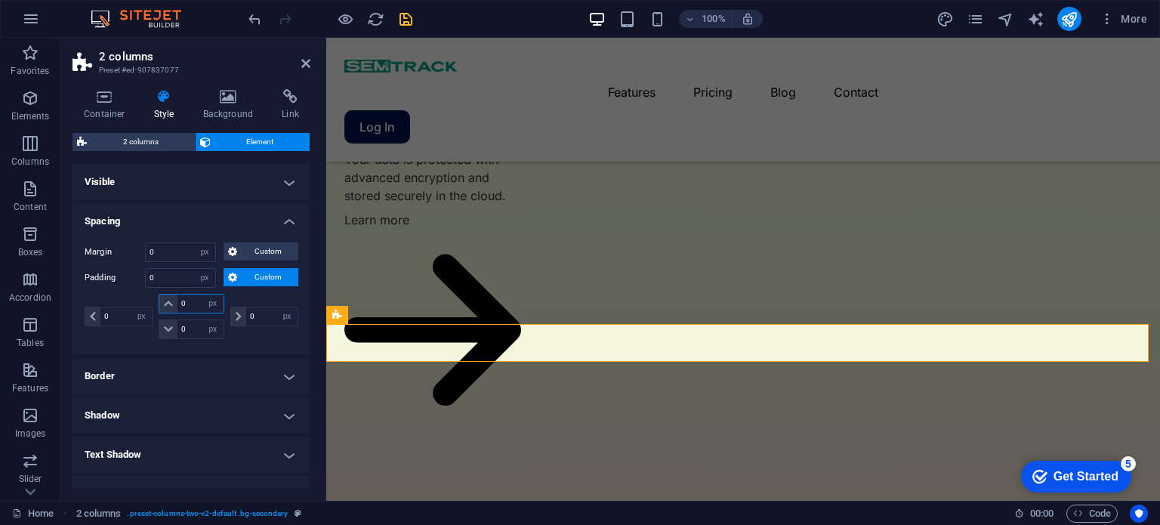
drag, startPoint x: 192, startPoint y: 304, endPoint x: 175, endPoint y: 306, distance: 16.8
click at [175, 306] on div "0 px rem % vh vw" at bounding box center [191, 304] width 65 height 20
type input "20"
select select "DISABLED_OPTION_VALUE"
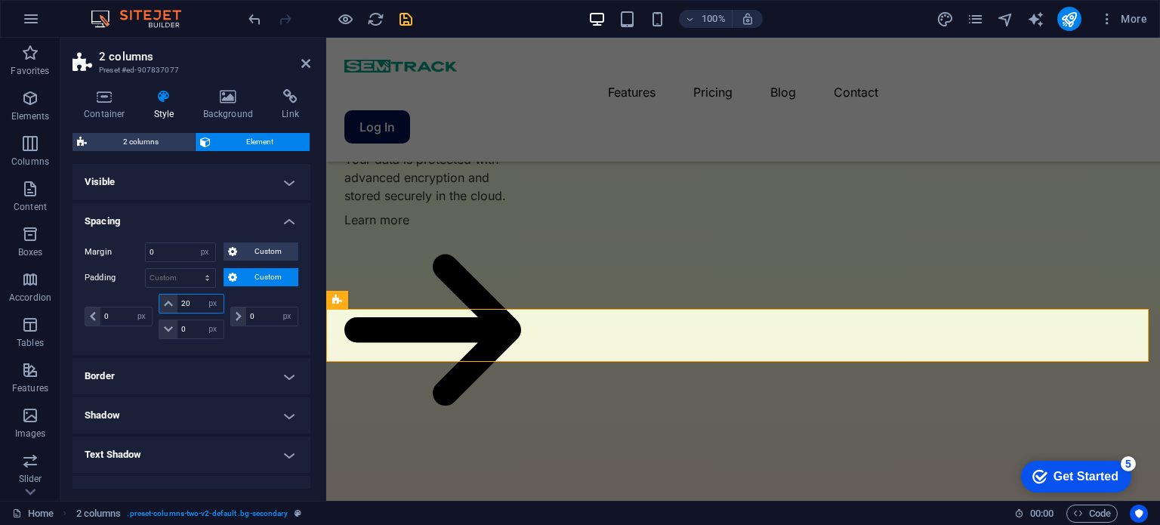
click at [199, 301] on input "20" at bounding box center [199, 303] width 45 height 18
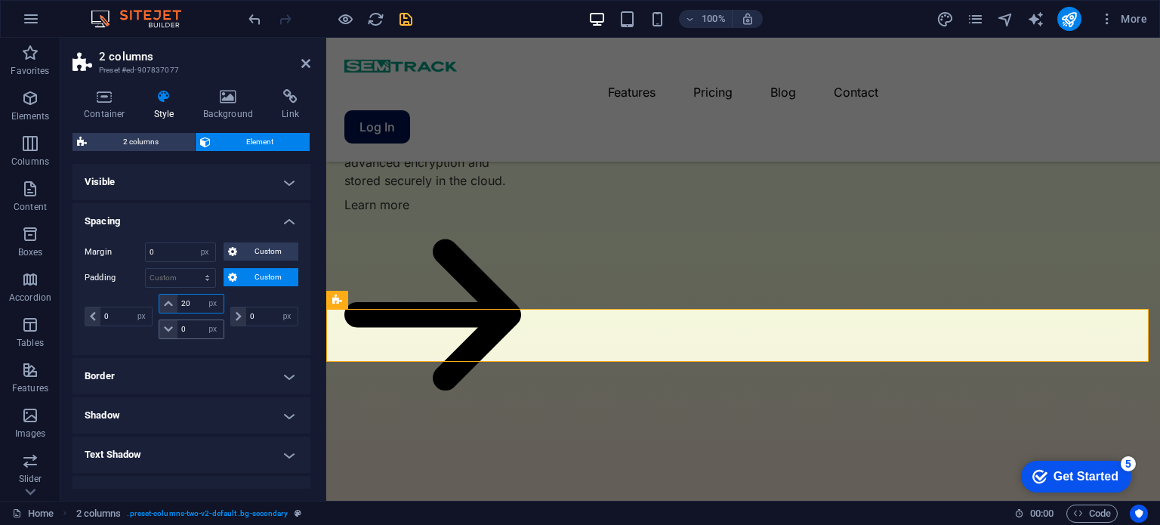
type input "20"
drag, startPoint x: 192, startPoint y: 326, endPoint x: 169, endPoint y: 330, distance: 23.0
click at [169, 330] on div "0 px rem % vh vw" at bounding box center [191, 329] width 65 height 20
type input "20"
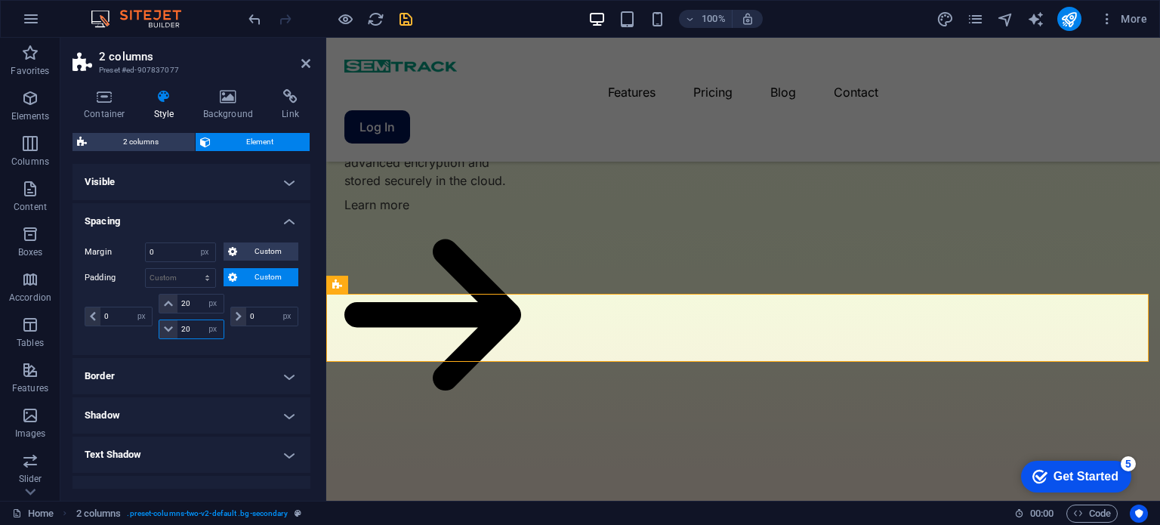
scroll to position [3896, 0]
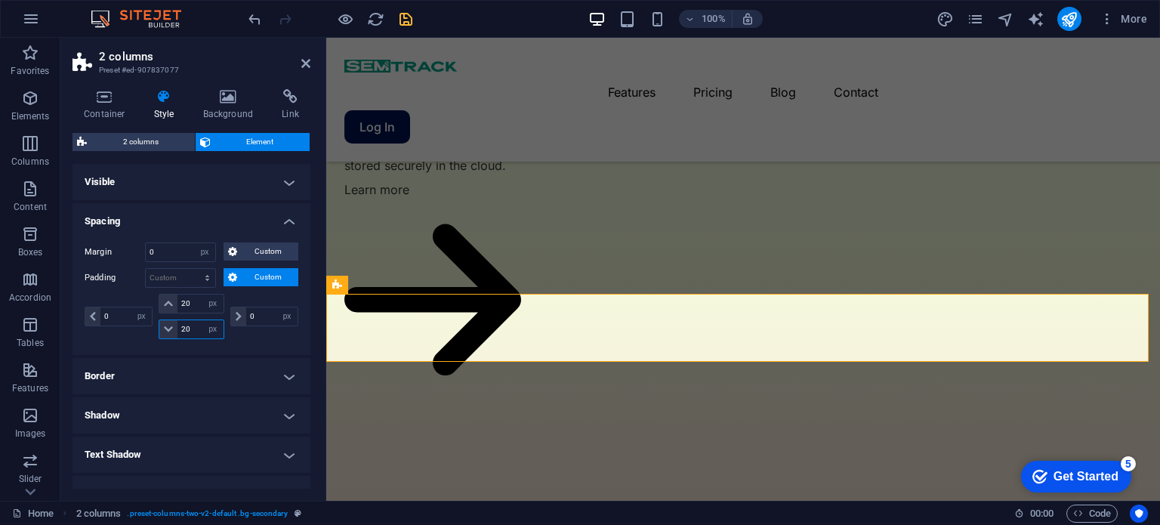
drag, startPoint x: 193, startPoint y: 328, endPoint x: 180, endPoint y: 329, distance: 13.6
click at [180, 329] on input "20" at bounding box center [199, 329] width 45 height 18
click at [255, 349] on div "Margin 0 Default auto px % rem vw vh Custom Custom 0 auto px % rem vw vh 0 auto…" at bounding box center [191, 292] width 238 height 125
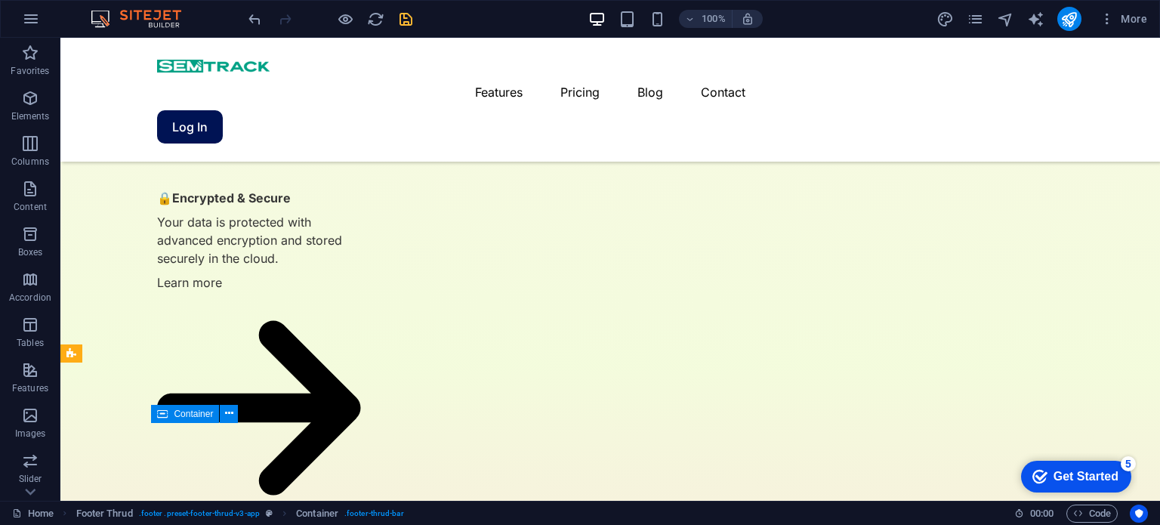
scroll to position [3630, 0]
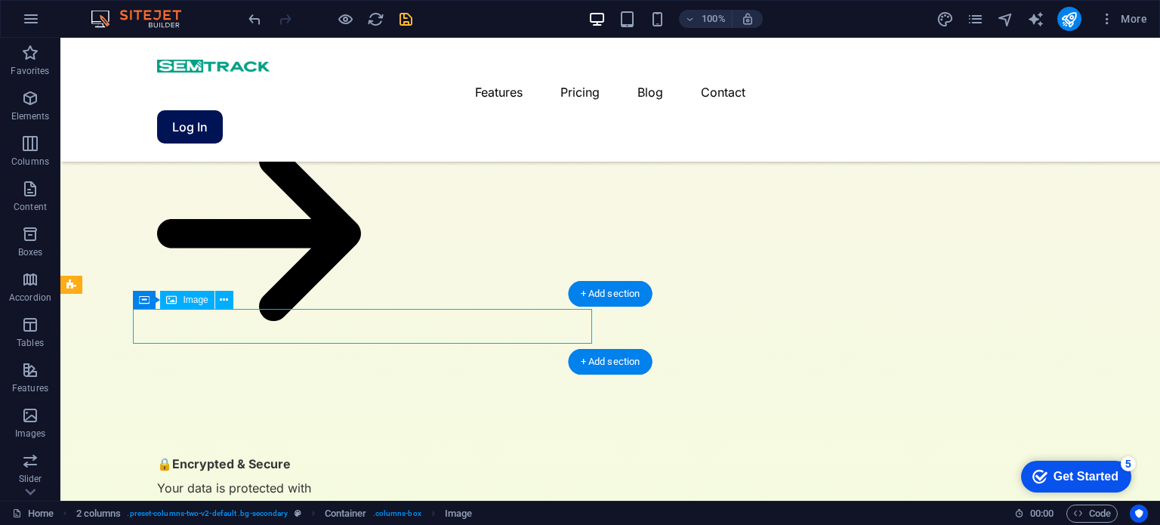
select select "px"
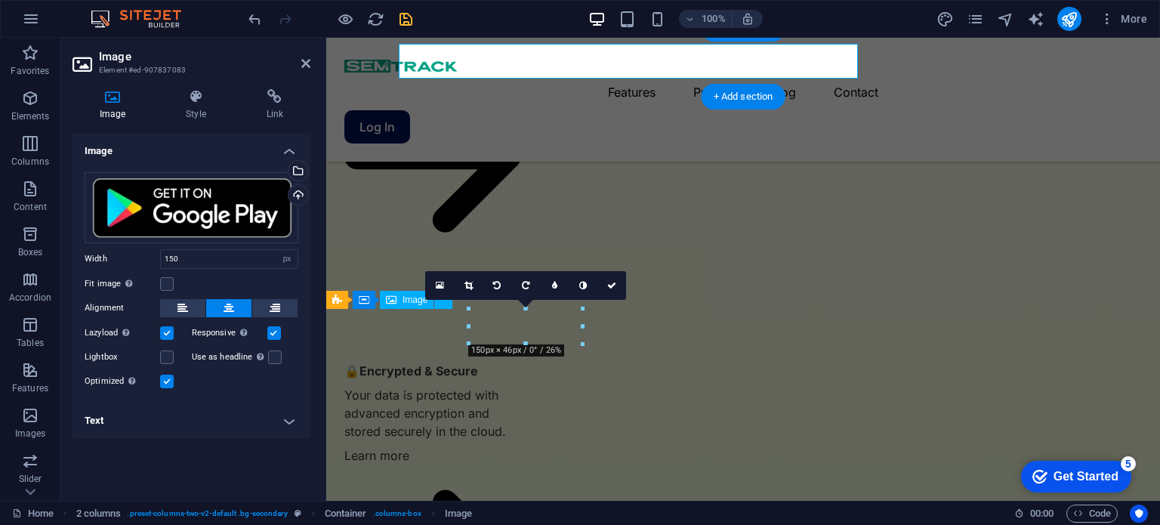
scroll to position [3896, 0]
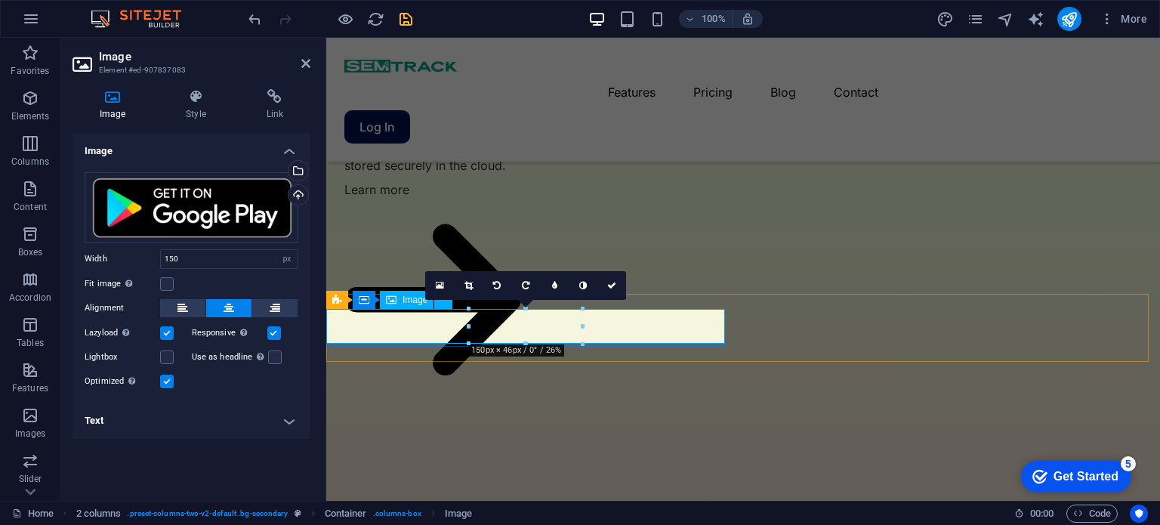
click at [282, 111] on h4 "Link" at bounding box center [274, 105] width 71 height 32
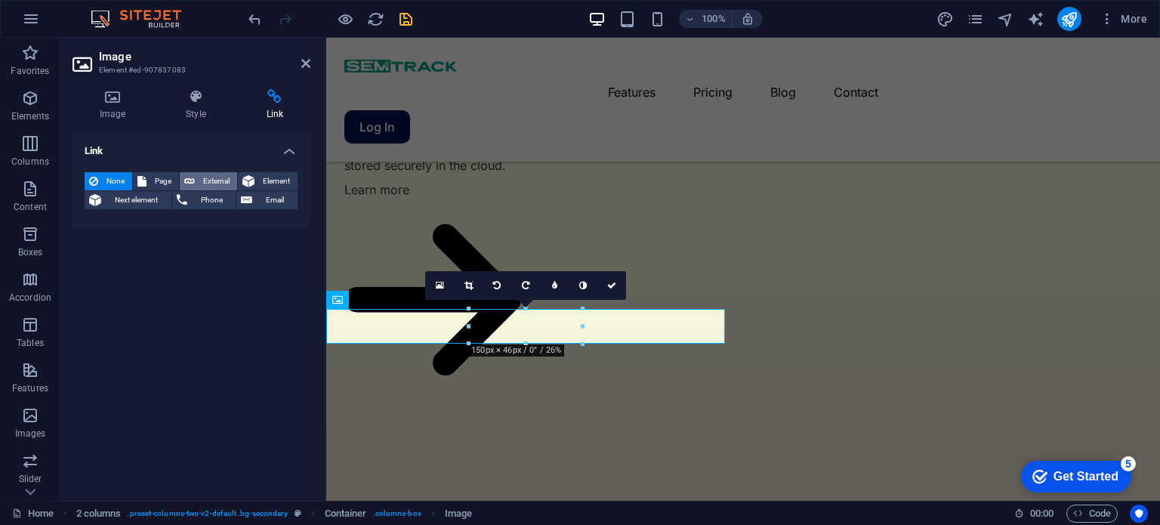
click at [205, 183] on span "External" at bounding box center [215, 181] width 33 height 18
select select "blank"
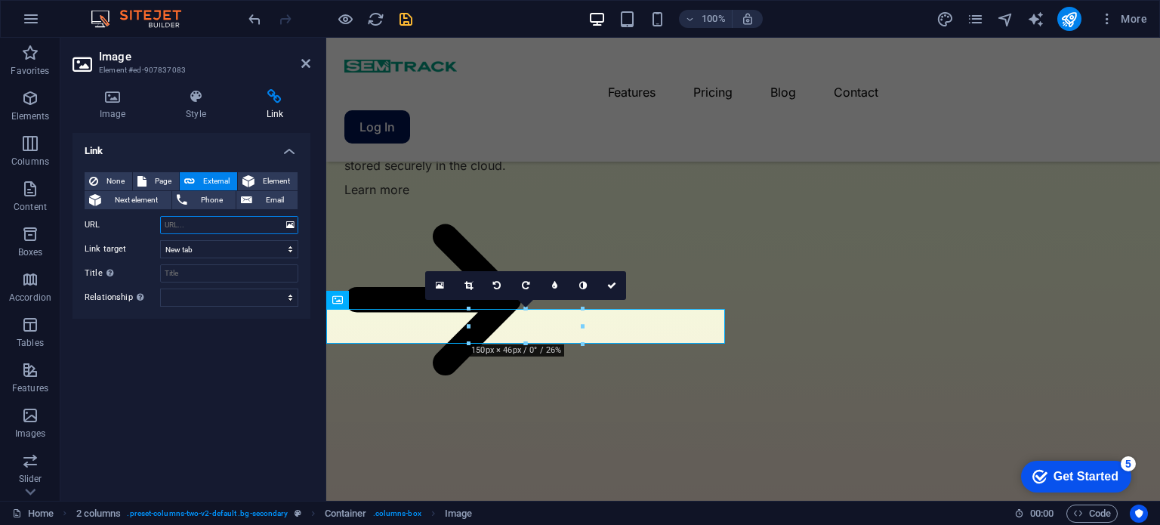
click at [209, 229] on input "URL" at bounding box center [229, 225] width 138 height 18
paste input "[URL][DOMAIN_NAME][DOMAIN_NAME]"
type input "[URL][DOMAIN_NAME][DOMAIN_NAME]"
click at [202, 379] on div "Link None Page External Element Next element Phone Email Page Home Features Pri…" at bounding box center [191, 311] width 238 height 356
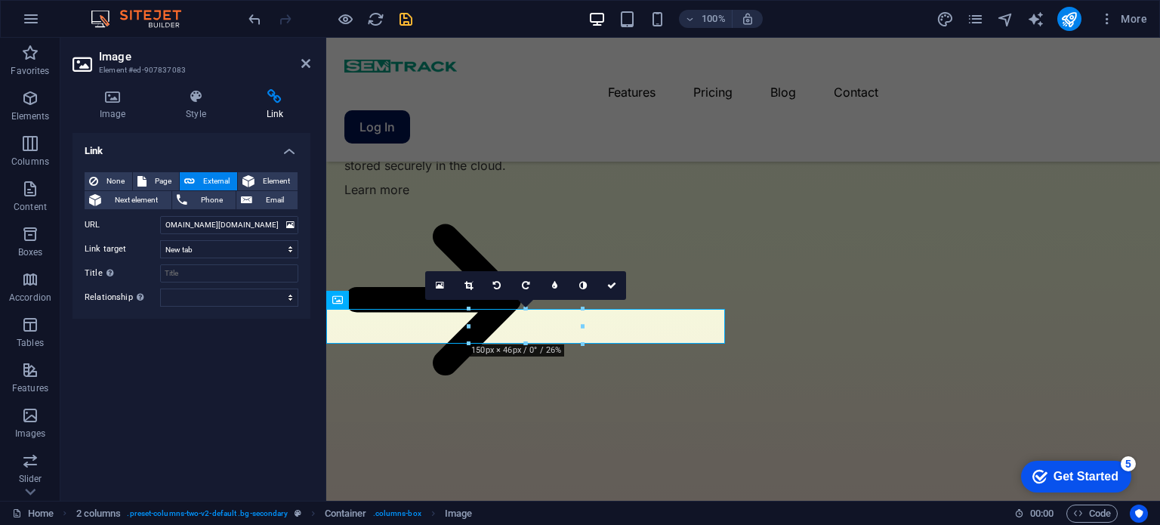
scroll to position [0, 0]
click at [409, 20] on icon "save" at bounding box center [405, 19] width 17 height 17
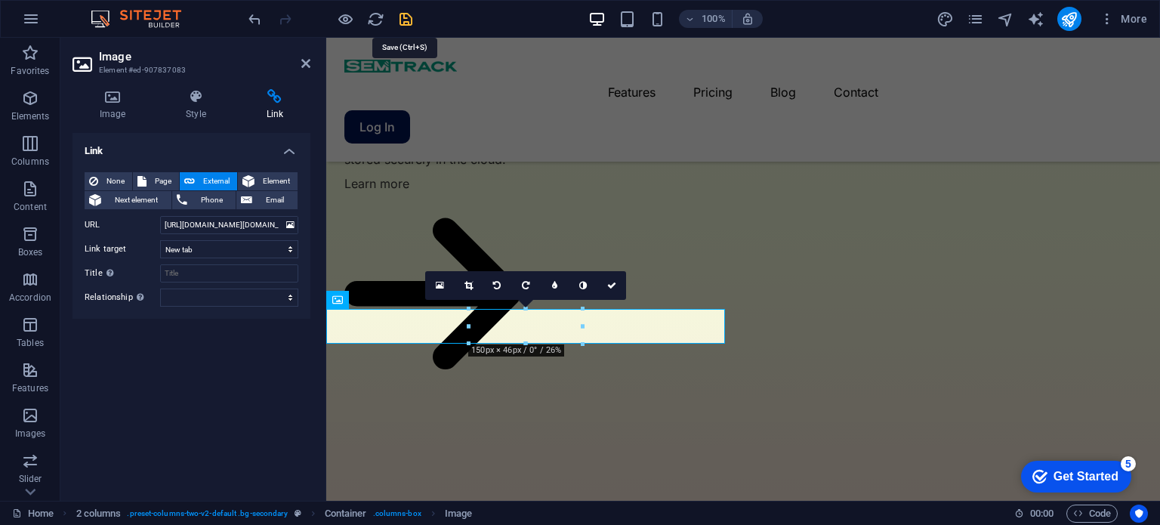
scroll to position [3630, 0]
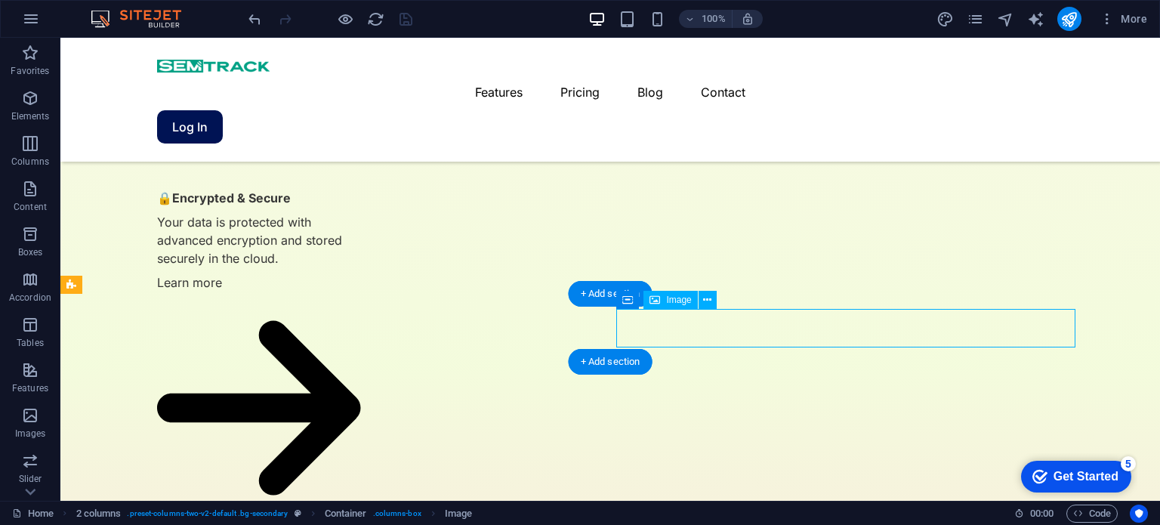
select select "px"
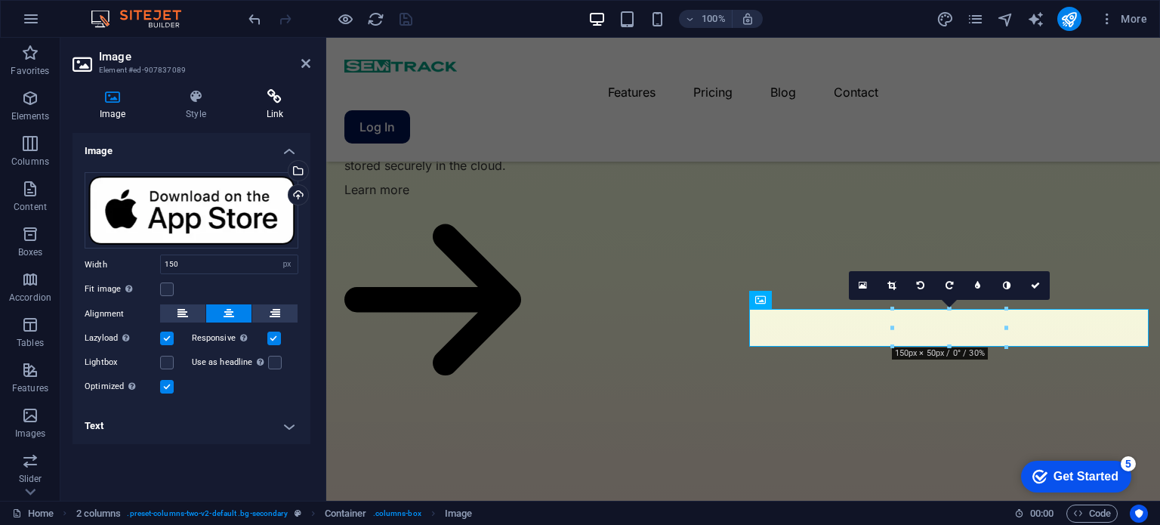
drag, startPoint x: 272, startPoint y: 99, endPoint x: 263, endPoint y: 104, distance: 10.5
click at [272, 99] on icon at bounding box center [274, 96] width 71 height 15
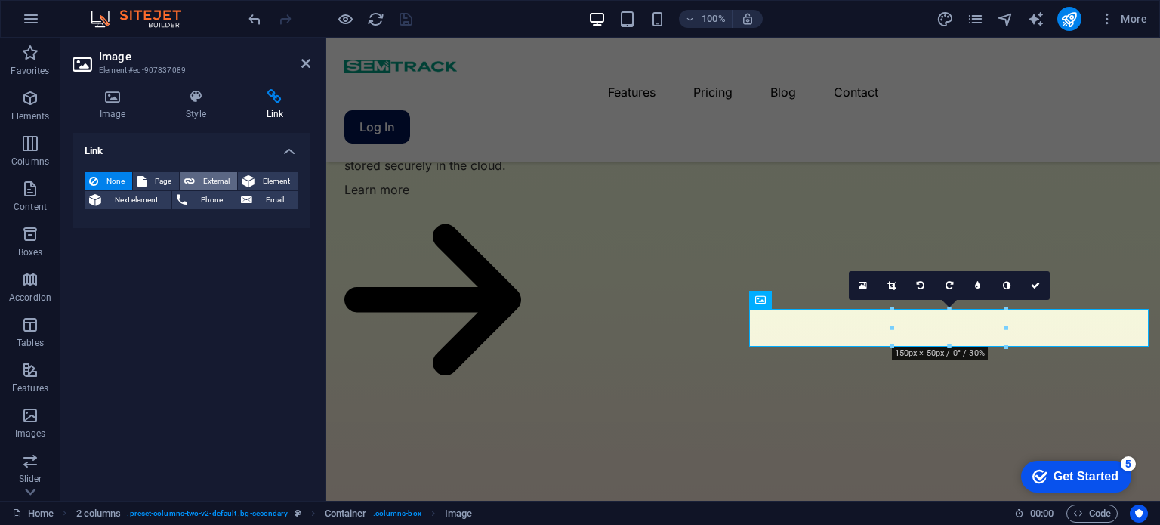
click at [202, 177] on span "External" at bounding box center [215, 181] width 33 height 18
select select "blank"
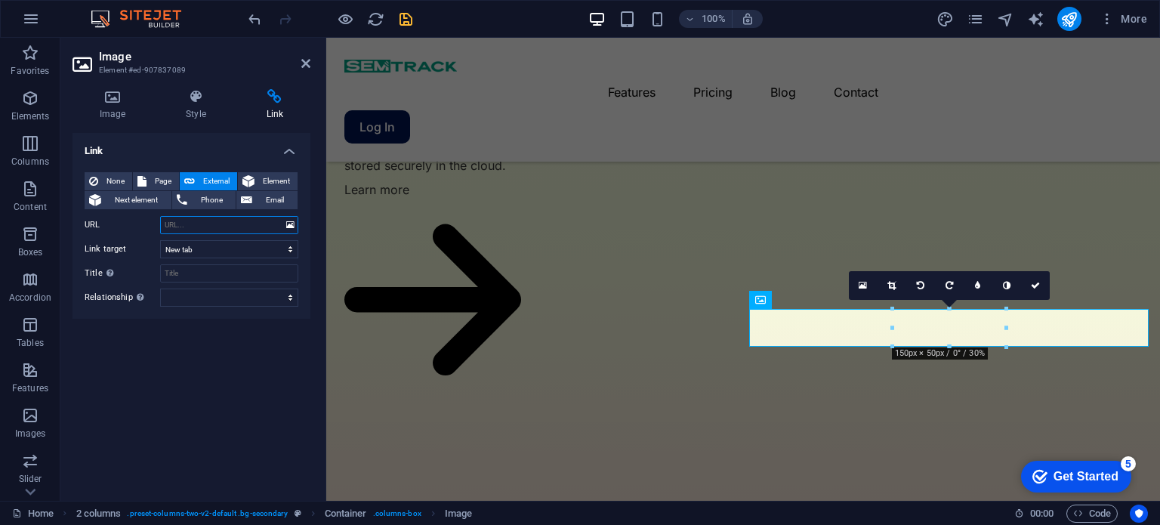
click at [205, 233] on input "URL" at bounding box center [229, 225] width 138 height 18
paste input "https://apps.apple.com/in/app/semtrack/id6479184924?platform=iphone"
type input "https://apps.apple.com/in/app/semtrack/id6479184924?platform=iphone"
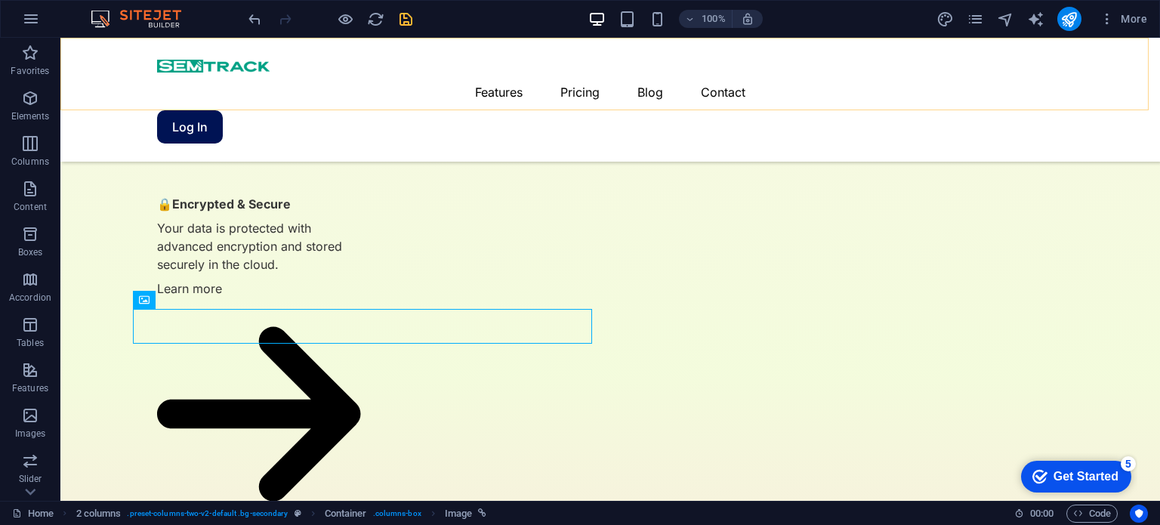
scroll to position [3630, 0]
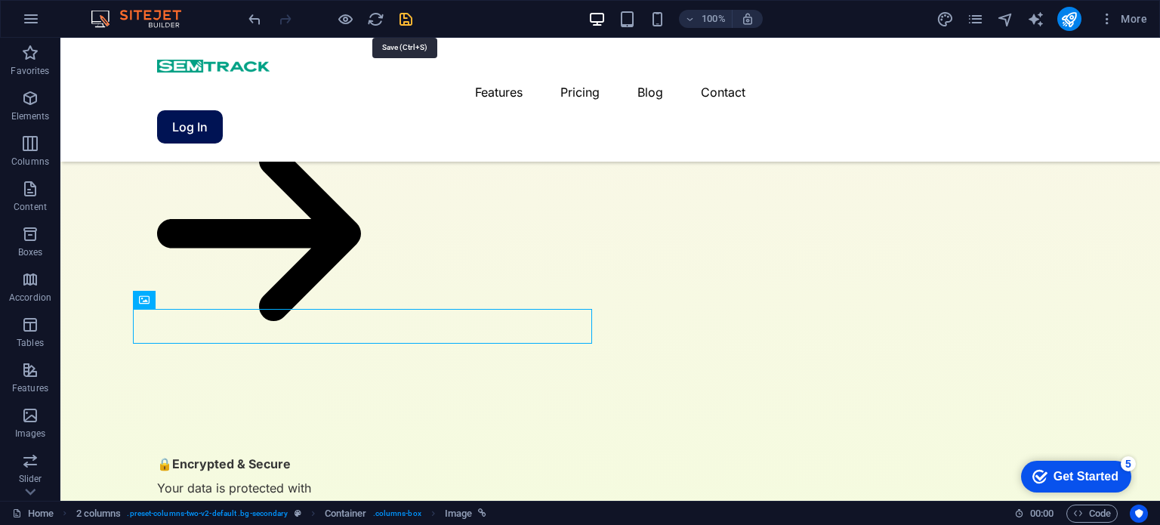
click at [399, 19] on icon "save" at bounding box center [405, 19] width 17 height 17
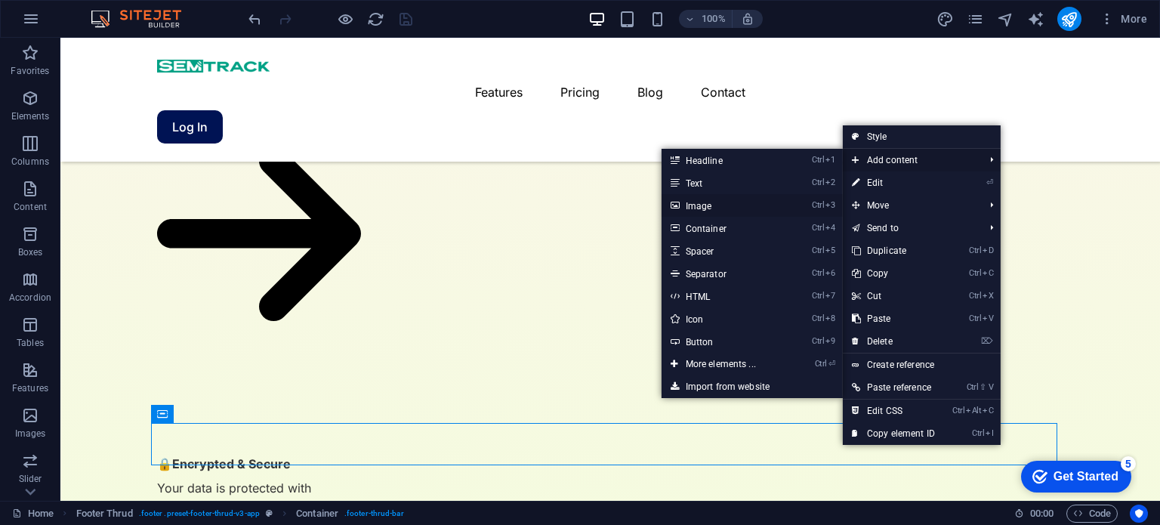
click at [686, 207] on link "Ctrl 3 Image" at bounding box center [723, 205] width 125 height 23
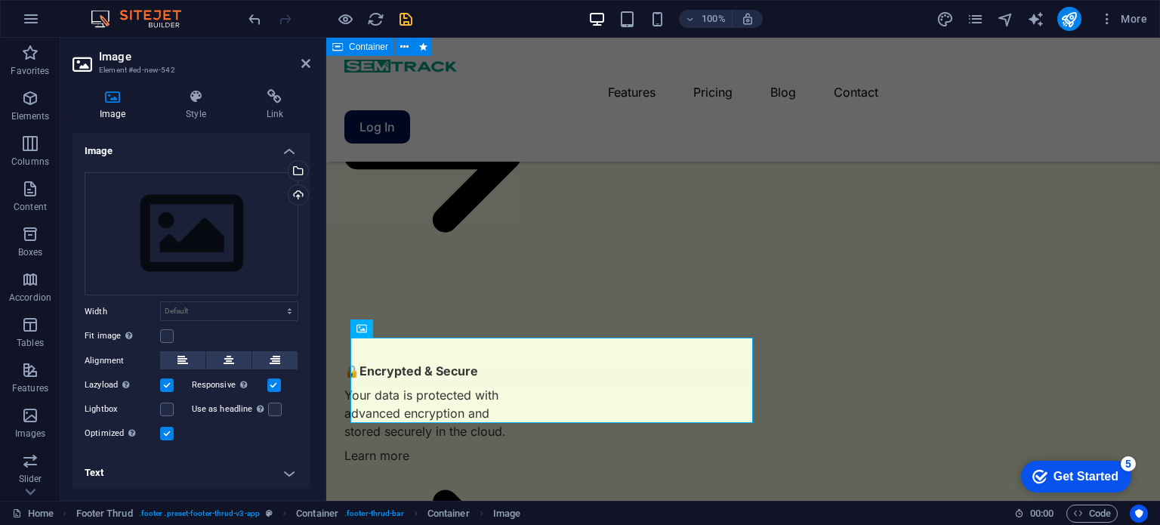
scroll to position [3980, 0]
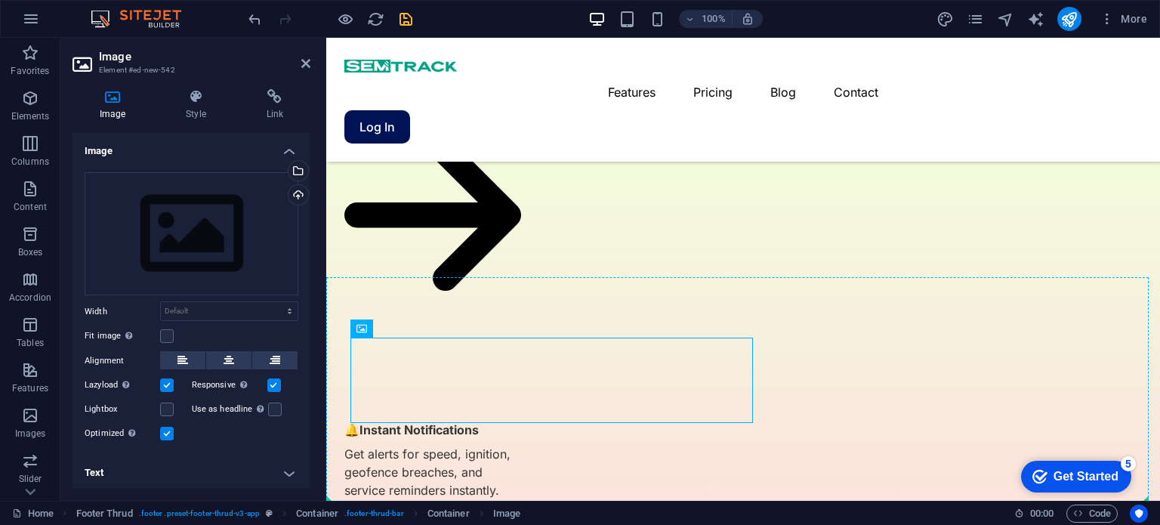
drag, startPoint x: 606, startPoint y: 371, endPoint x: 907, endPoint y: 401, distance: 302.0
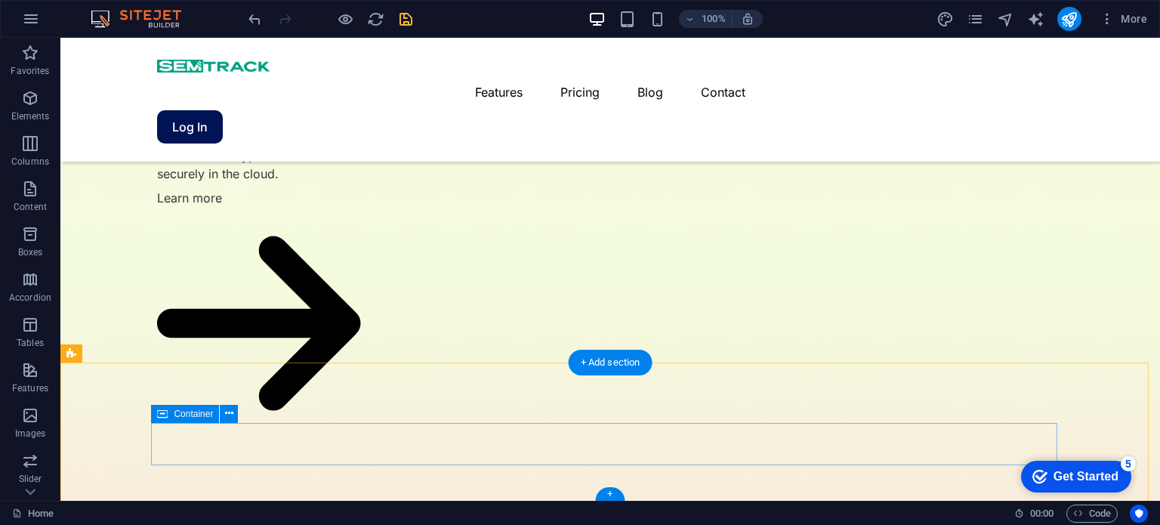
scroll to position [3630, 0]
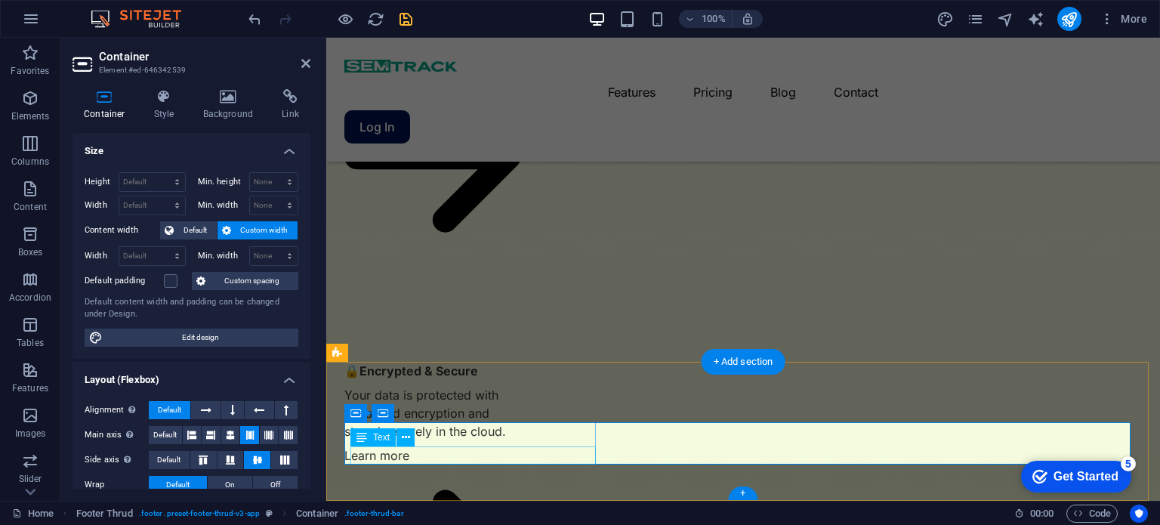
scroll to position [3896, 0]
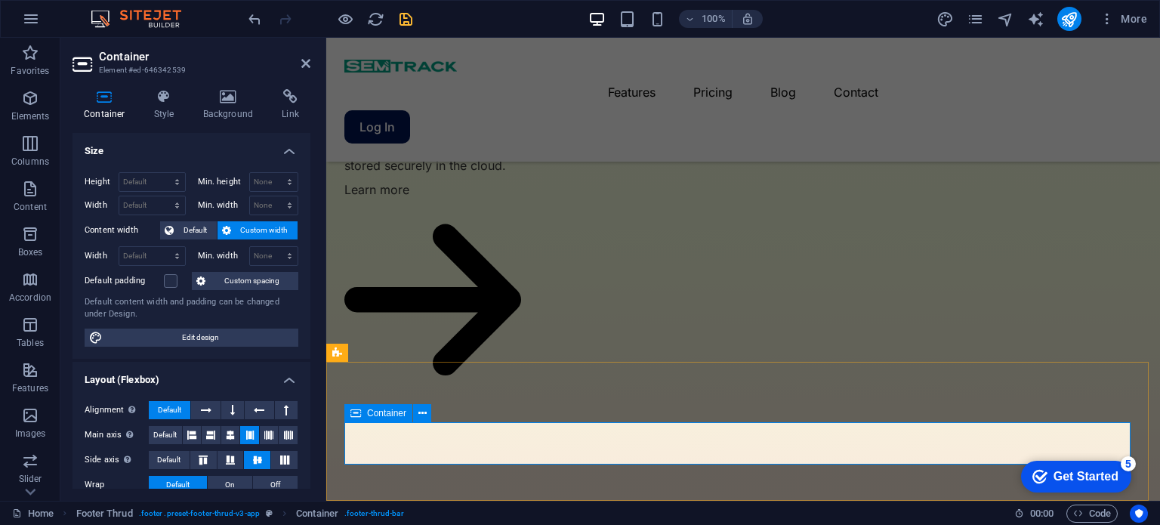
click at [1061, 14] on icon "publish" at bounding box center [1068, 19] width 17 height 17
